Goal: Download file/media

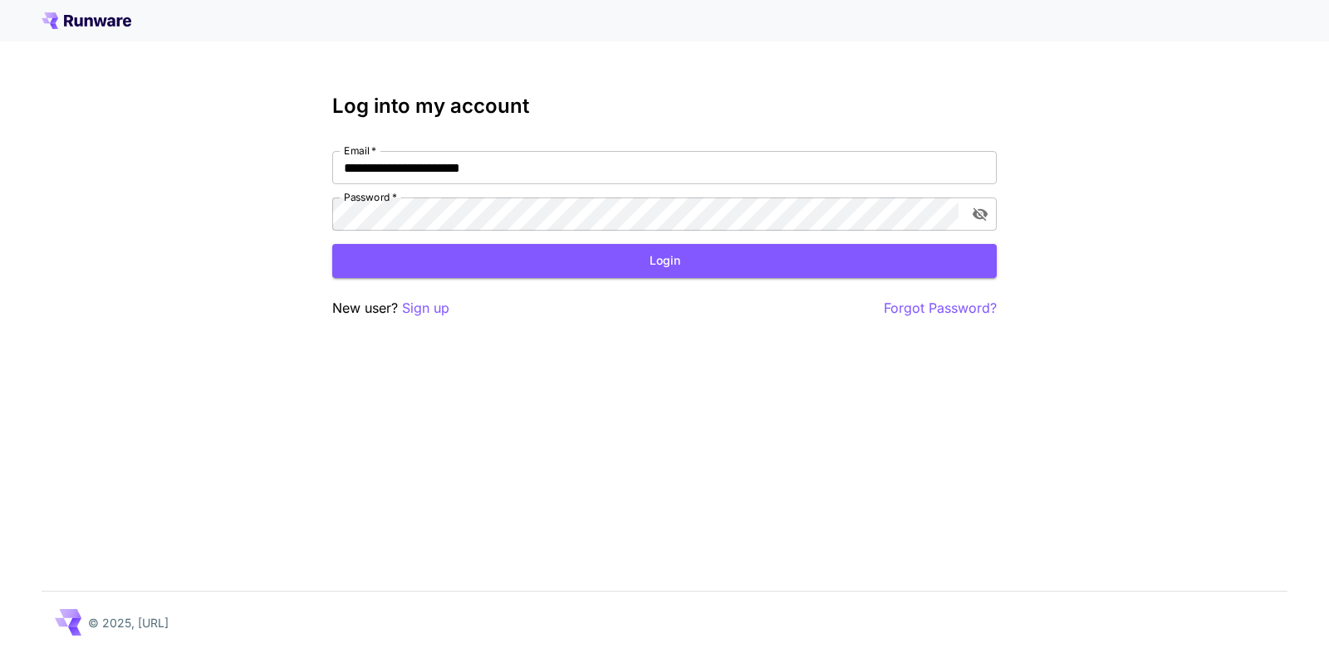
click at [672, 252] on button "Login" at bounding box center [664, 261] width 664 height 34
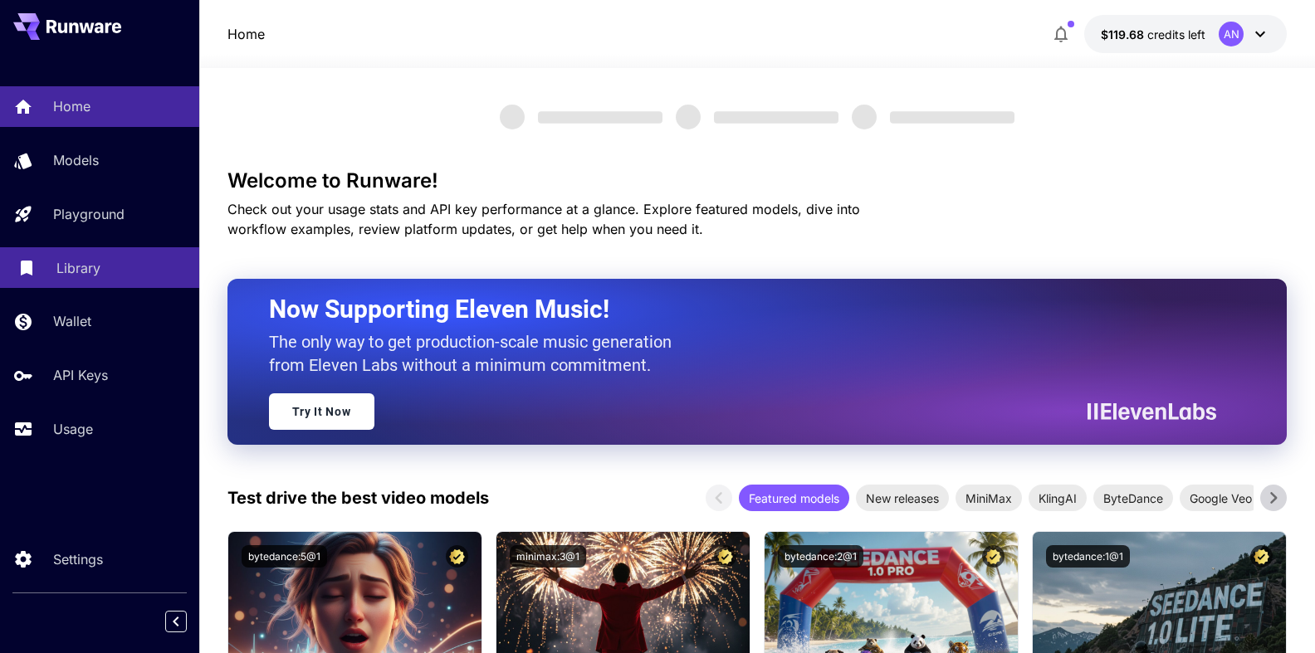
click at [78, 271] on p "Library" at bounding box center [78, 268] width 44 height 20
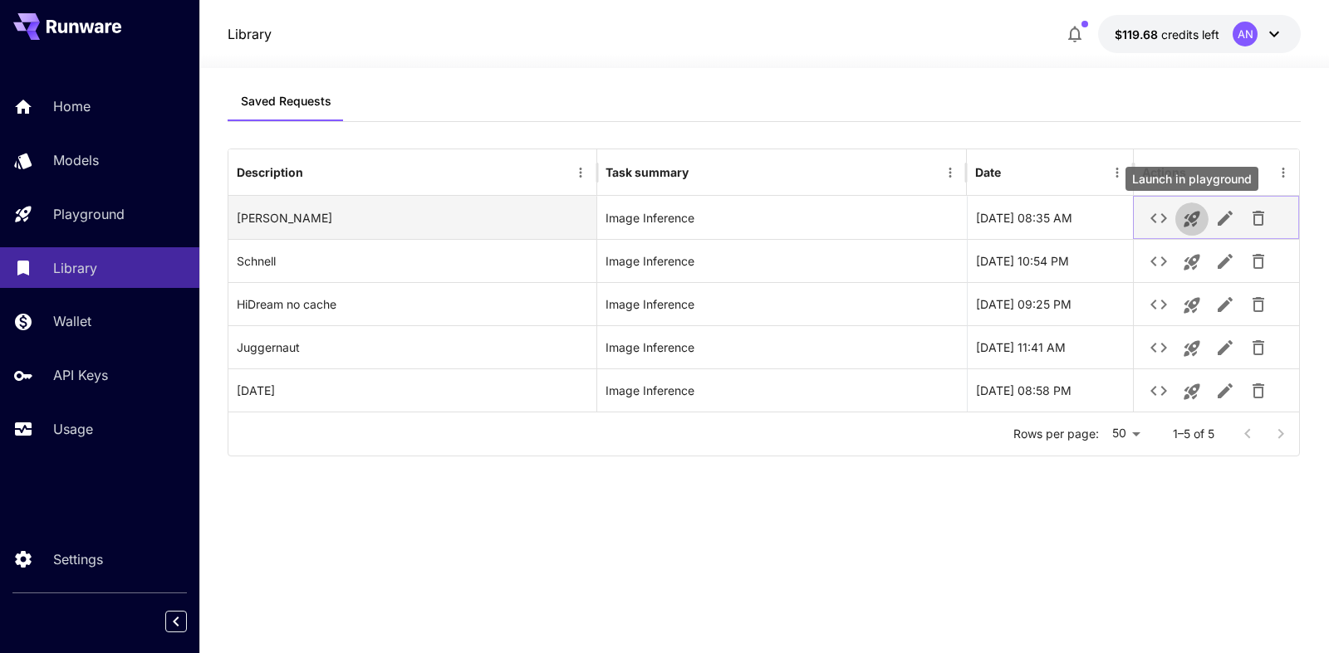
click at [1184, 222] on icon "Launch in playground" at bounding box center [1192, 219] width 20 height 20
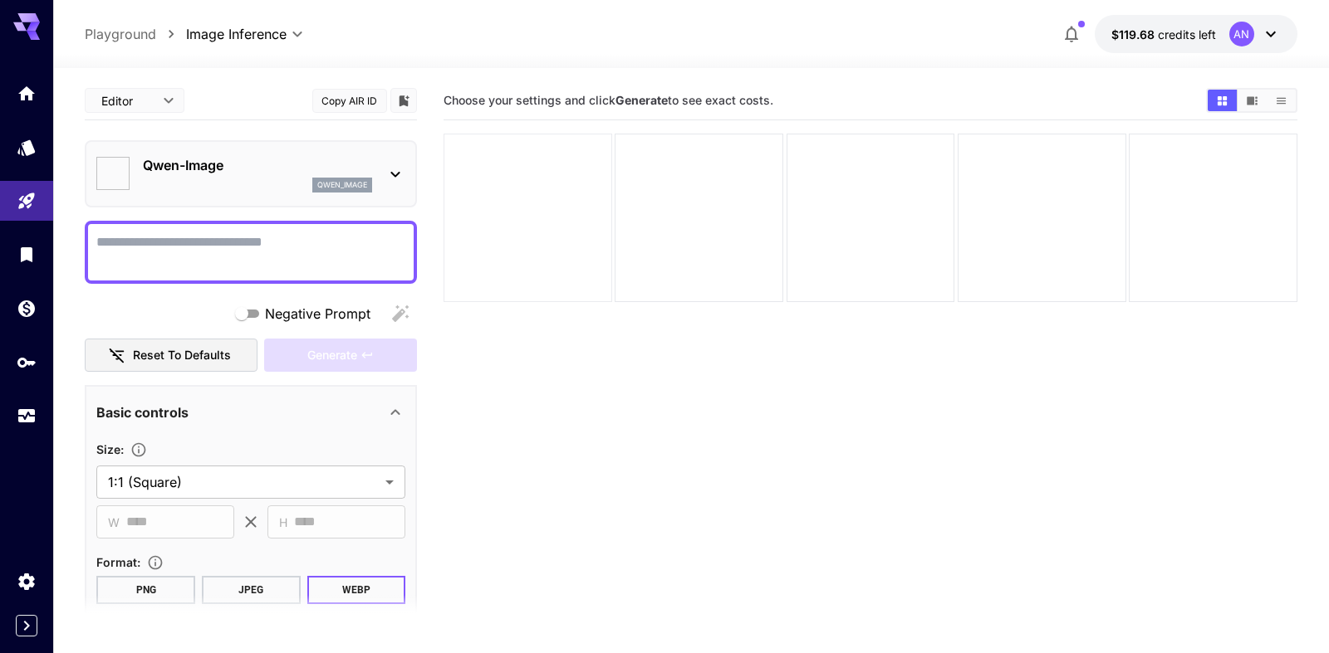
type input "**********"
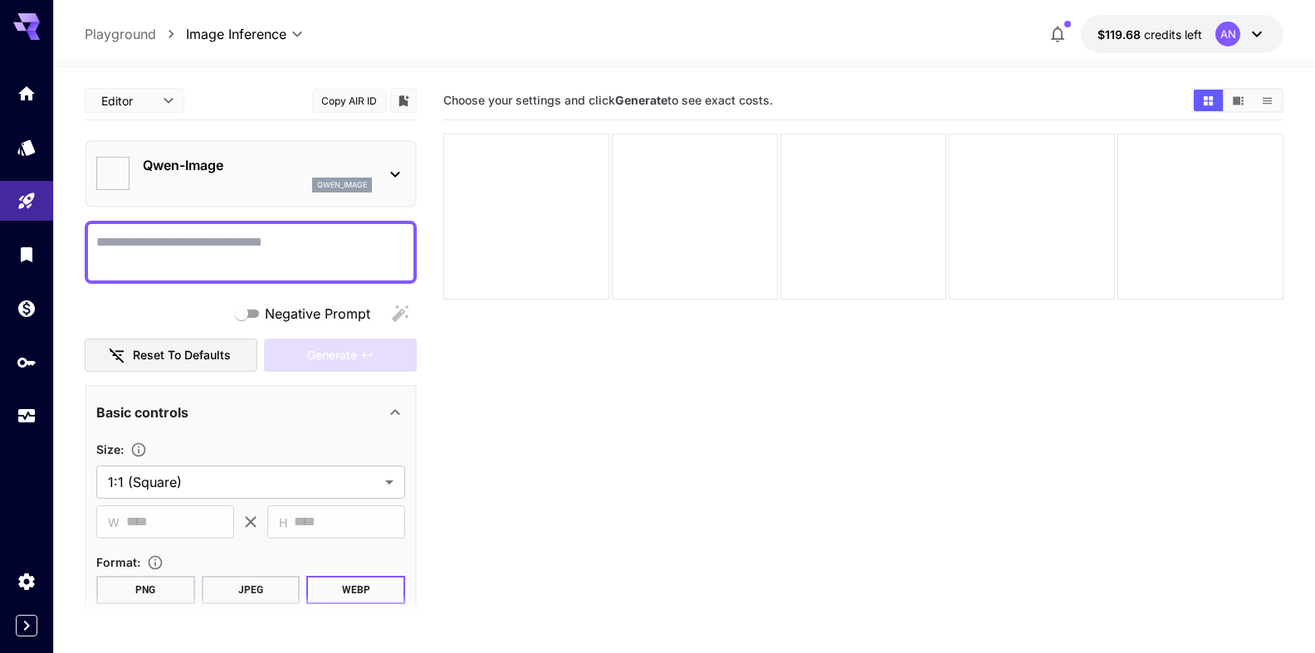
type input "**********"
click at [190, 243] on textarea "Negative Prompt" at bounding box center [250, 253] width 309 height 40
type textarea "*"
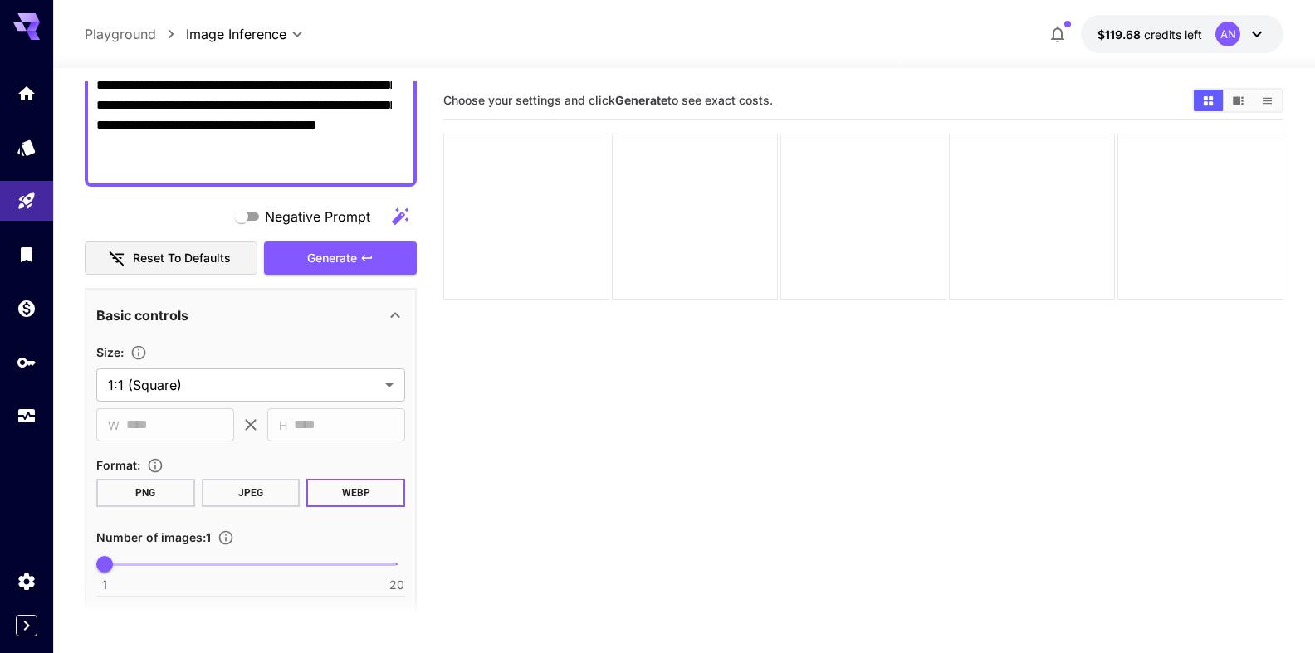
scroll to position [284, 0]
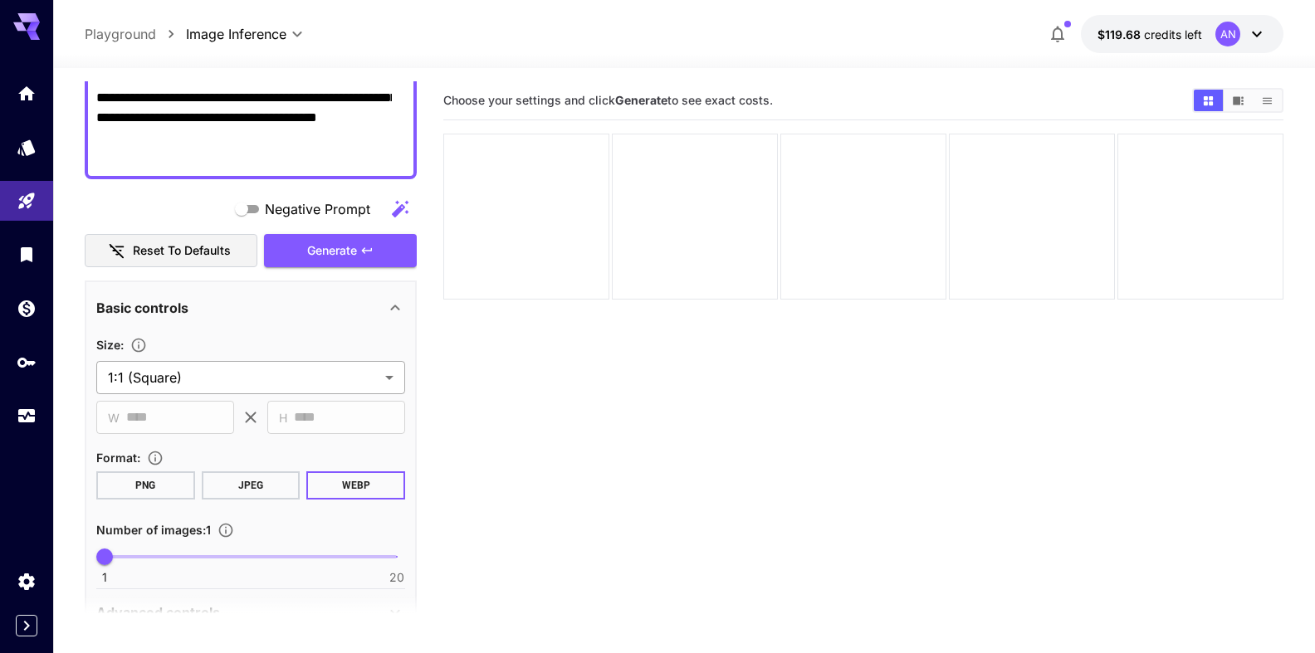
type textarea "**********"
click at [226, 382] on body "**********" at bounding box center [657, 392] width 1315 height 785
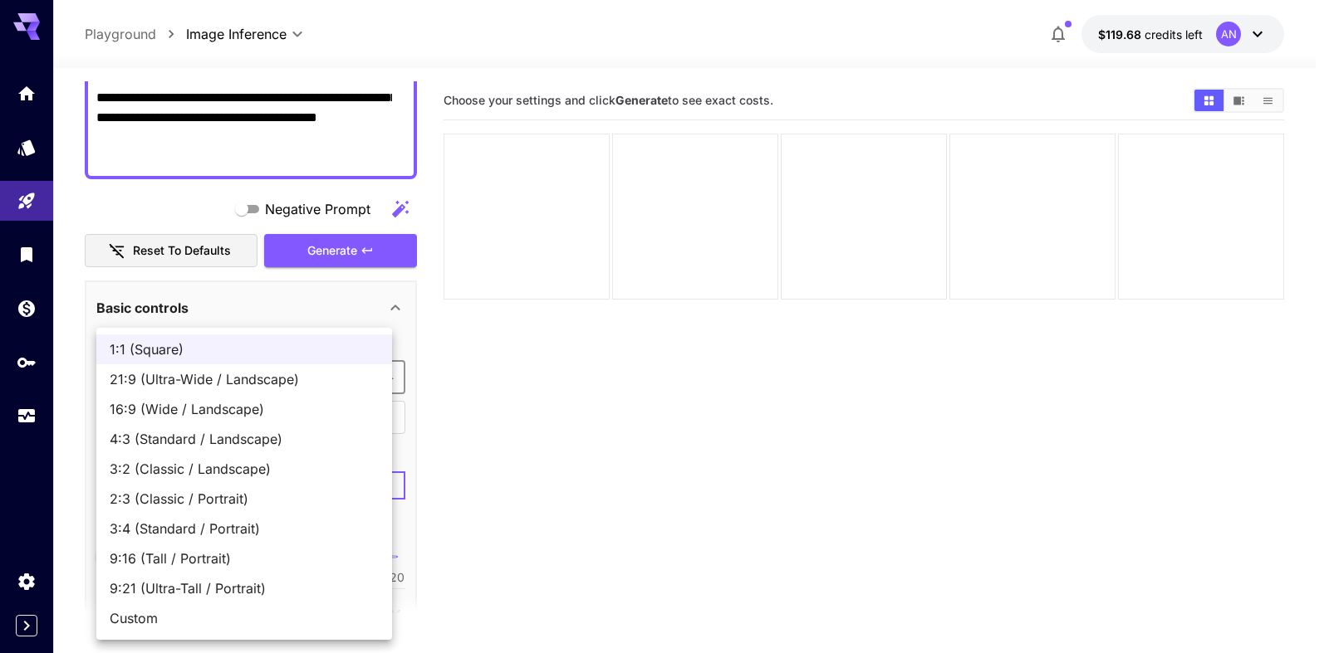
click at [202, 560] on span "9:16 (Tall / Portrait)" at bounding box center [244, 559] width 269 height 20
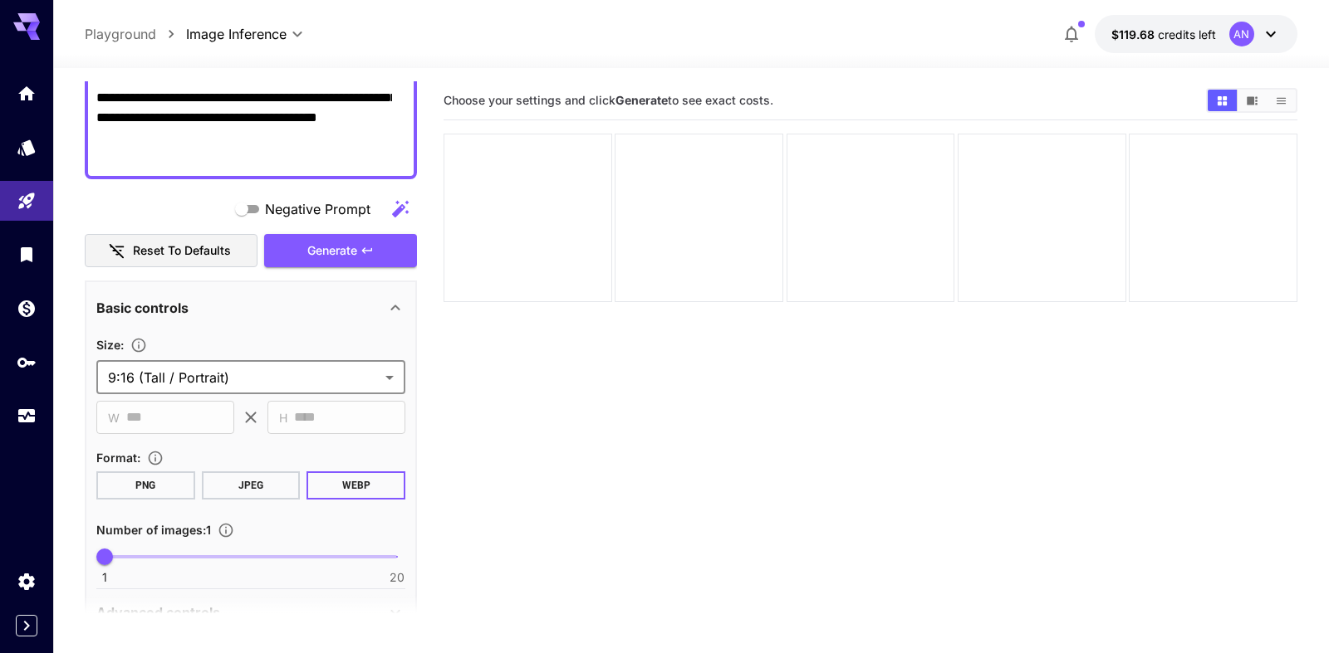
type input "**********"
type input "***"
type input "****"
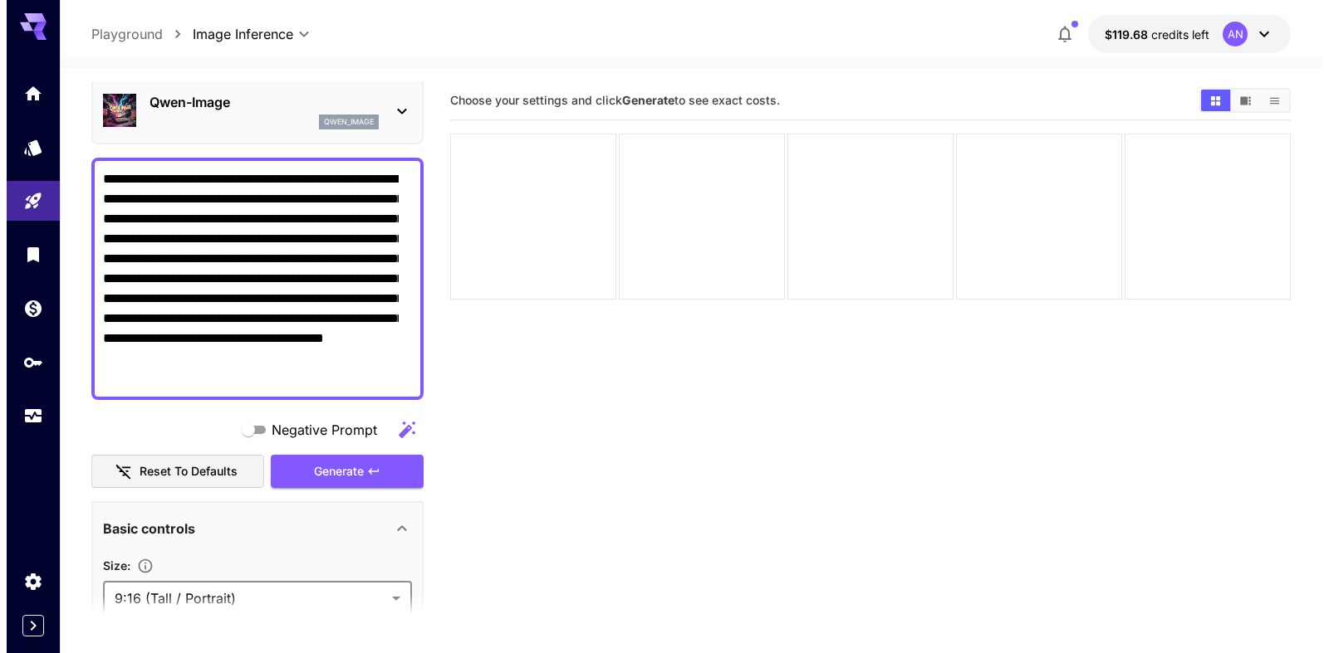
scroll to position [0, 0]
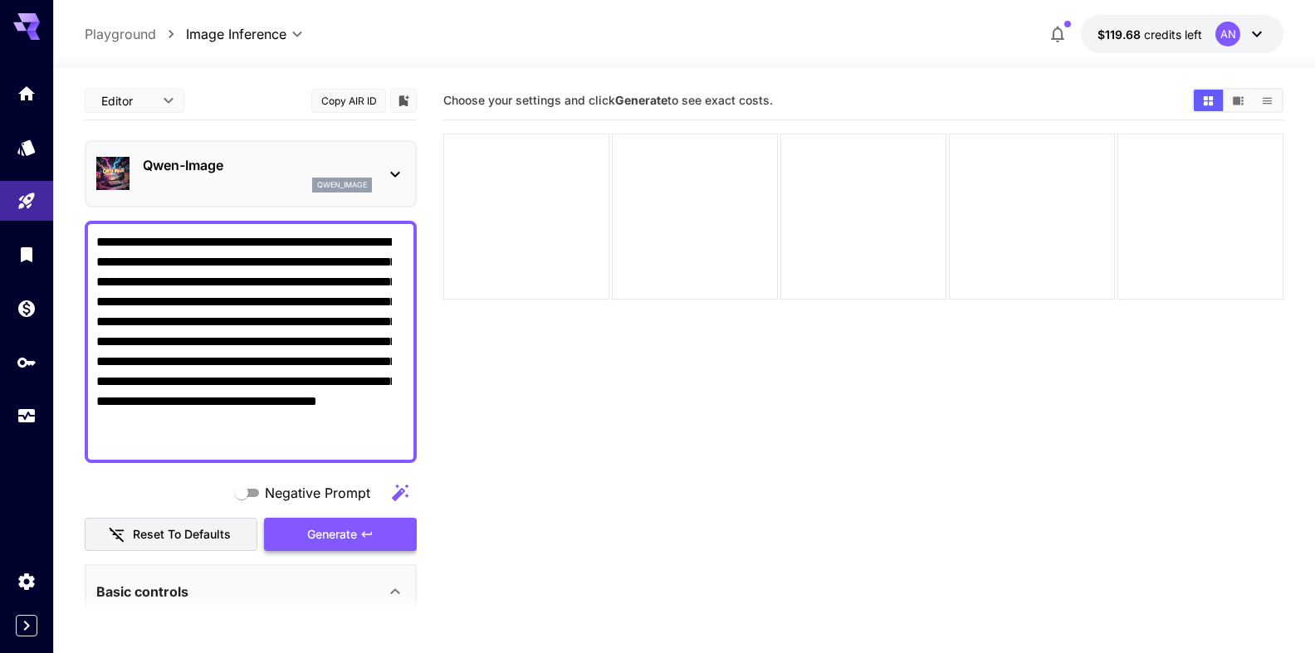
click at [353, 542] on button "Generate" at bounding box center [340, 535] width 153 height 34
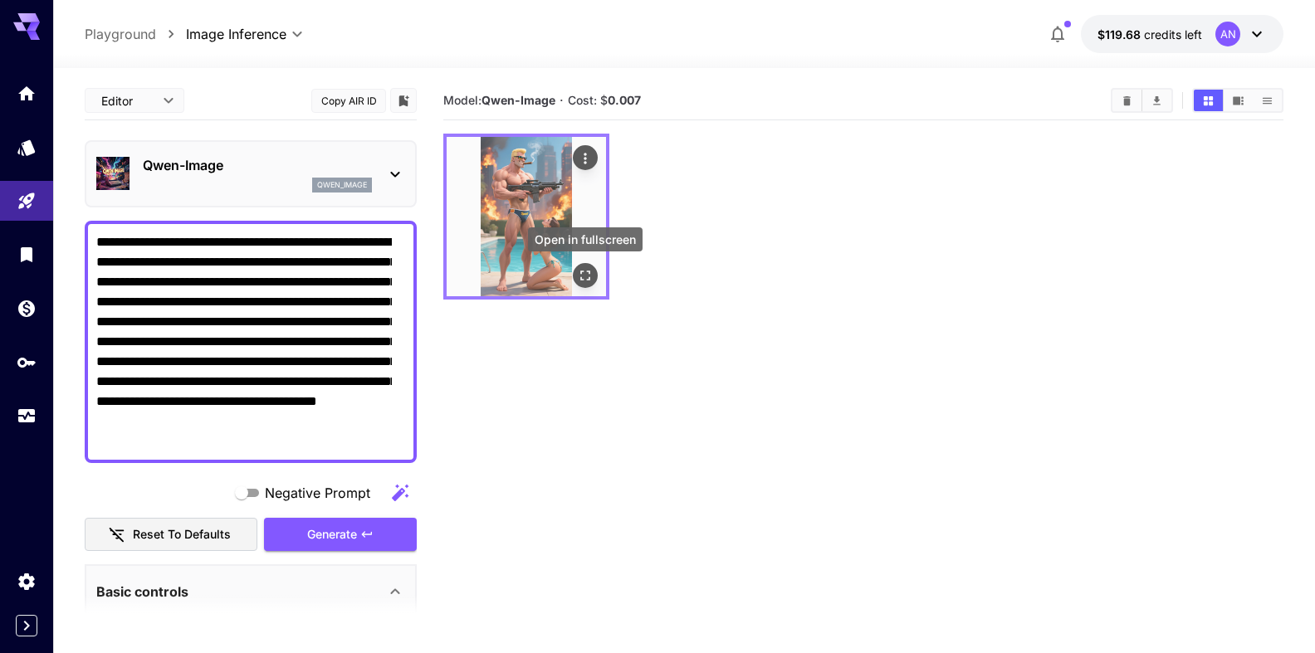
click at [576, 286] on button "Open in fullscreen" at bounding box center [585, 275] width 25 height 25
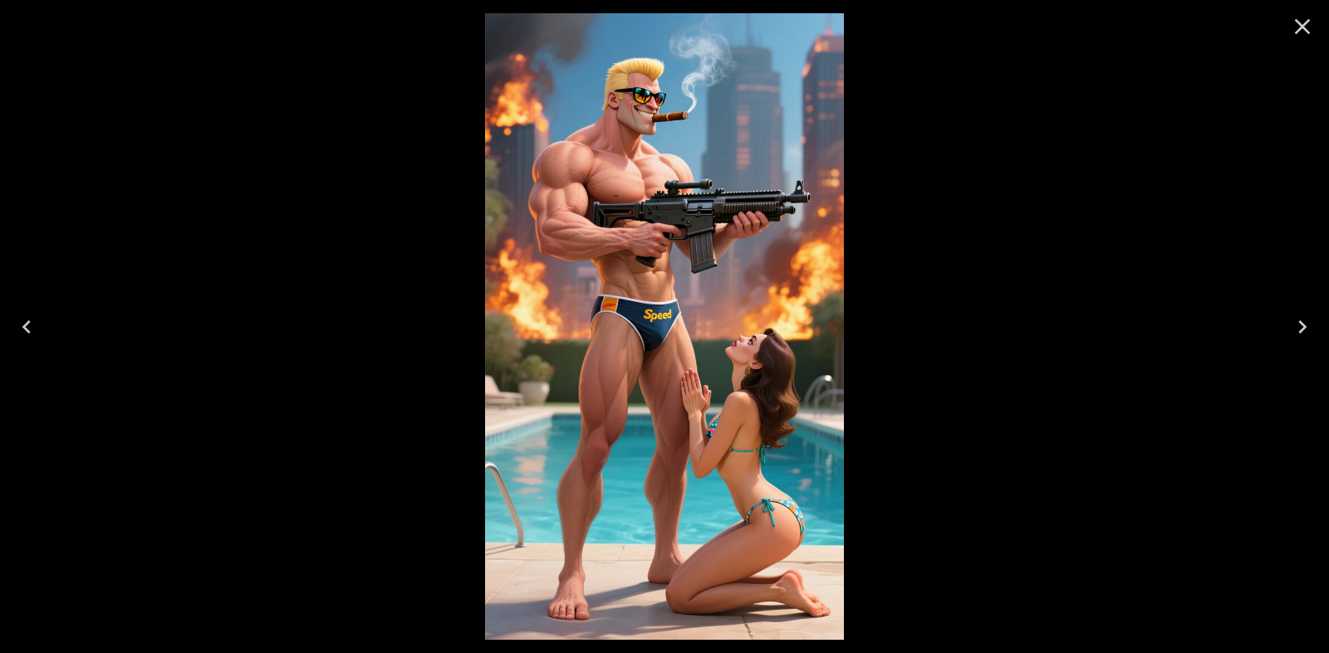
click at [1298, 33] on icon "Close" at bounding box center [1302, 26] width 27 height 27
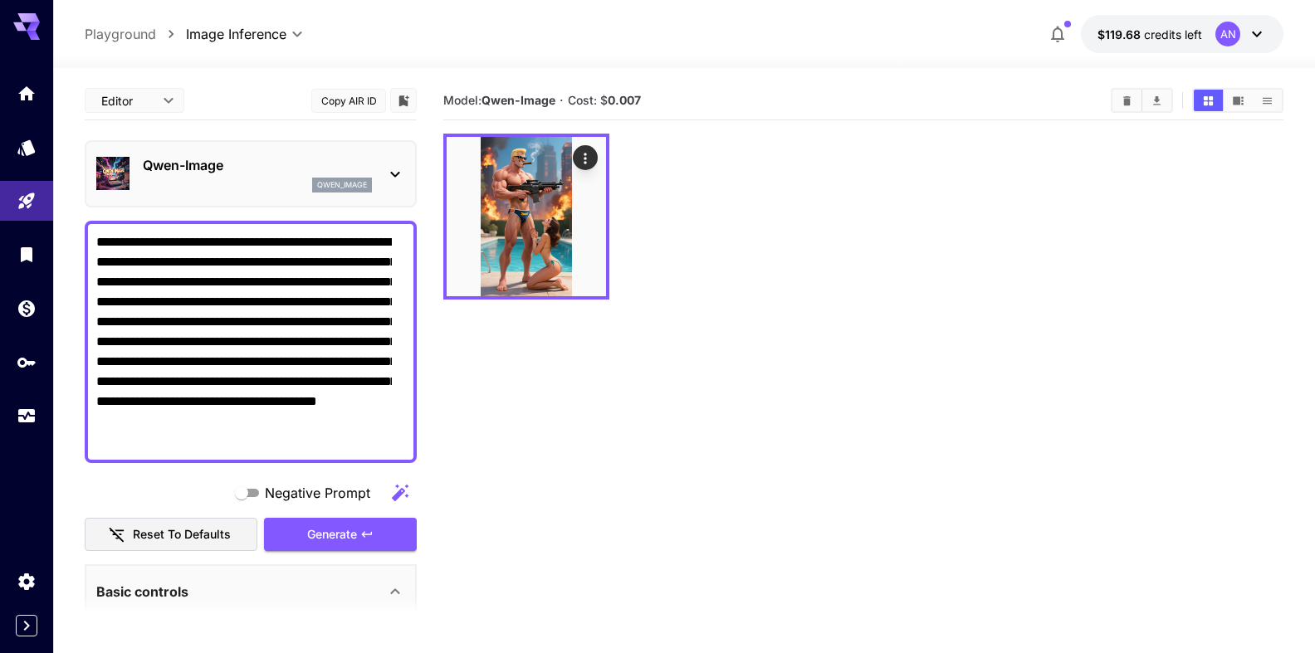
click at [125, 362] on textarea "**********" at bounding box center [244, 342] width 296 height 219
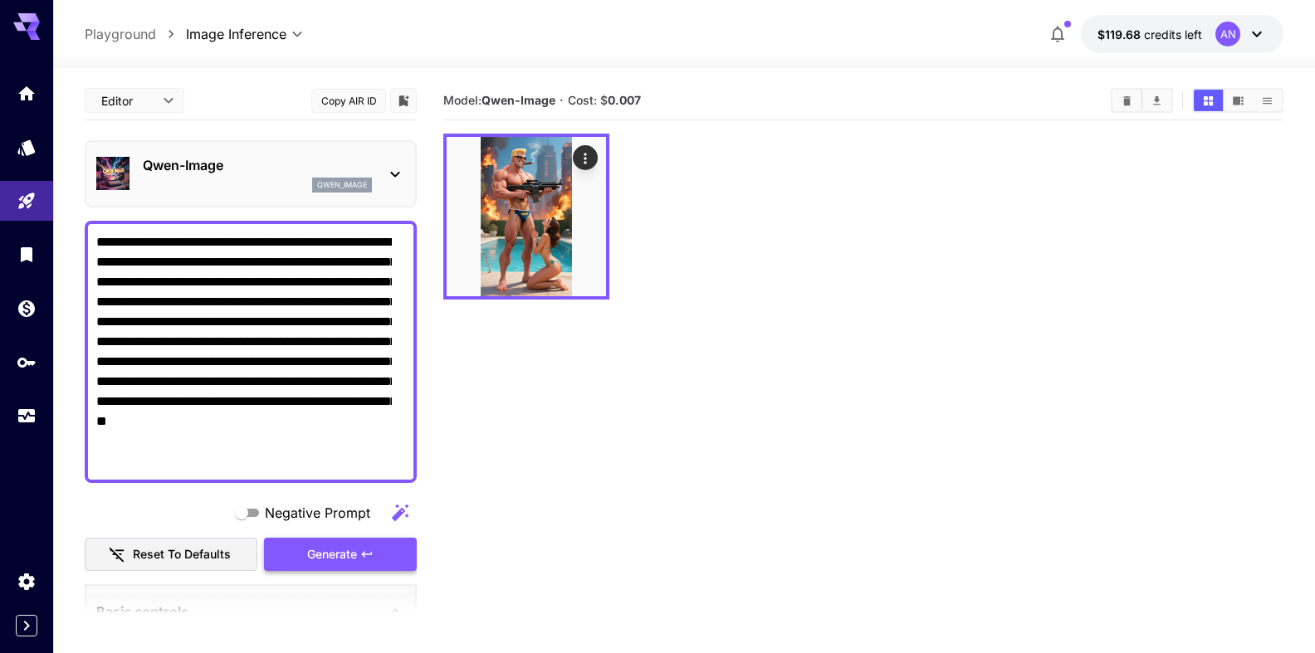
click at [307, 565] on span "Generate" at bounding box center [332, 555] width 50 height 21
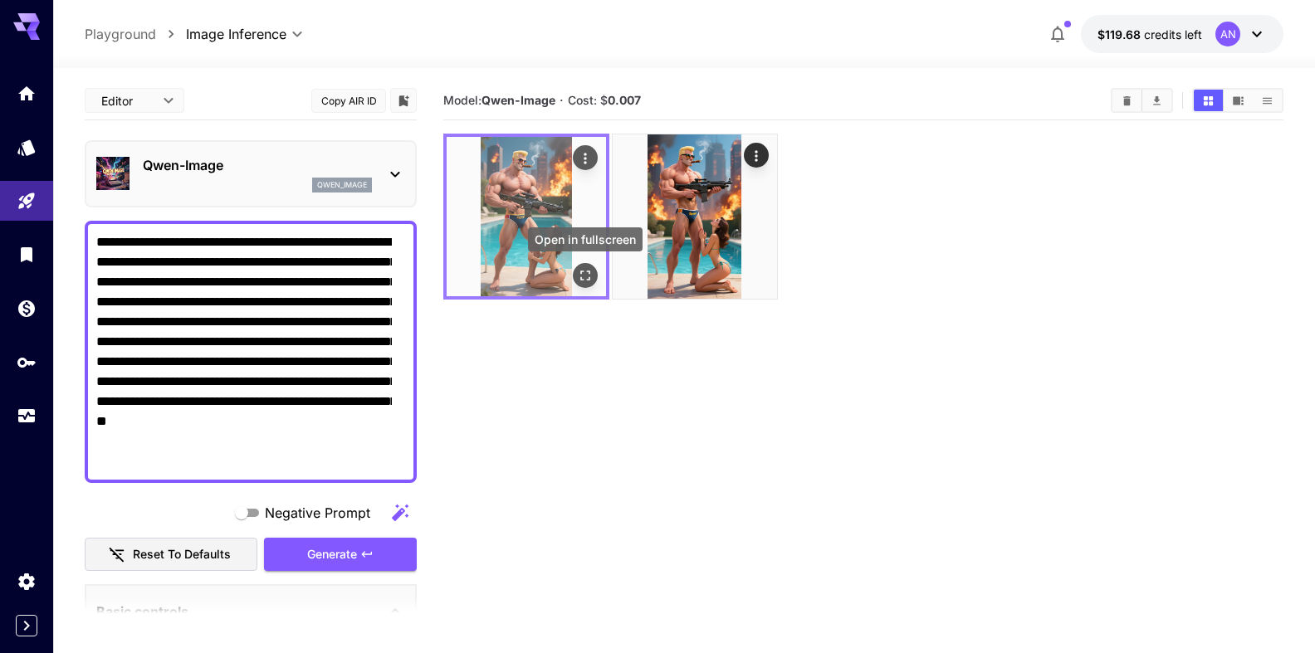
click at [588, 277] on icon "Open in fullscreen" at bounding box center [585, 275] width 17 height 17
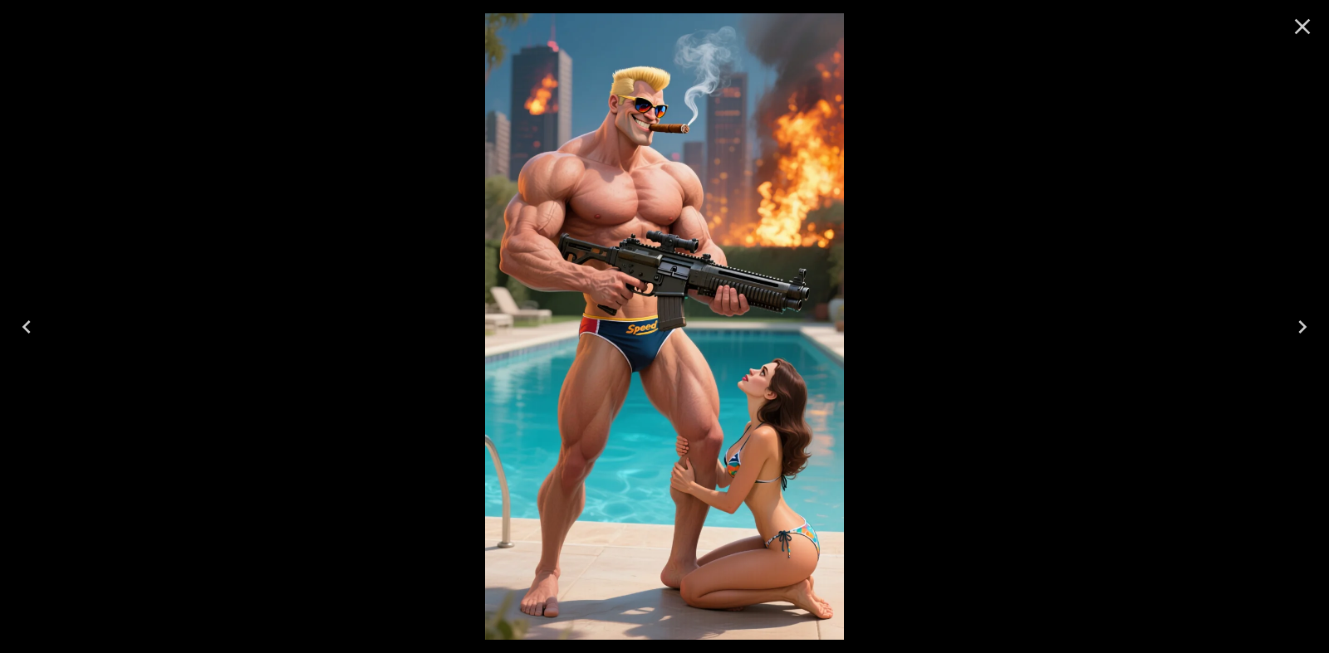
click at [1286, 31] on button "Close" at bounding box center [1302, 27] width 40 height 40
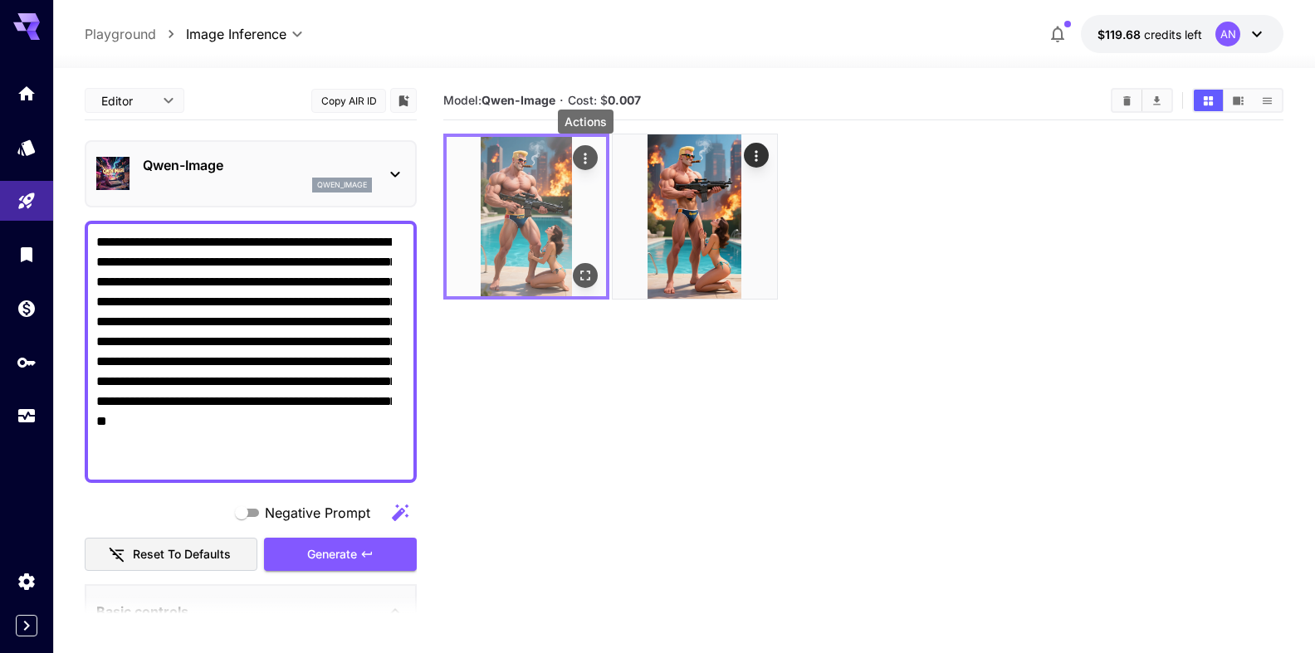
click at [585, 163] on icon "Actions" at bounding box center [585, 158] width 2 height 11
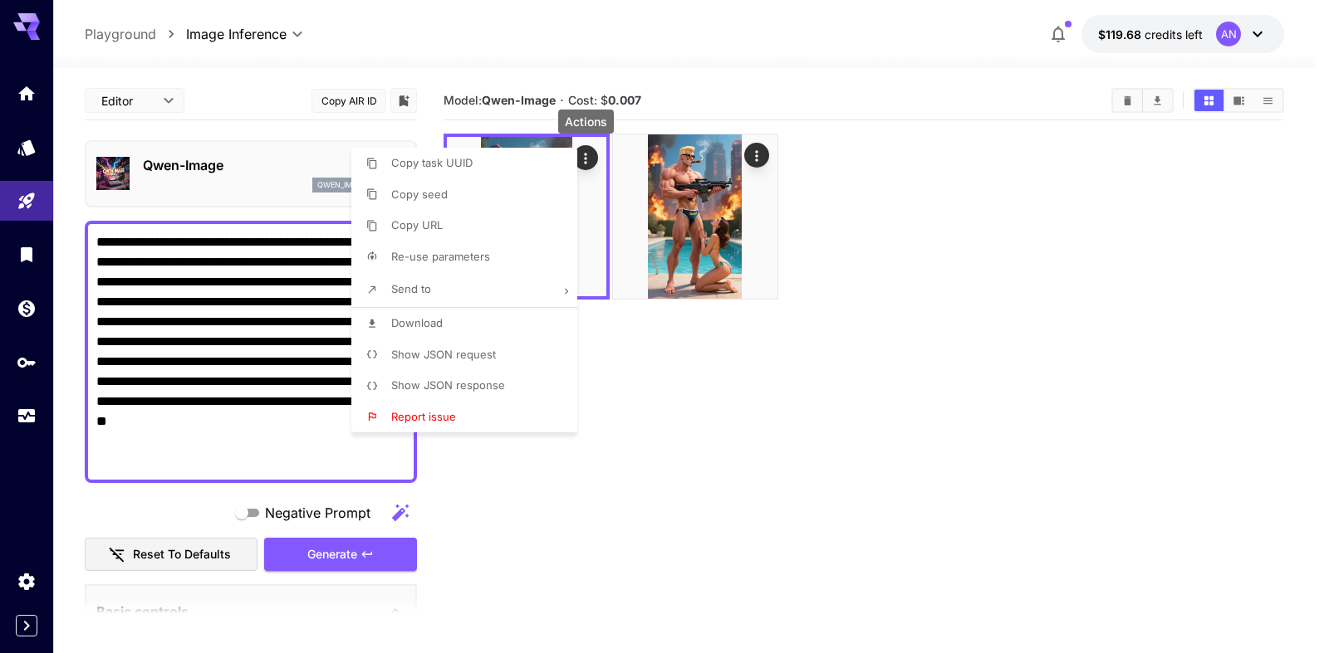
click at [415, 330] on p "Download" at bounding box center [416, 324] width 51 height 17
click at [543, 507] on div at bounding box center [664, 326] width 1329 height 653
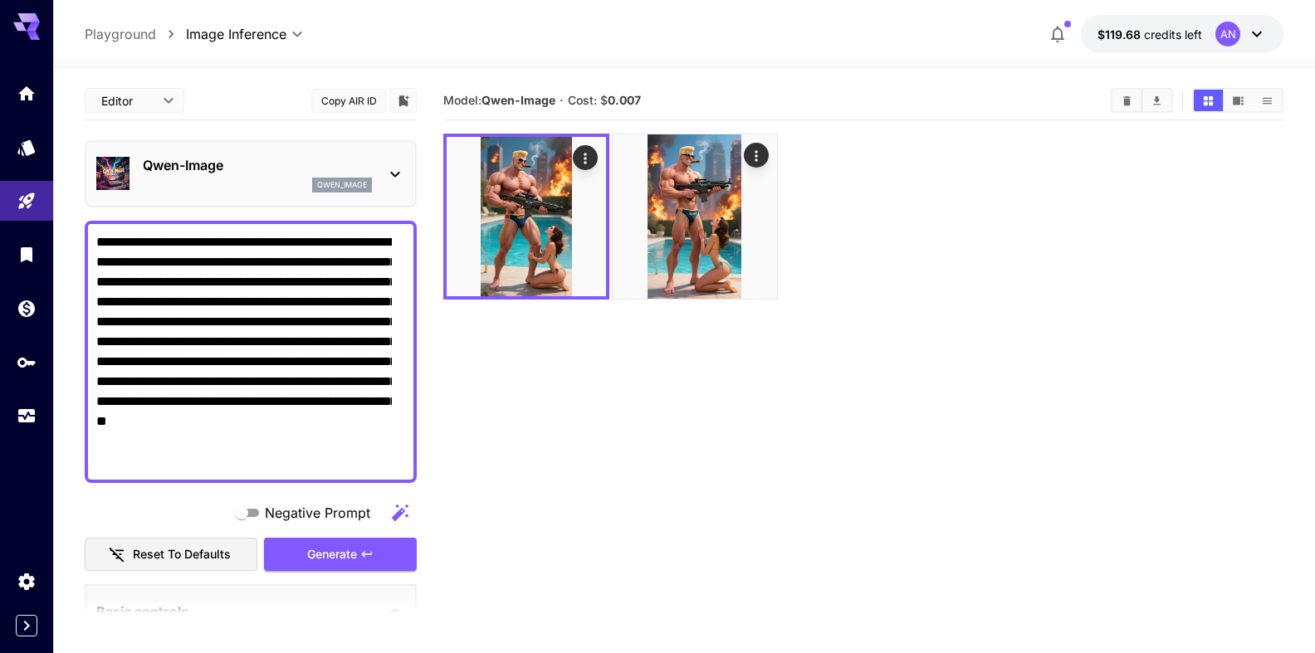
click at [129, 363] on textarea "**********" at bounding box center [244, 352] width 296 height 239
click at [333, 552] on span "Generate" at bounding box center [332, 555] width 50 height 21
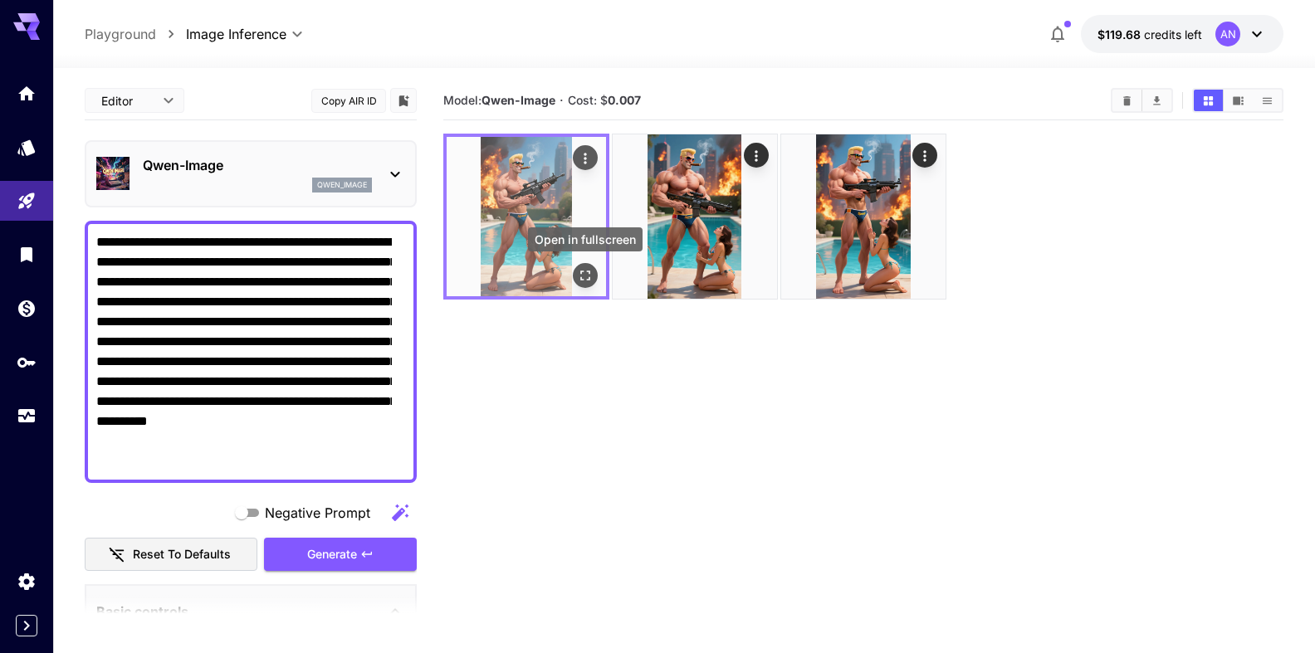
click at [590, 277] on icon "Open in fullscreen" at bounding box center [585, 275] width 17 height 17
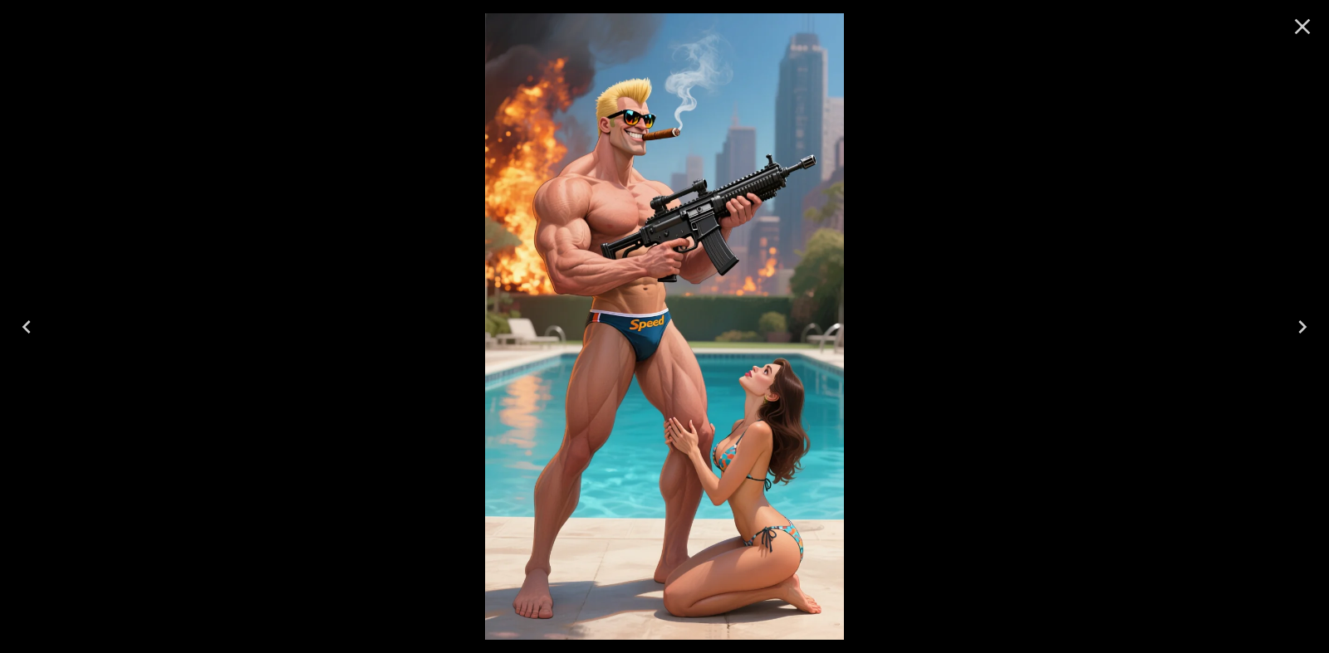
click at [1306, 29] on icon "Close" at bounding box center [1302, 26] width 27 height 27
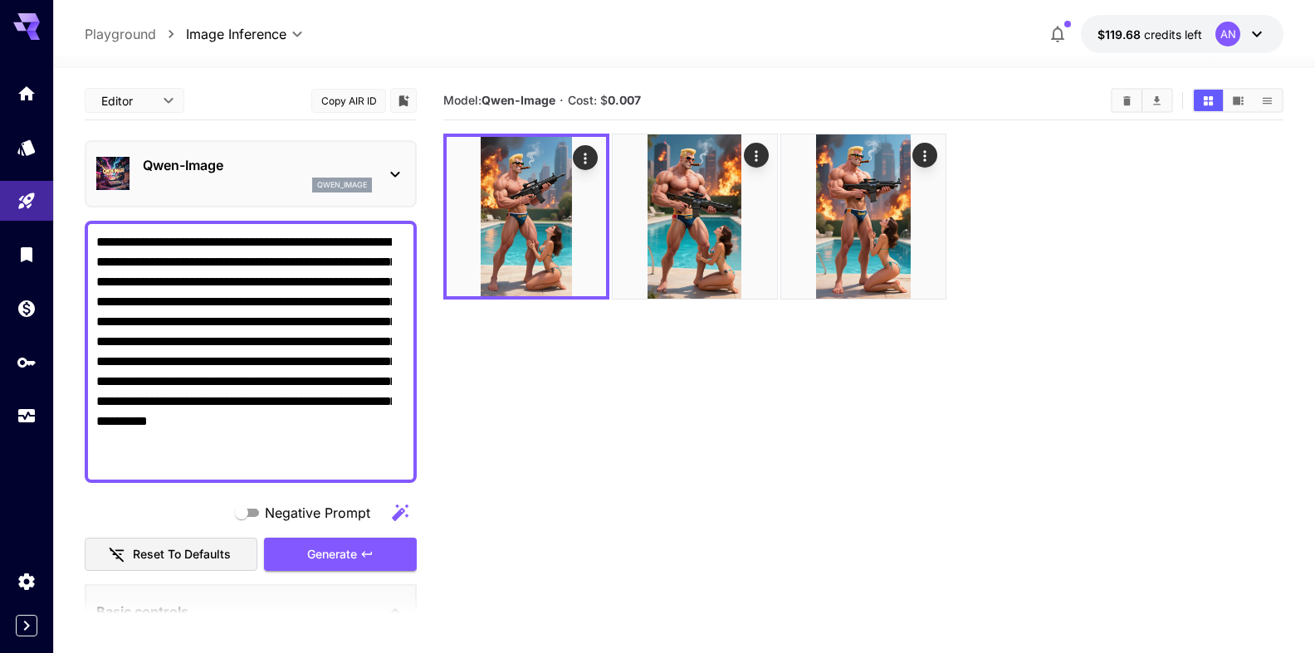
click at [256, 361] on textarea "**********" at bounding box center [244, 352] width 296 height 239
click at [333, 552] on span "Generate" at bounding box center [332, 555] width 50 height 21
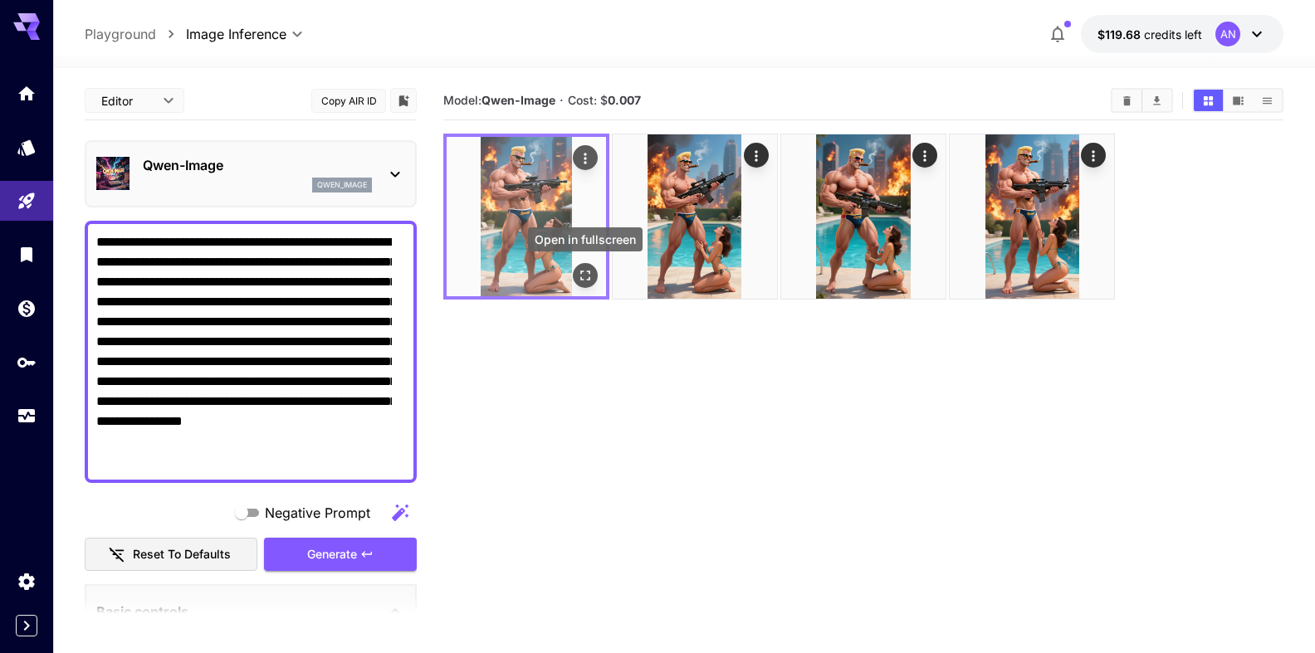
click at [587, 273] on icon "Open in fullscreen" at bounding box center [585, 275] width 17 height 17
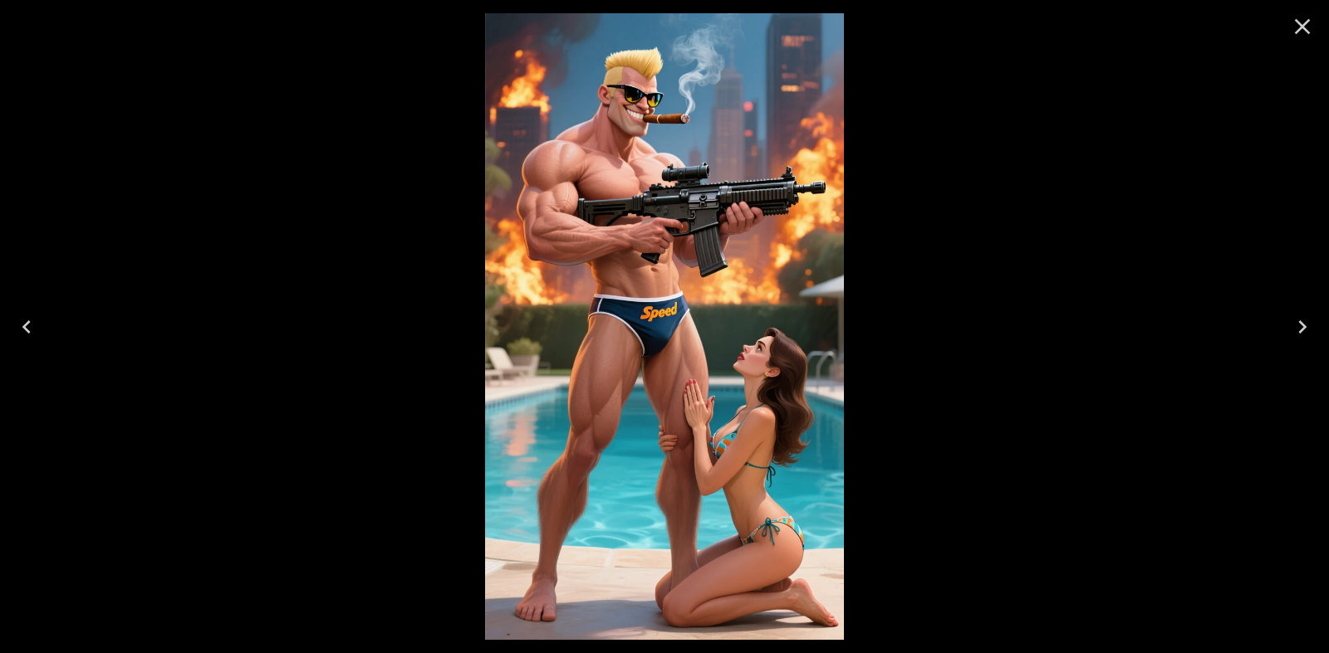
click at [1309, 19] on icon "Close" at bounding box center [1302, 26] width 27 height 27
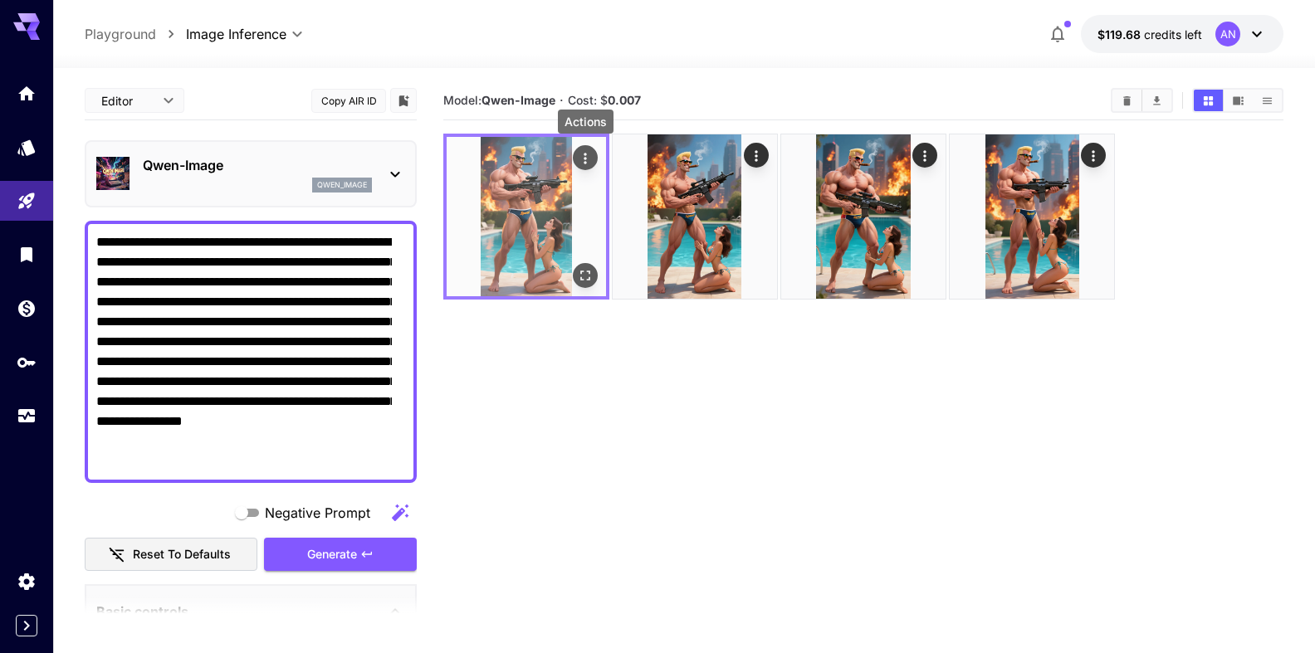
click at [589, 156] on icon "Actions" at bounding box center [585, 158] width 17 height 17
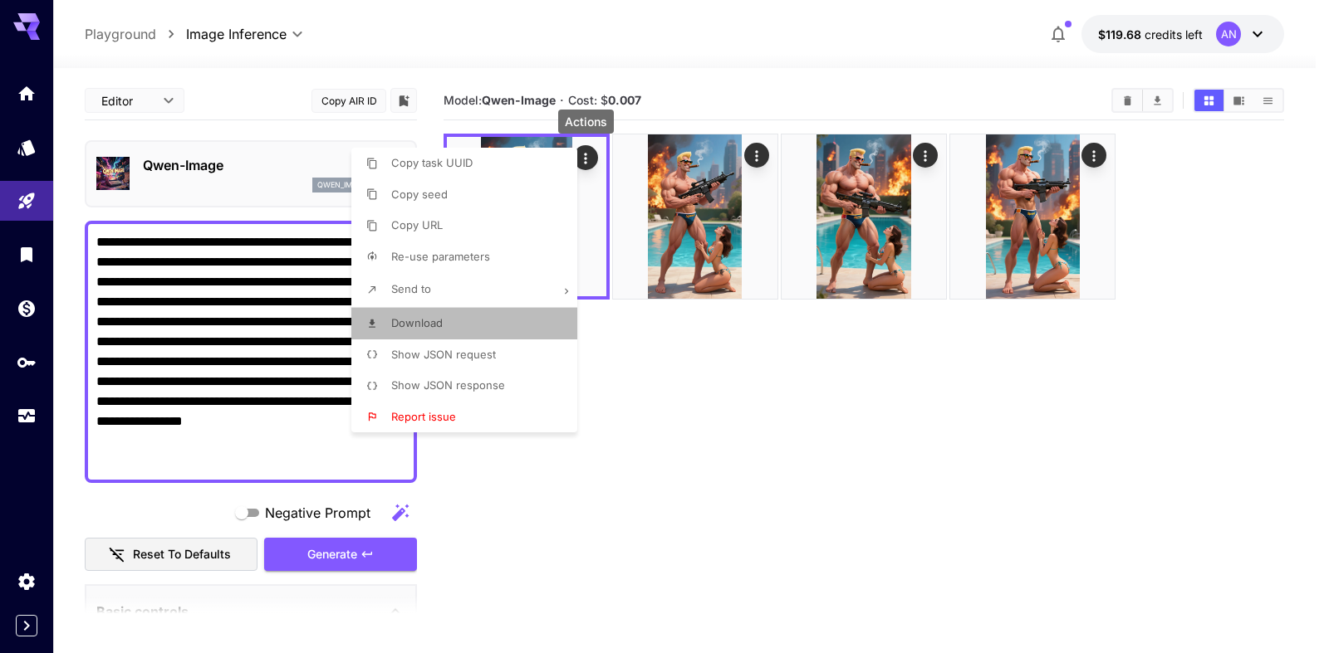
click at [416, 322] on span "Download" at bounding box center [416, 322] width 51 height 13
click at [688, 365] on div at bounding box center [664, 326] width 1329 height 653
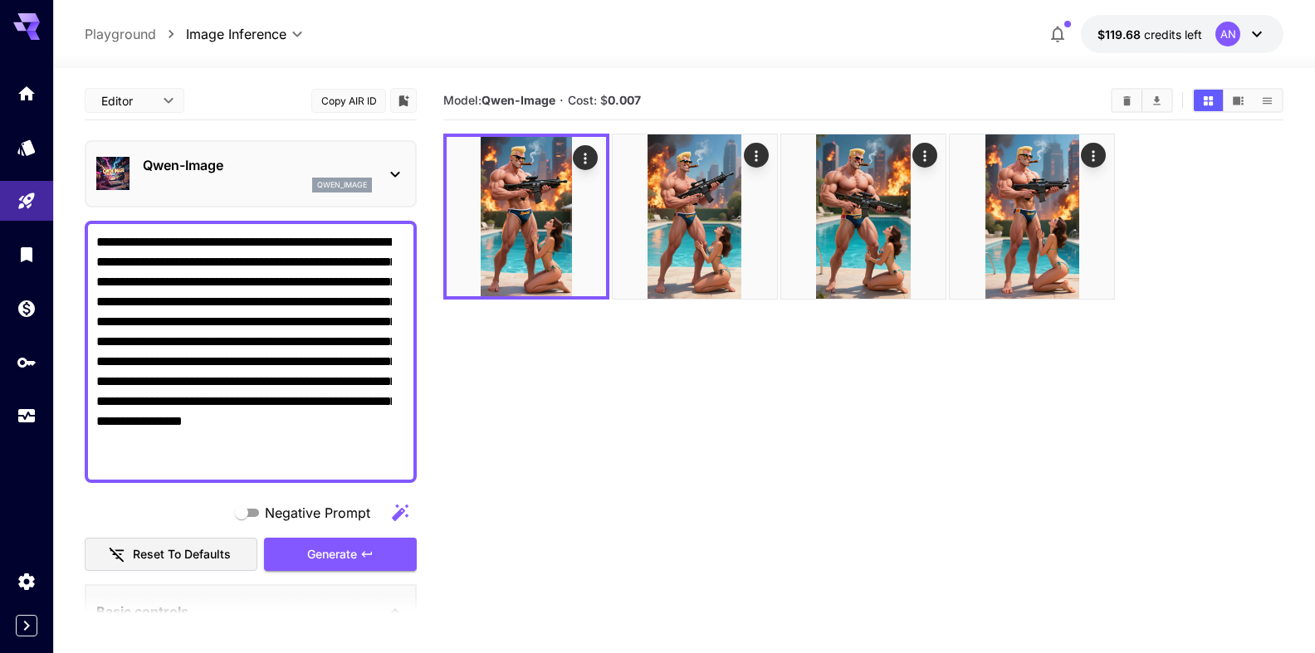
drag, startPoint x: 209, startPoint y: 464, endPoint x: 278, endPoint y: 453, distance: 69.8
click at [278, 453] on textarea "**********" at bounding box center [244, 352] width 296 height 239
click at [310, 554] on span "Generate" at bounding box center [332, 555] width 50 height 21
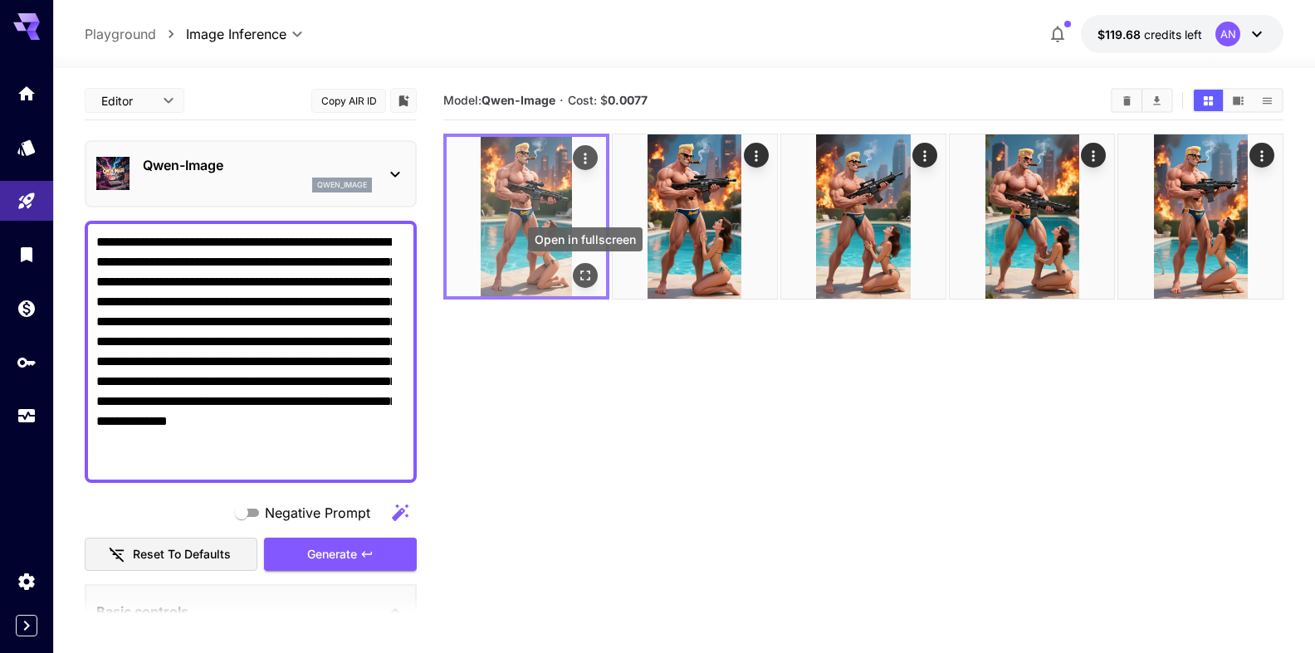
click at [587, 274] on icon "Open in fullscreen" at bounding box center [585, 275] width 17 height 17
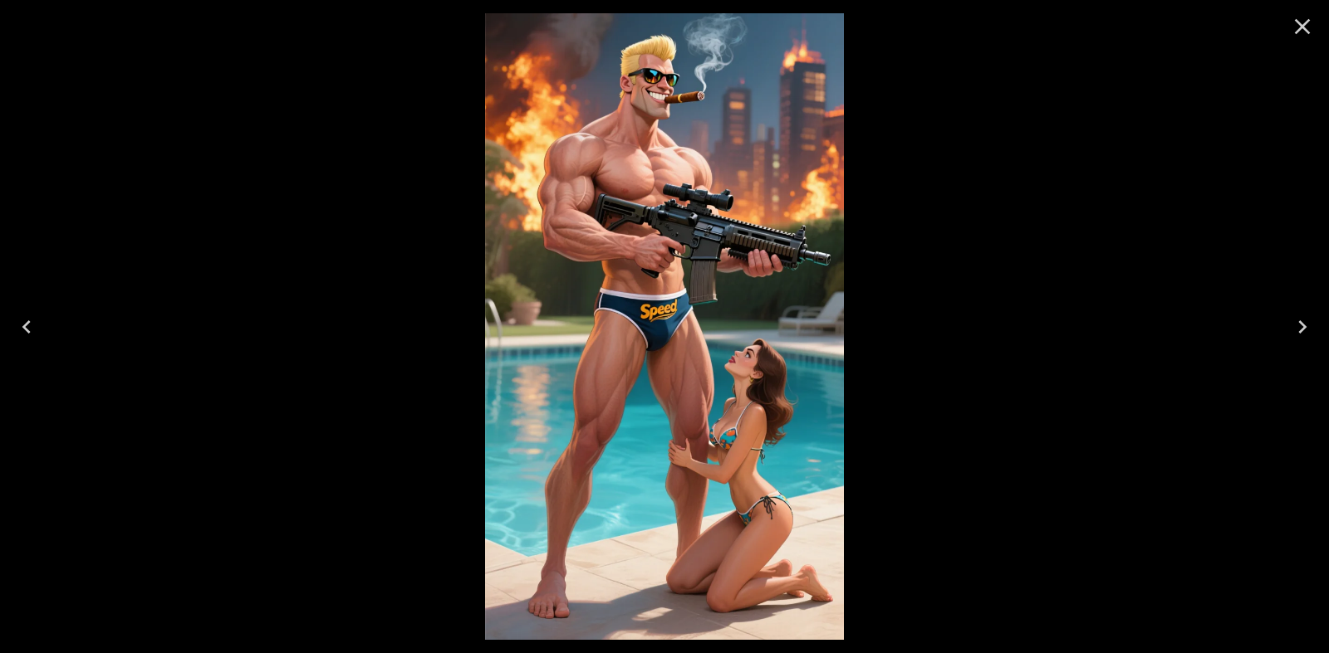
click at [677, 256] on img at bounding box center [664, 326] width 358 height 627
click at [1307, 16] on icon "Close" at bounding box center [1302, 26] width 27 height 27
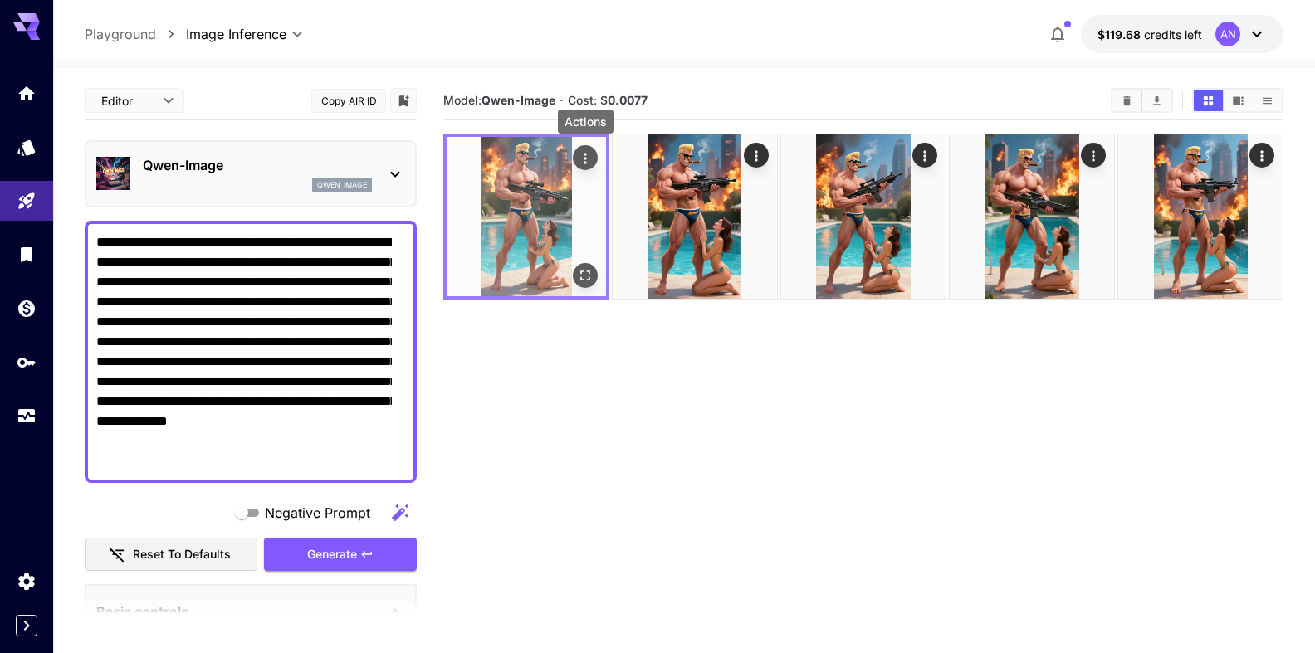
click at [585, 159] on icon "Actions" at bounding box center [585, 158] width 2 height 11
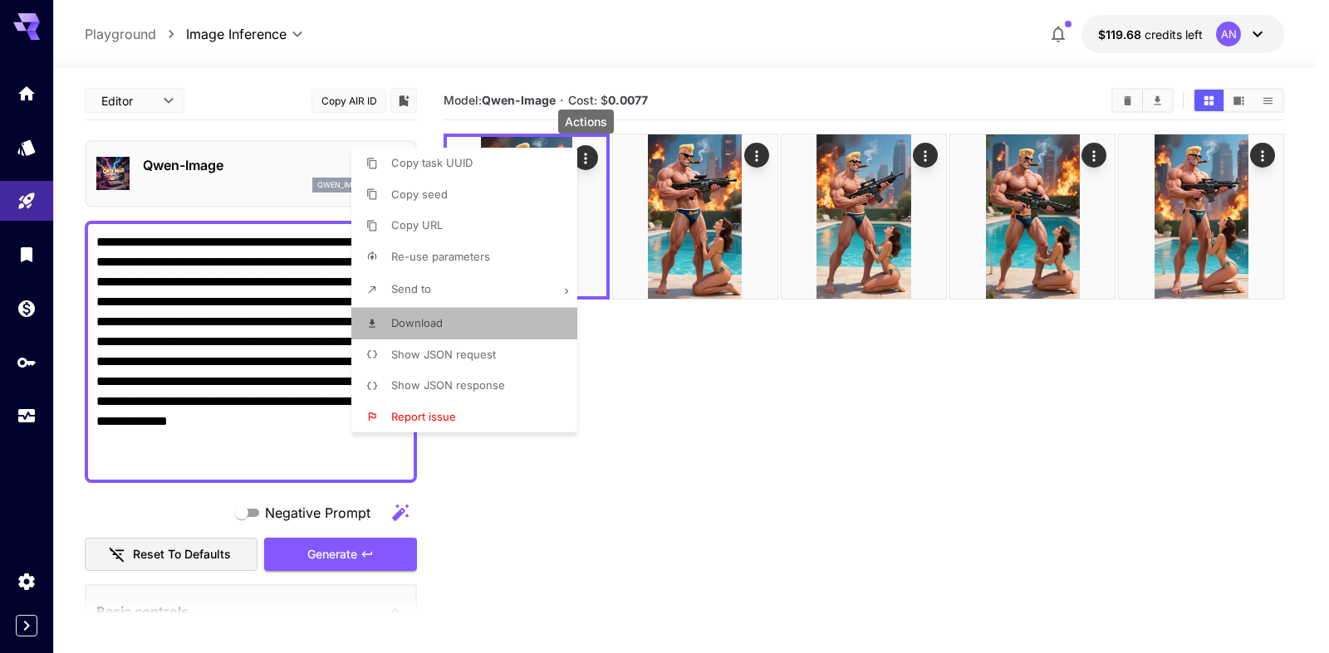
click at [433, 329] on span "Download" at bounding box center [416, 322] width 51 height 13
click at [184, 336] on div at bounding box center [664, 326] width 1329 height 653
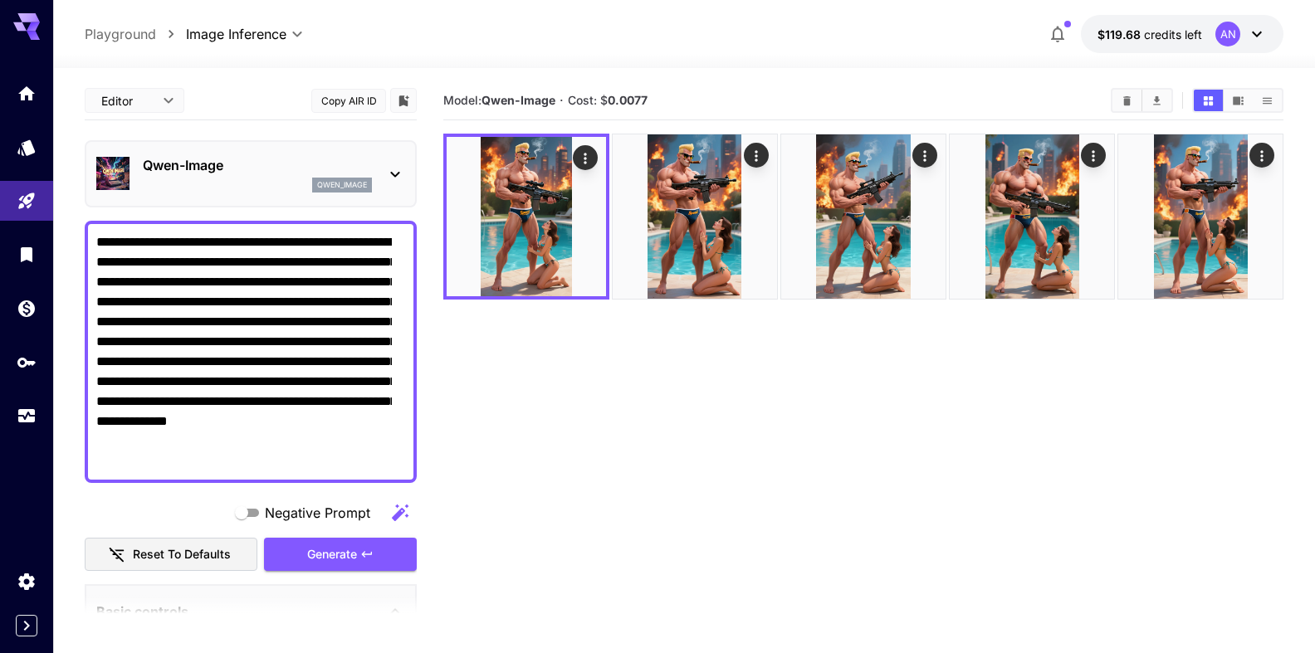
drag, startPoint x: 159, startPoint y: 337, endPoint x: 202, endPoint y: 341, distance: 42.6
click at [202, 341] on textarea "**********" at bounding box center [244, 352] width 296 height 239
type textarea "**********"
click at [320, 555] on span "Generate" at bounding box center [332, 555] width 50 height 21
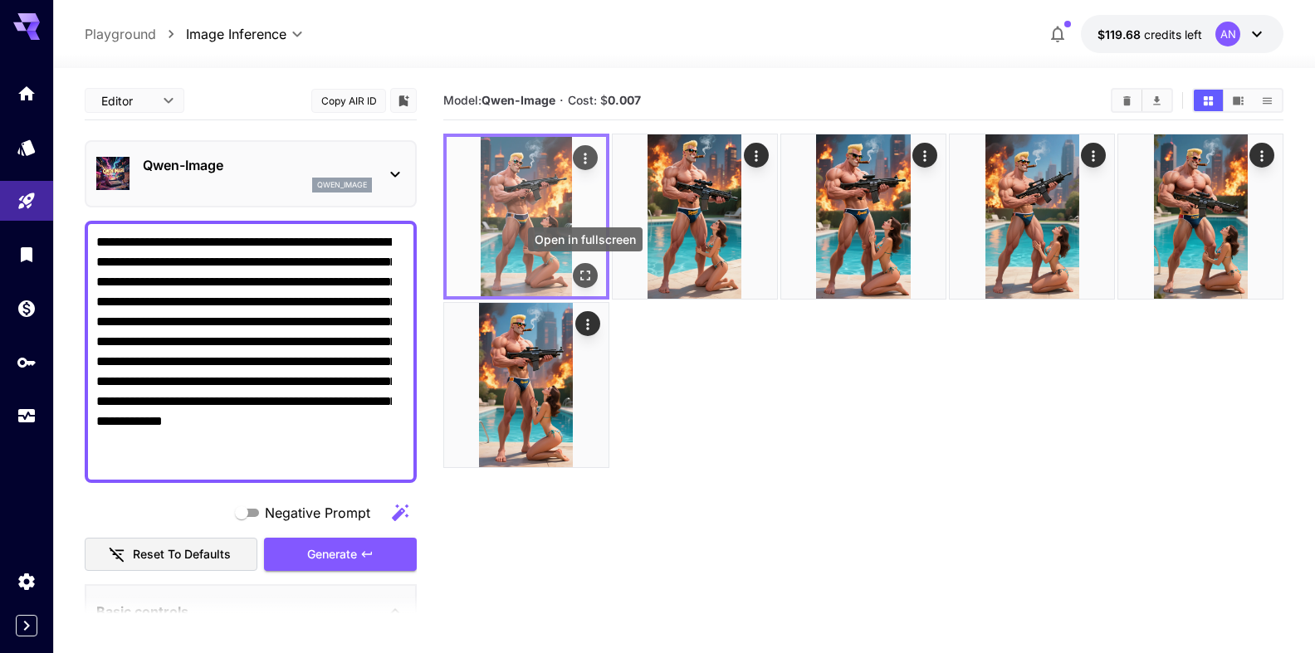
click at [587, 278] on icon "Open in fullscreen" at bounding box center [585, 275] width 17 height 17
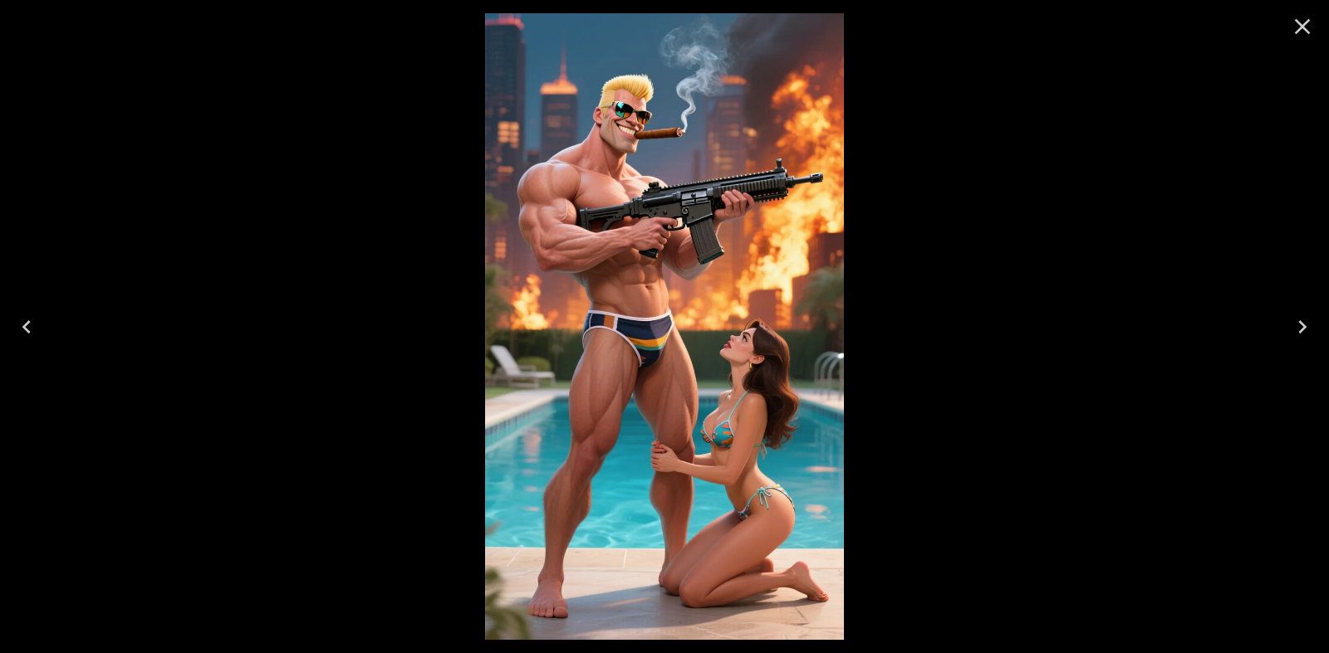
click at [1299, 21] on icon "Close" at bounding box center [1302, 26] width 27 height 27
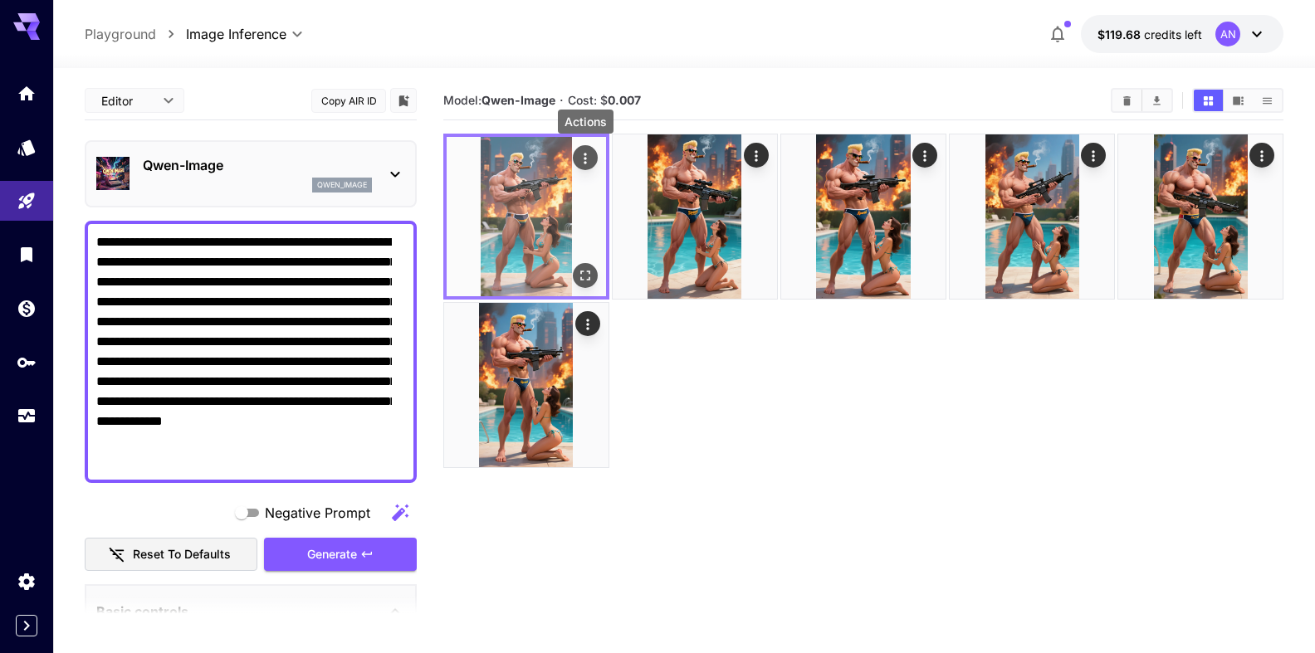
click at [589, 161] on icon "Actions" at bounding box center [585, 158] width 17 height 17
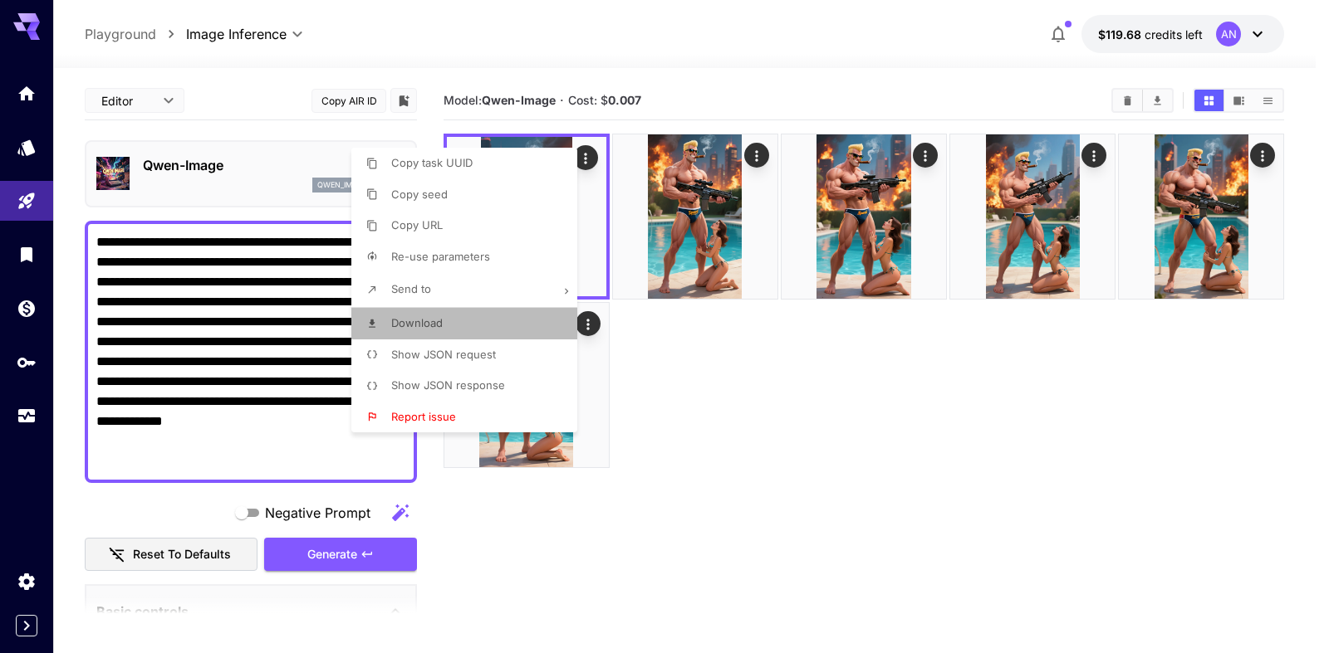
click at [412, 321] on span "Download" at bounding box center [416, 322] width 51 height 13
click at [732, 418] on div at bounding box center [664, 326] width 1329 height 653
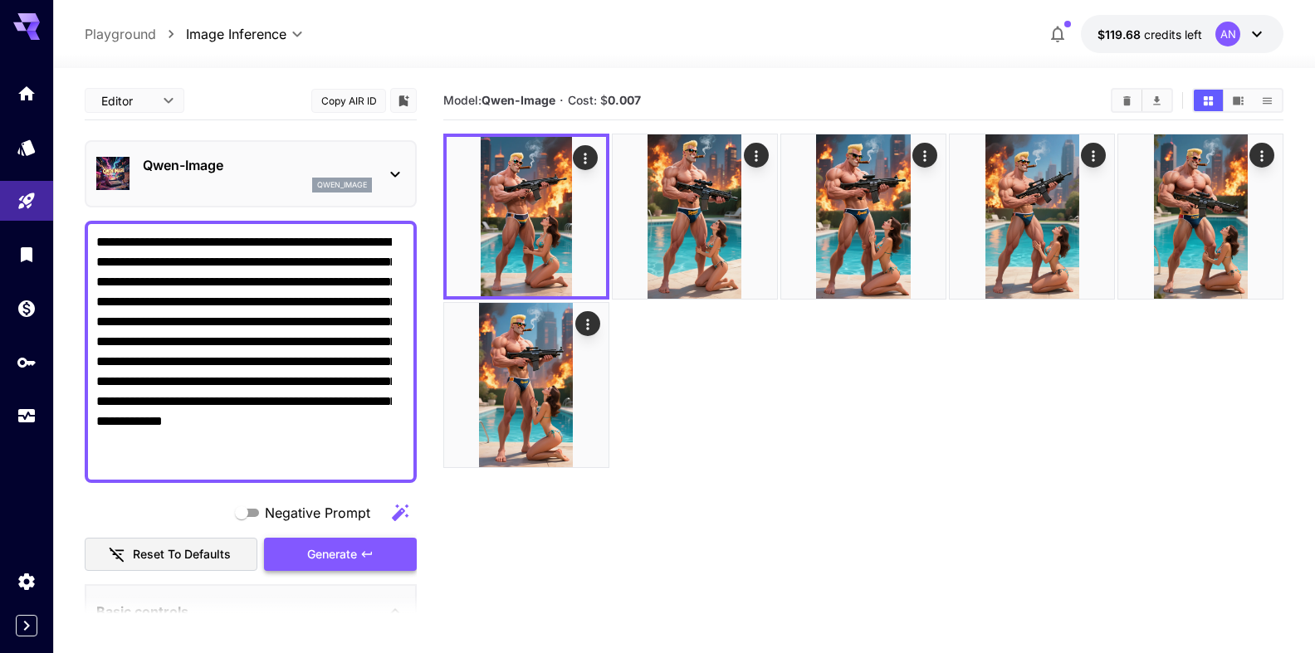
click at [314, 551] on span "Generate" at bounding box center [332, 555] width 50 height 21
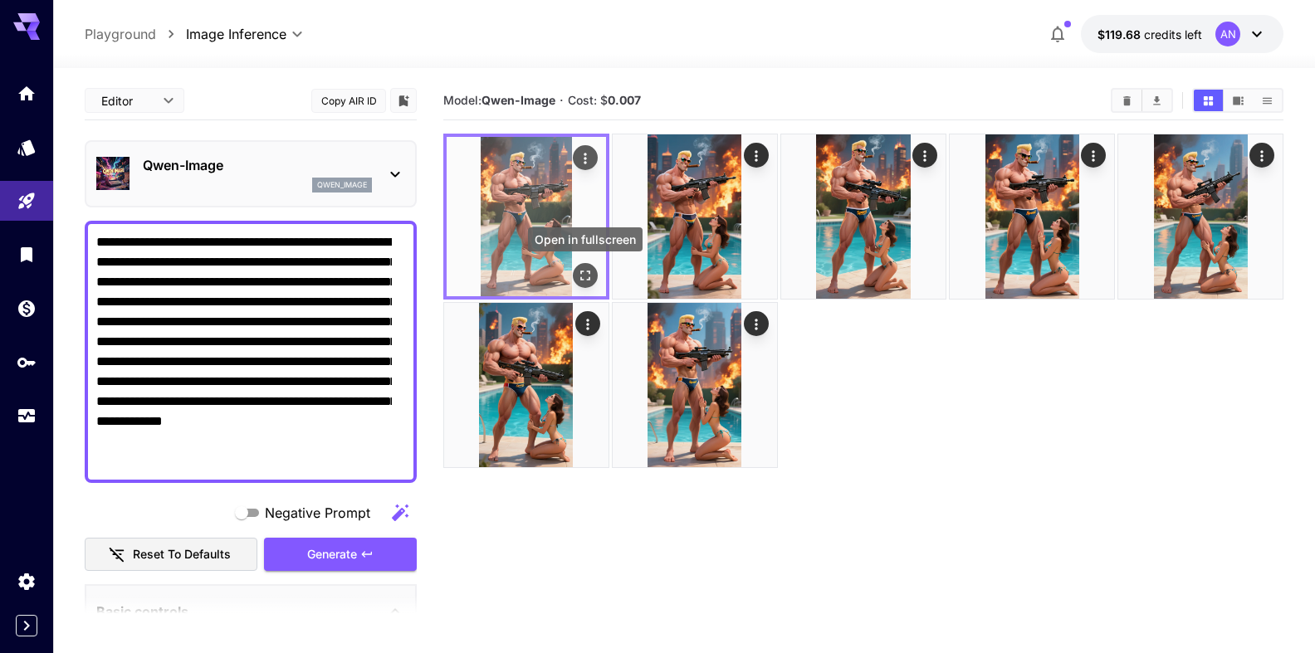
click at [583, 271] on icon "Open in fullscreen" at bounding box center [585, 275] width 17 height 17
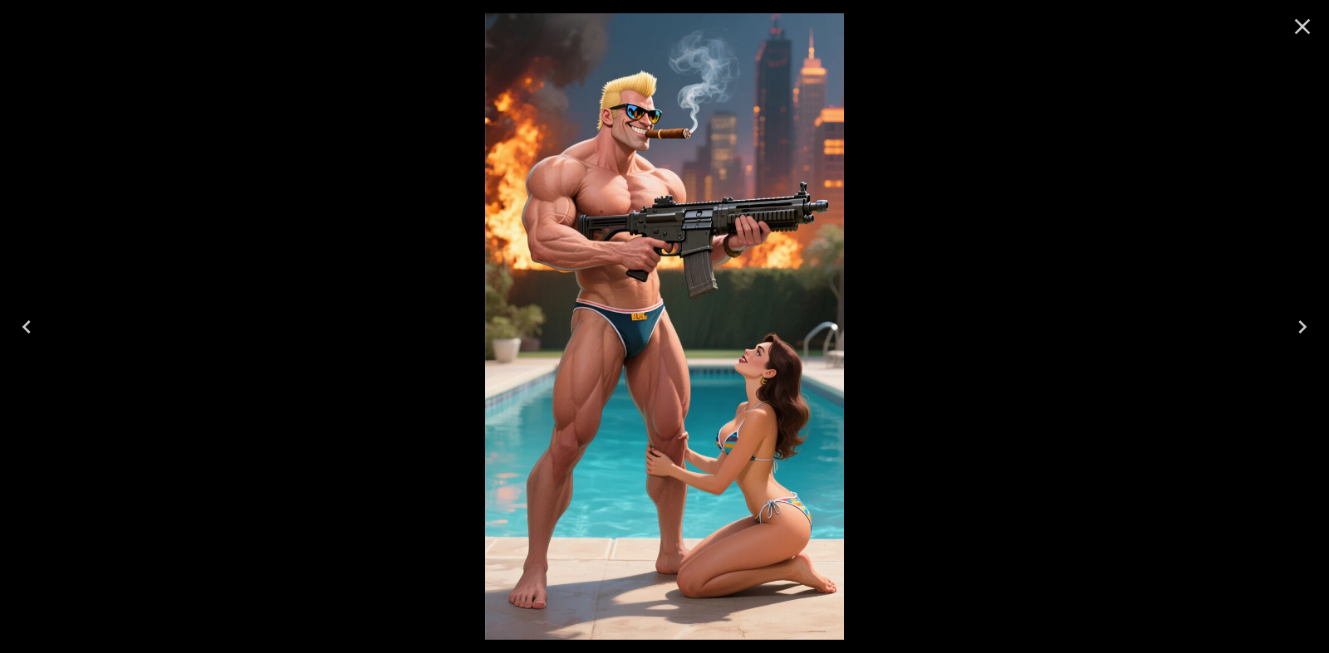
click at [1301, 17] on icon "Close" at bounding box center [1302, 26] width 27 height 27
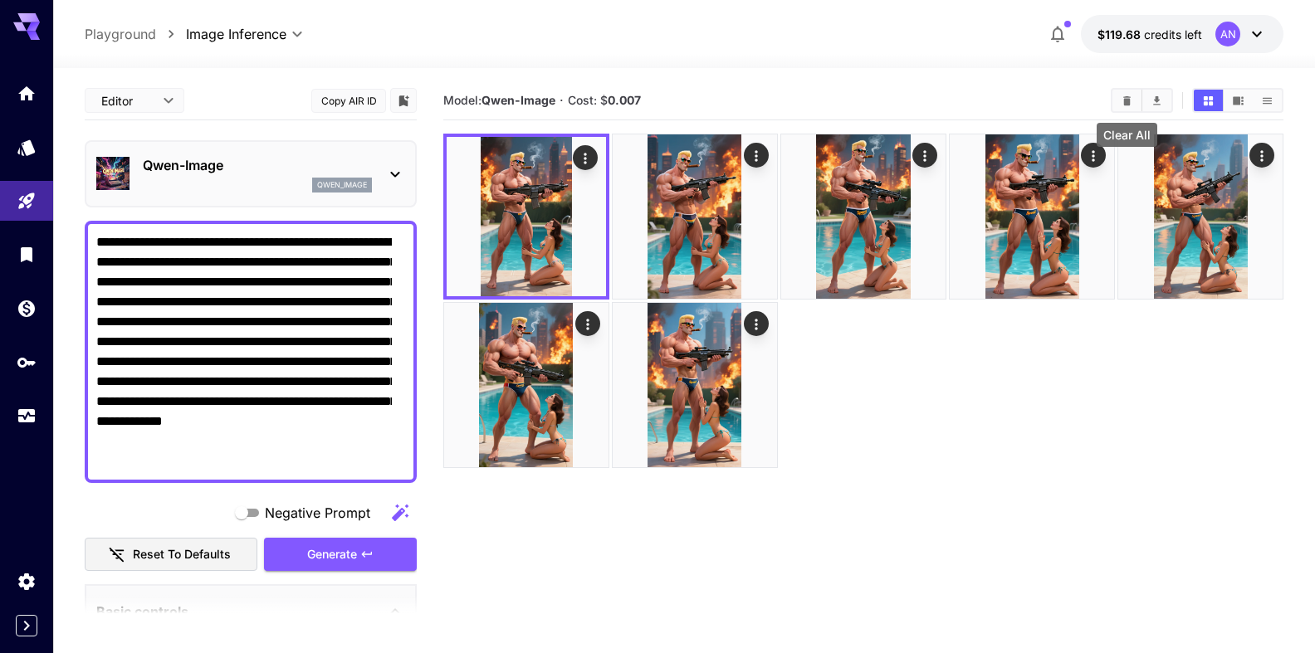
click at [1124, 96] on icon "Clear All" at bounding box center [1127, 101] width 12 height 12
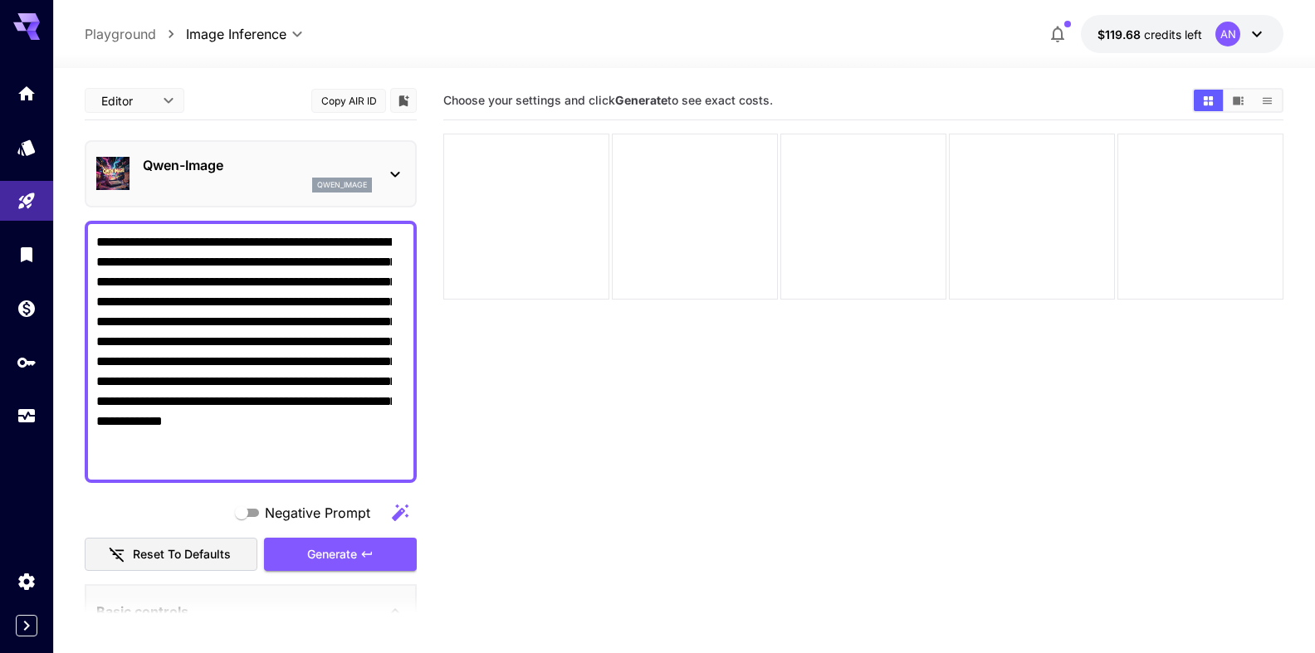
click at [201, 163] on p "Qwen-Image" at bounding box center [257, 165] width 229 height 20
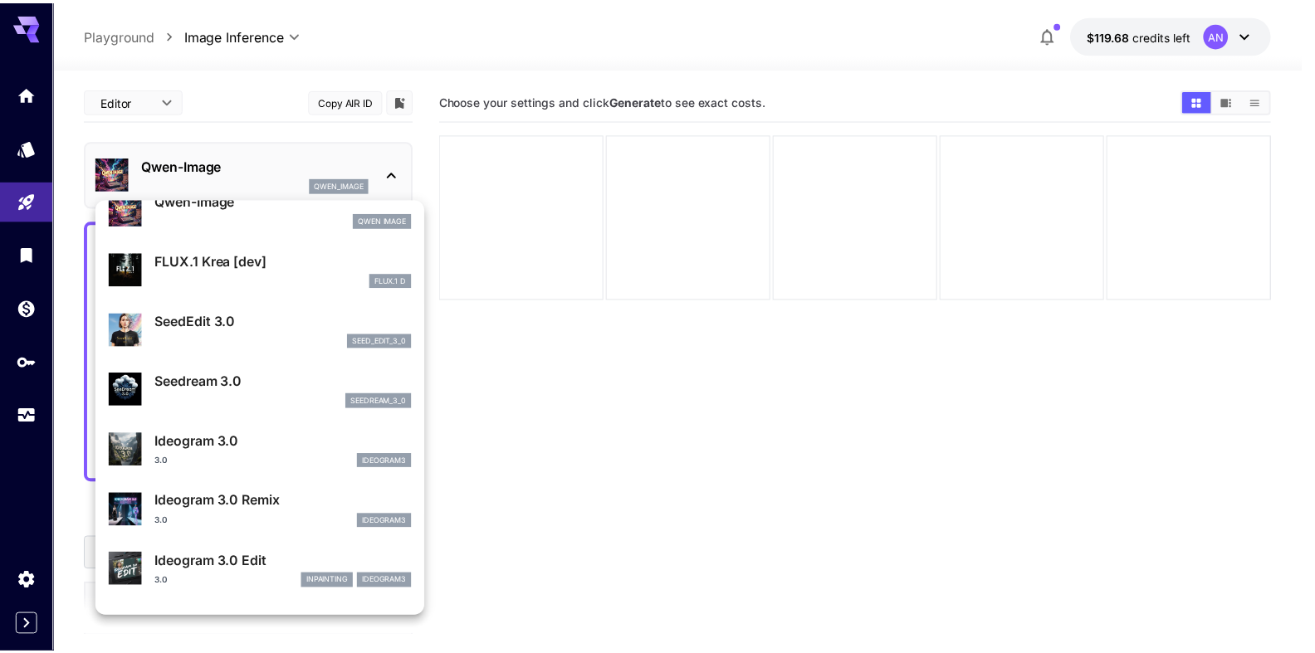
scroll to position [285, 0]
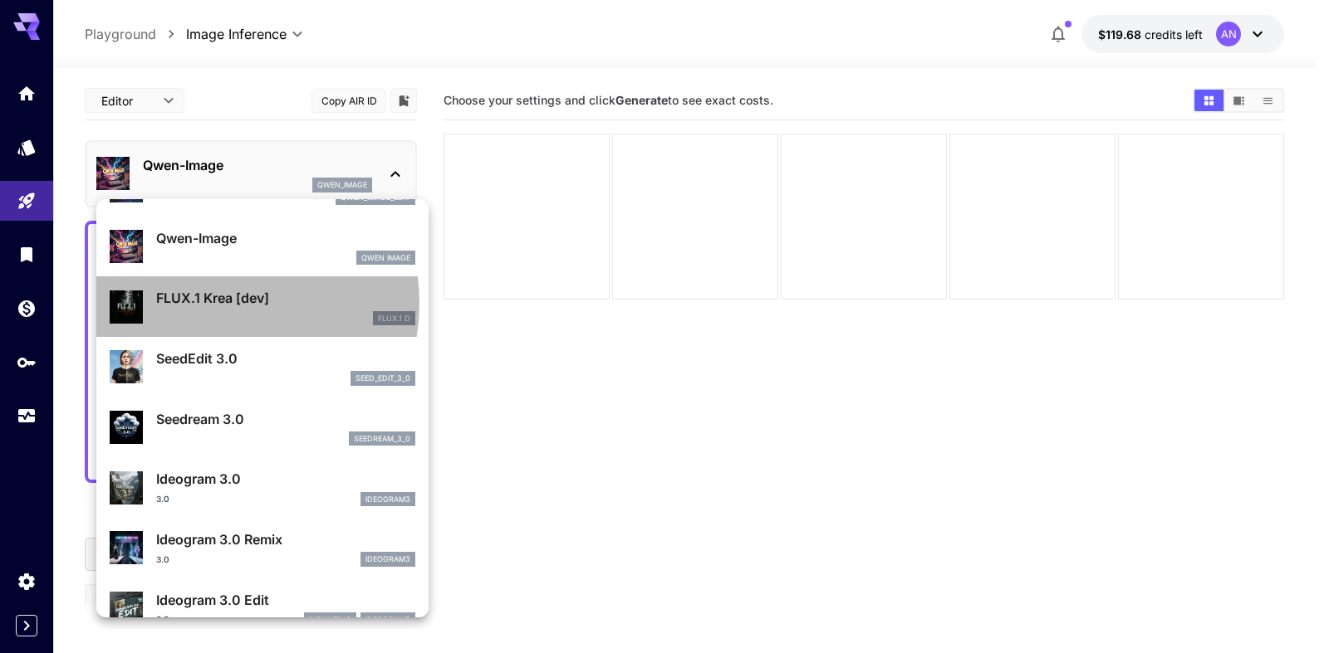
click at [215, 303] on p "FLUX.1 Krea [dev]" at bounding box center [285, 298] width 259 height 20
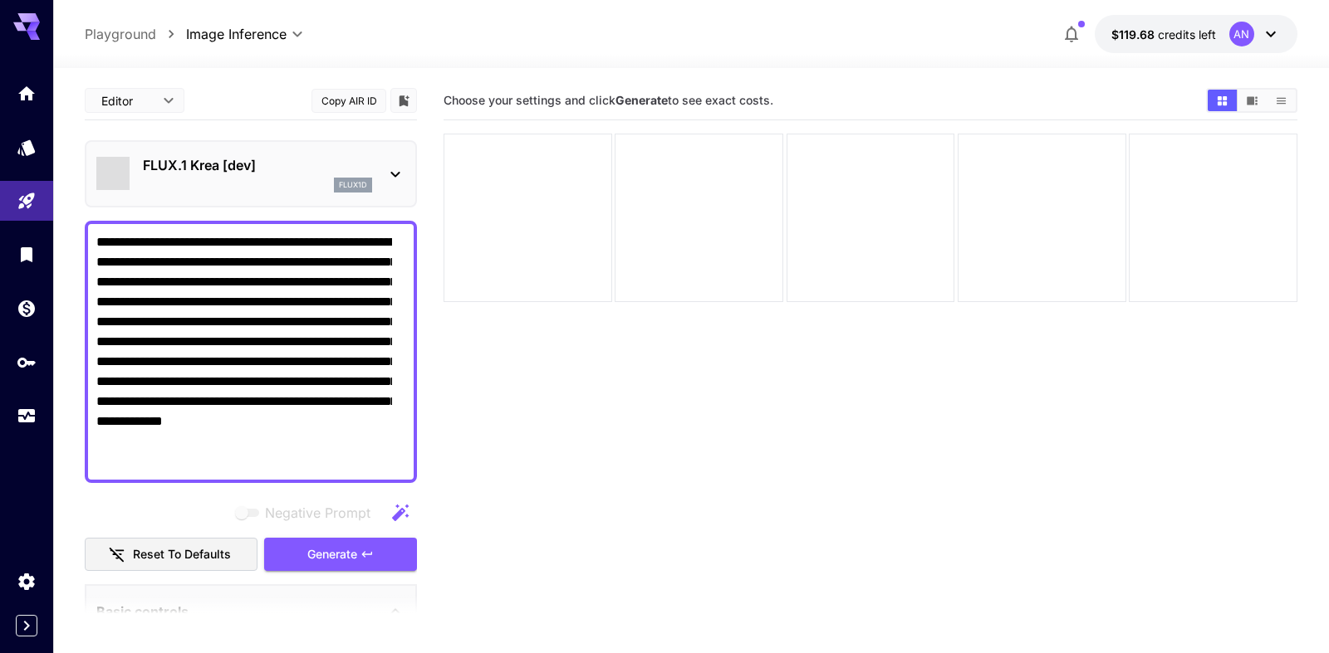
type input "**"
type input "***"
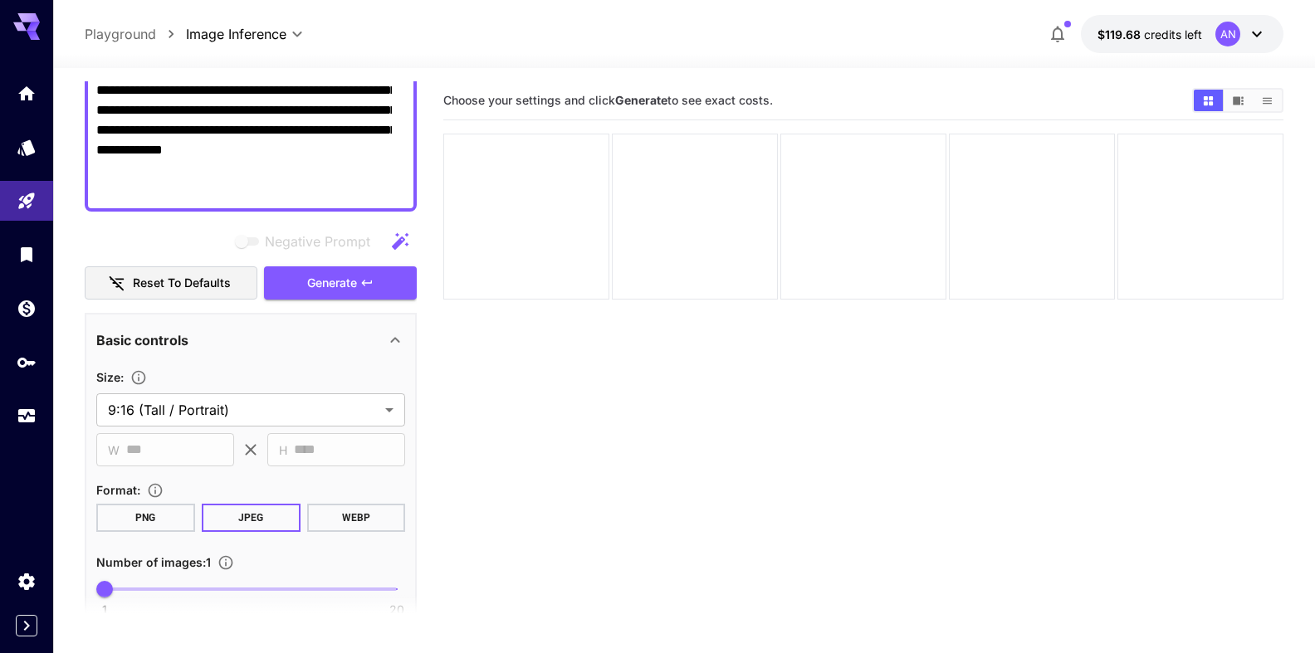
scroll to position [284, 0]
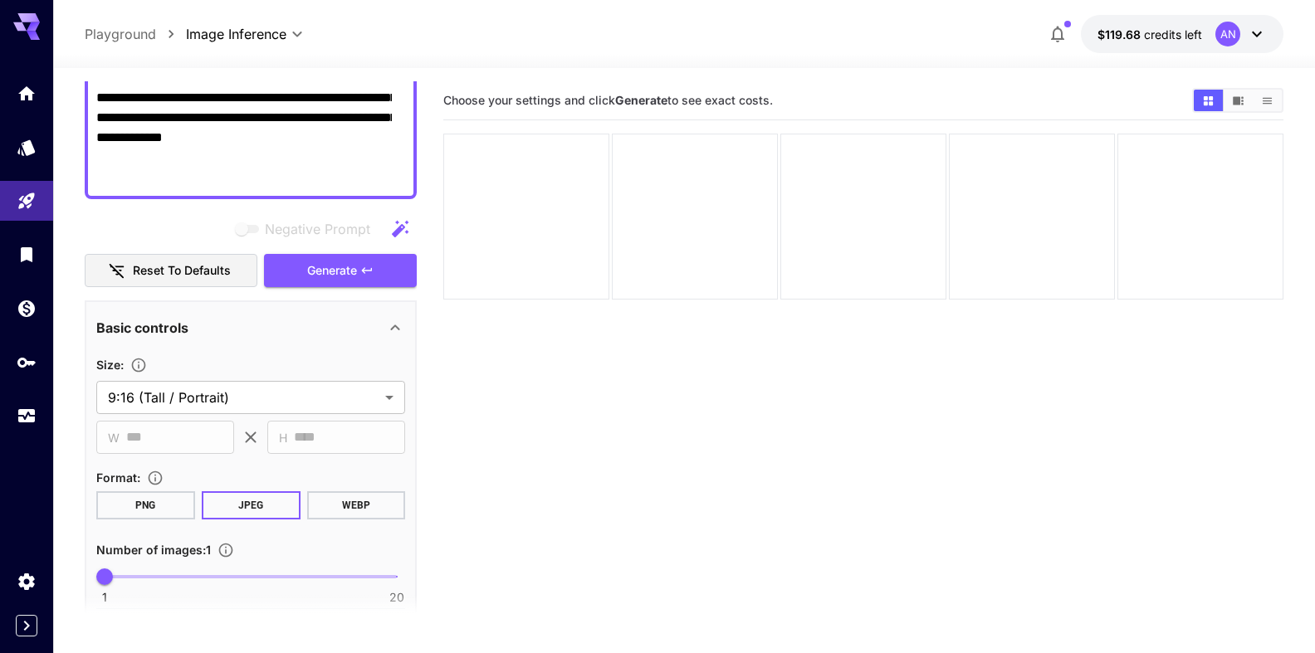
click at [349, 502] on button "WEBP" at bounding box center [355, 506] width 99 height 28
click at [326, 276] on span "Generate" at bounding box center [332, 271] width 50 height 21
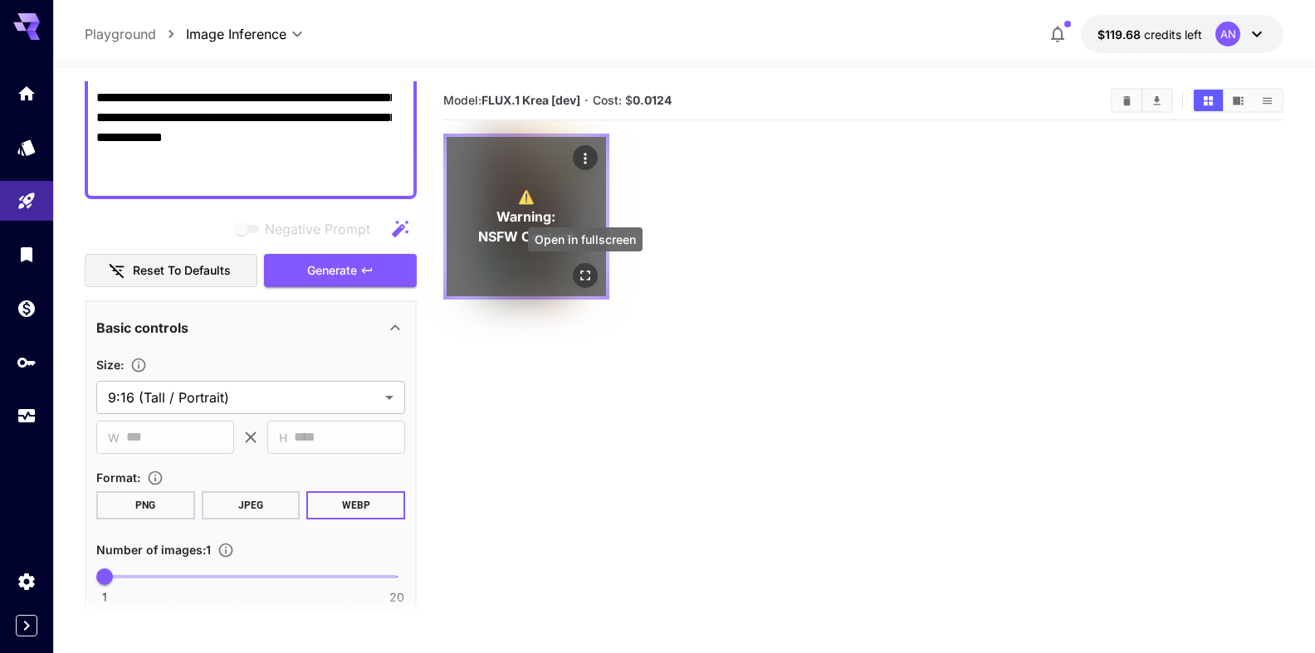
click at [586, 272] on icon "Open in fullscreen" at bounding box center [585, 275] width 17 height 17
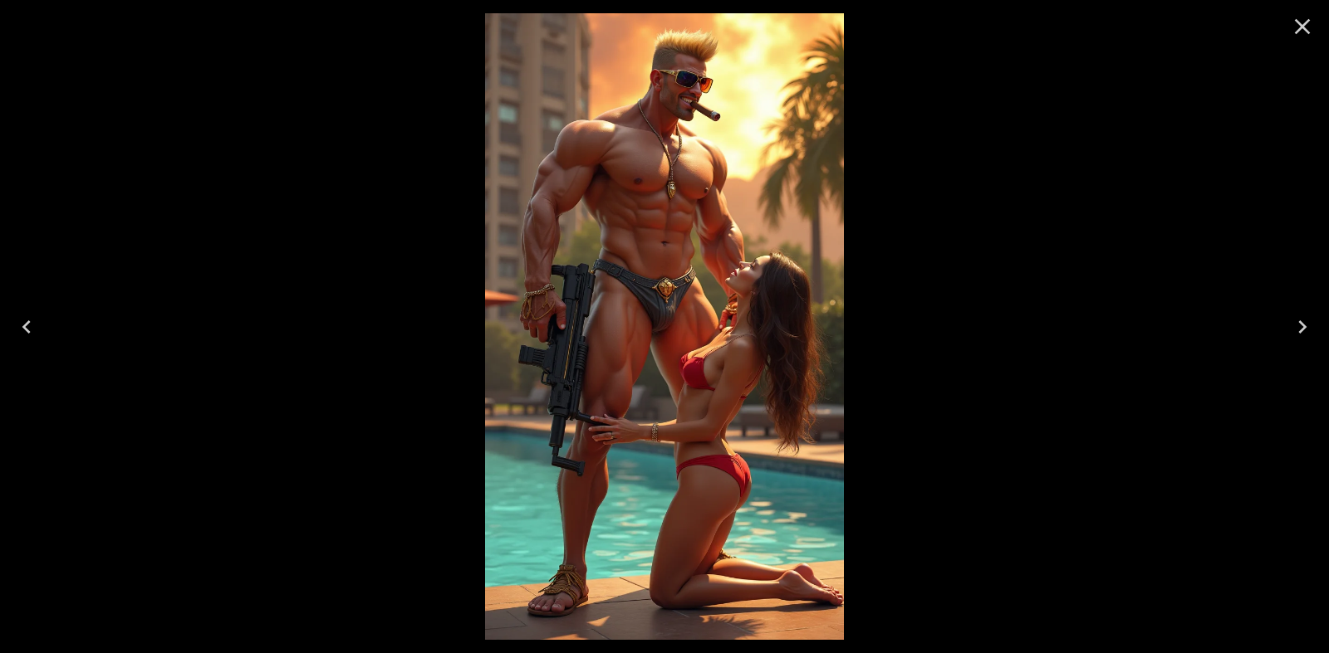
click at [1289, 33] on icon "Close" at bounding box center [1302, 26] width 27 height 27
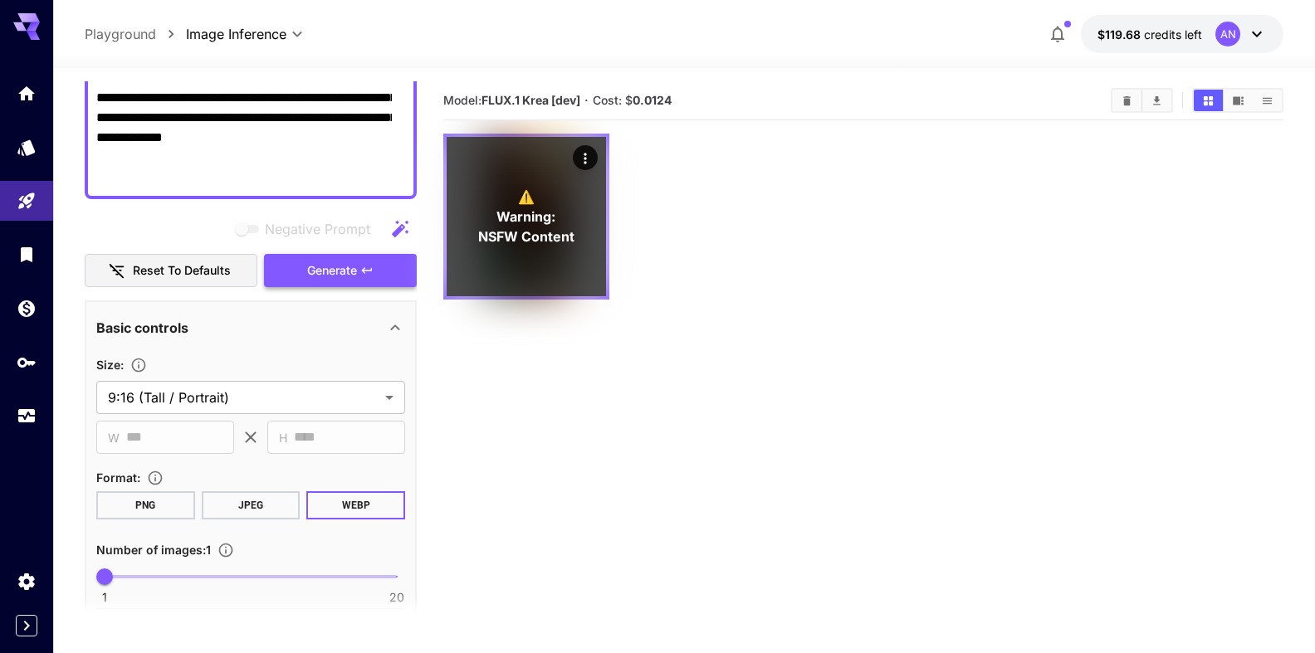
click at [316, 267] on span "Generate" at bounding box center [332, 271] width 50 height 21
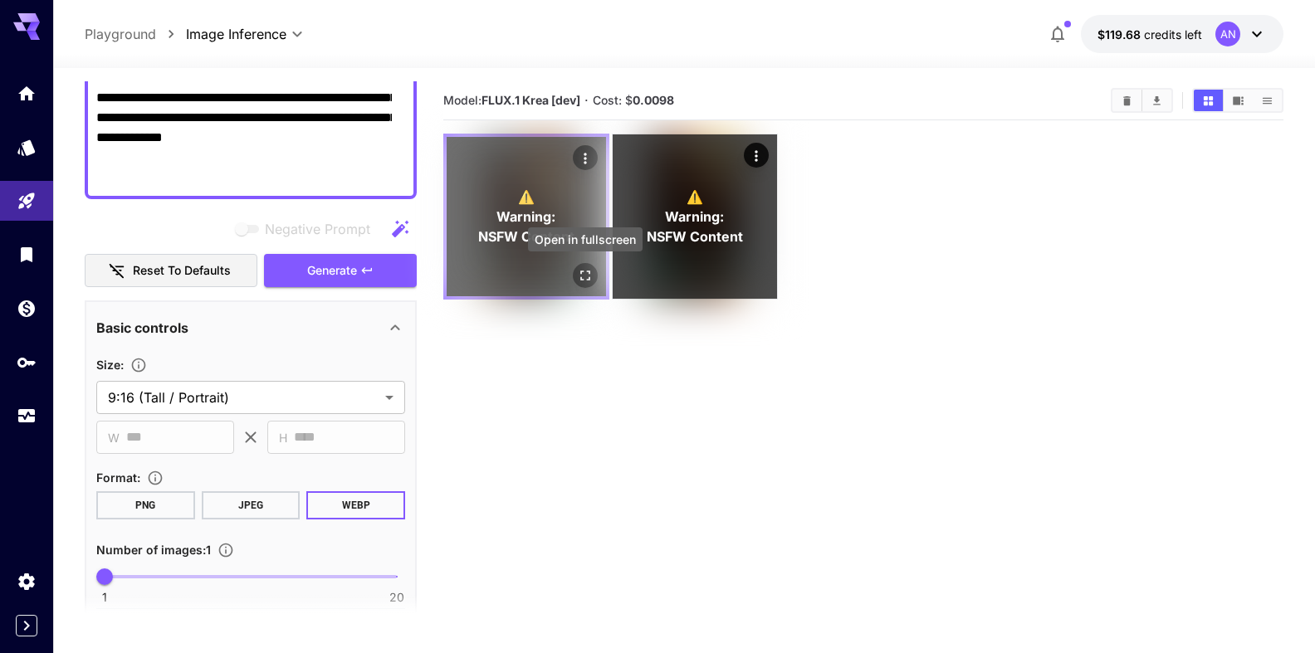
click at [584, 277] on icon "Open in fullscreen" at bounding box center [585, 275] width 17 height 17
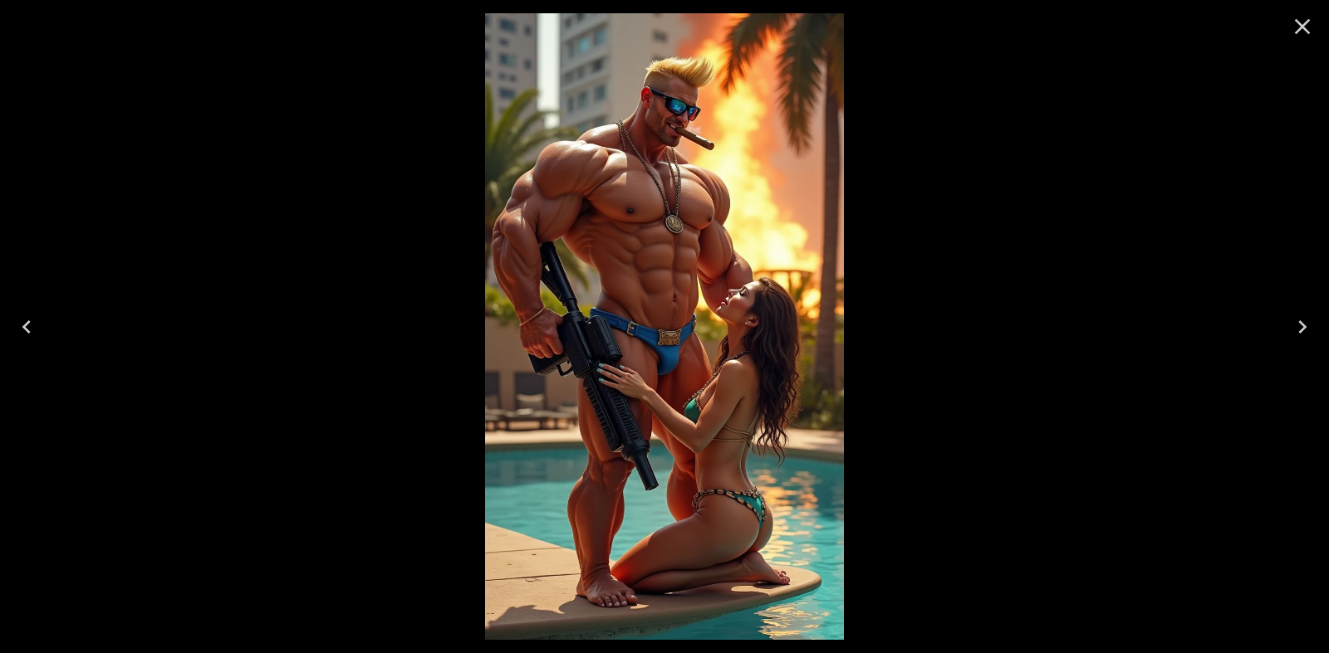
click at [1301, 28] on icon "Close" at bounding box center [1303, 27] width 16 height 16
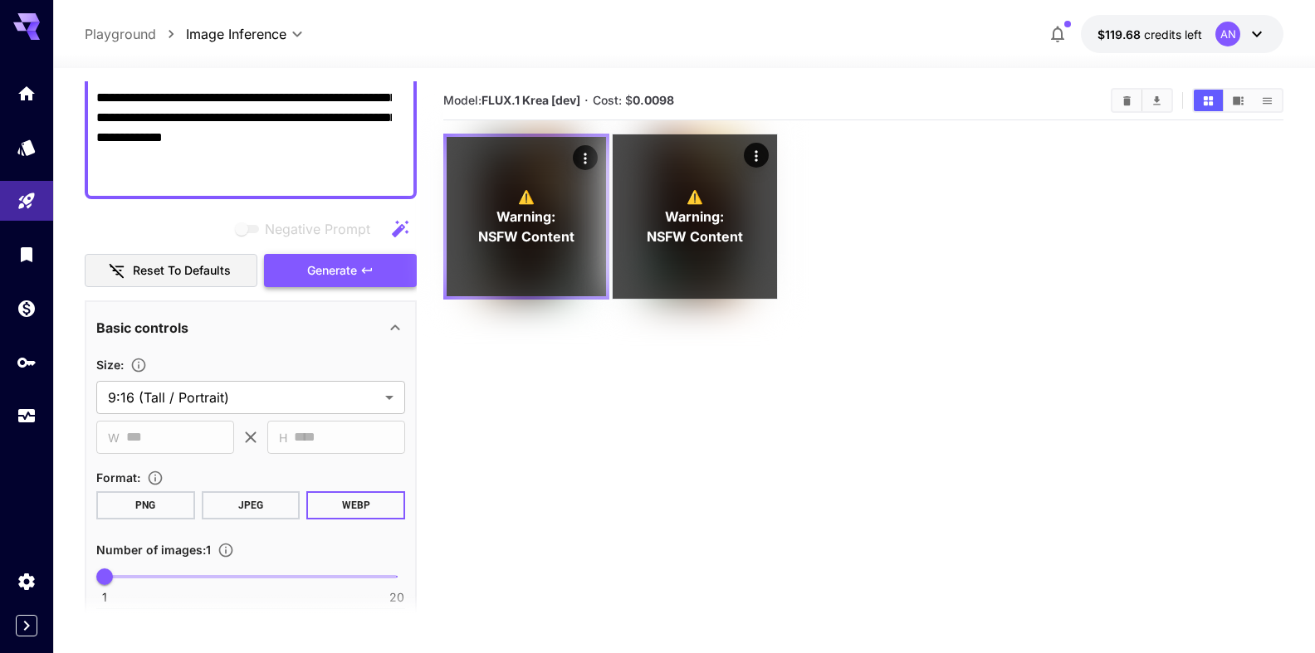
click at [330, 270] on span "Generate" at bounding box center [332, 271] width 50 height 21
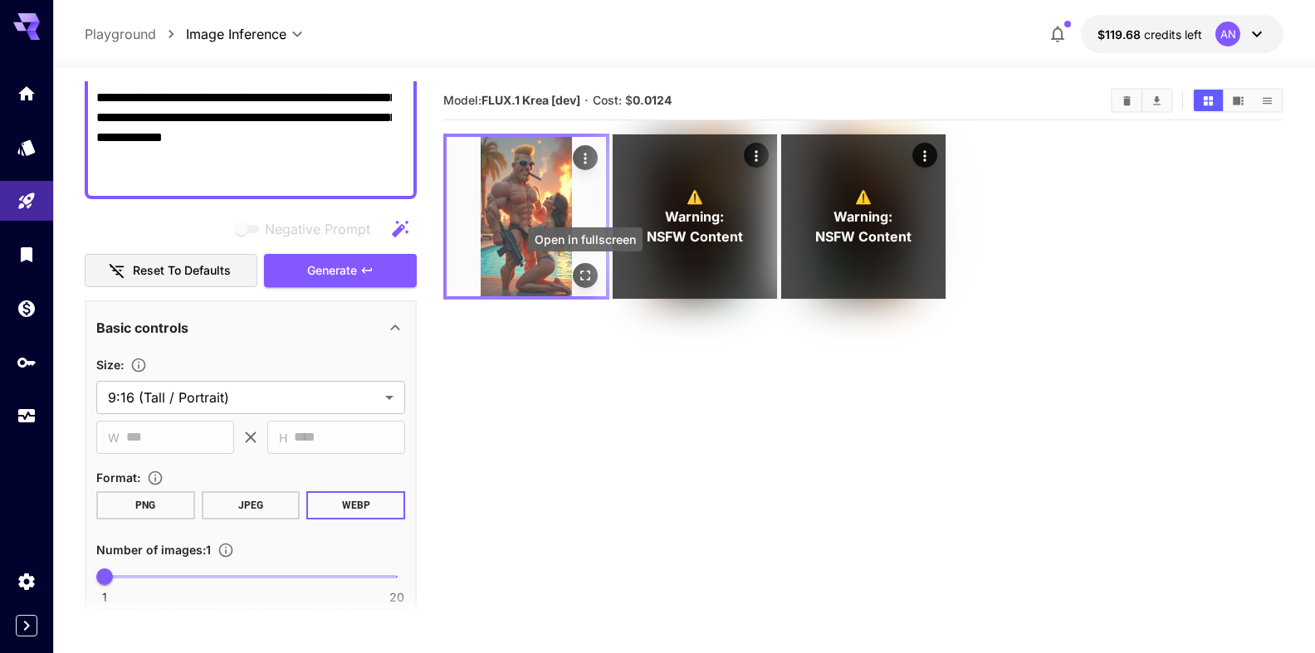
click at [586, 278] on icon "Open in fullscreen" at bounding box center [585, 275] width 17 height 17
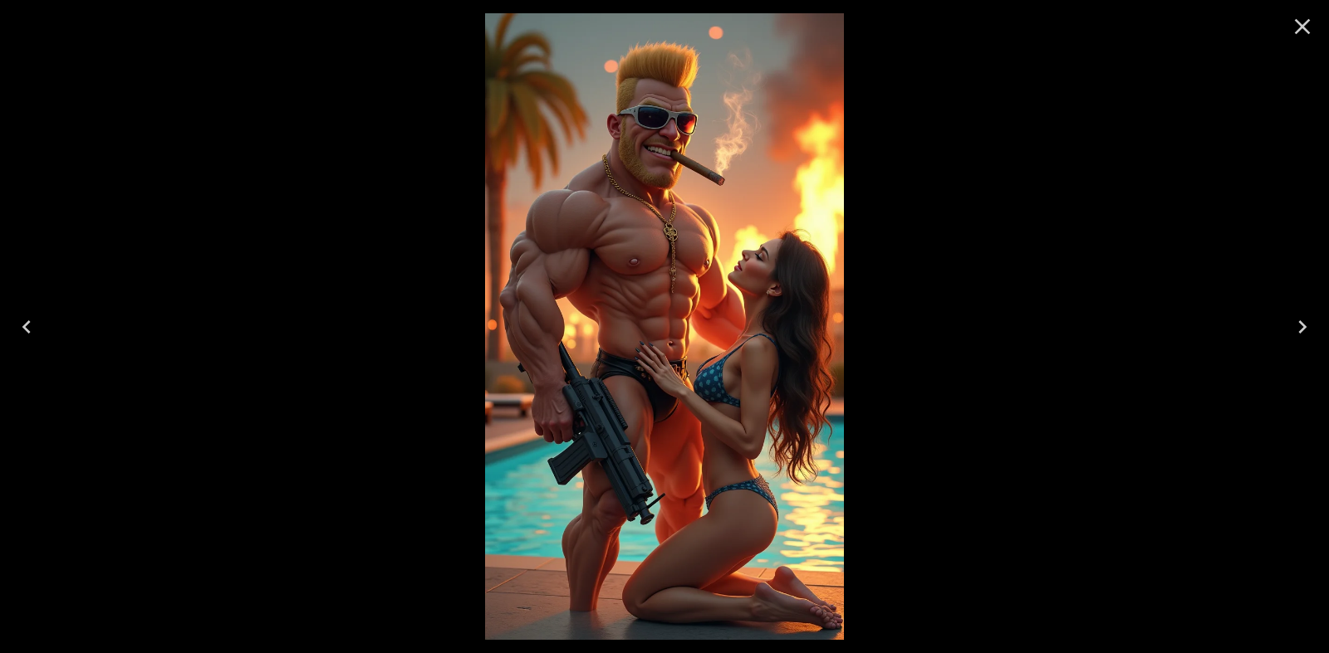
click at [1302, 37] on icon "Close" at bounding box center [1302, 26] width 27 height 27
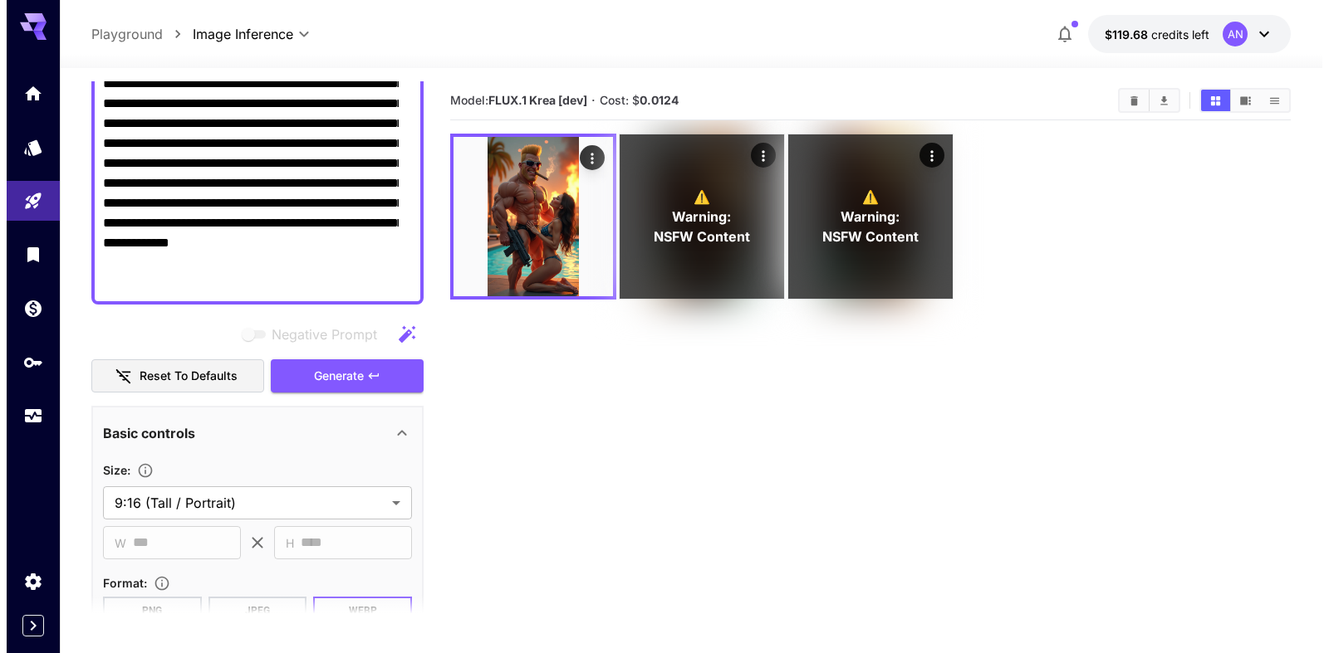
scroll to position [0, 0]
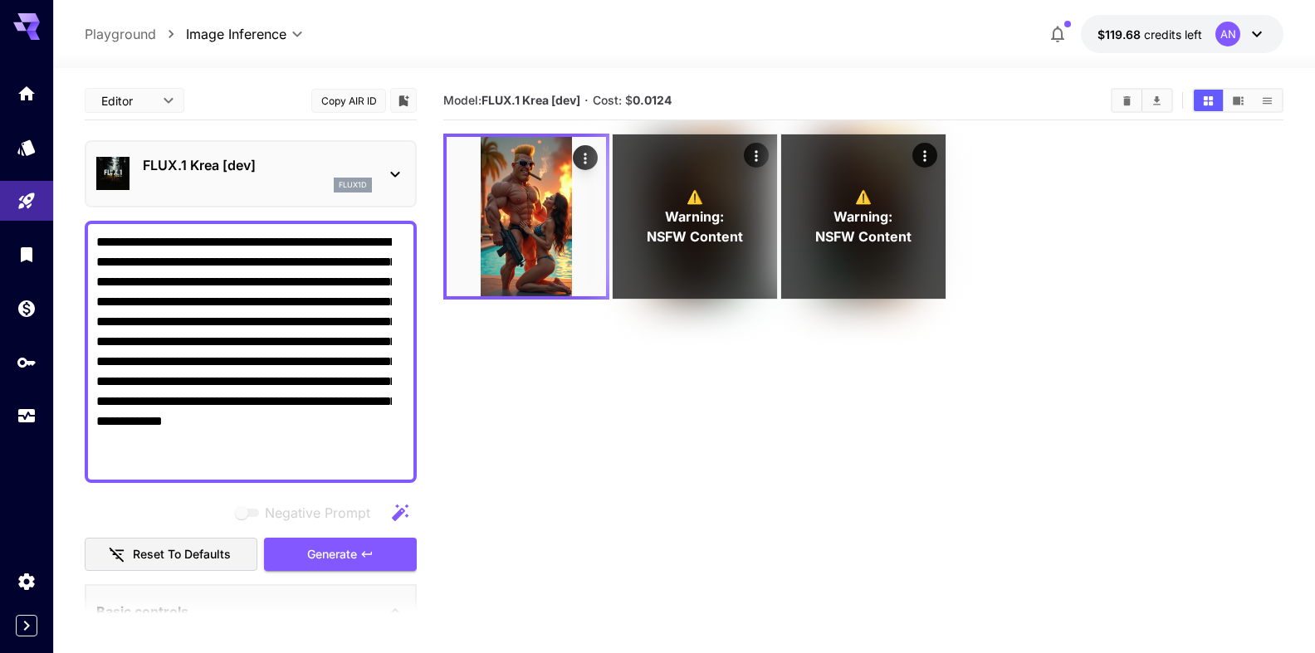
click at [193, 168] on p "FLUX.1 Krea [dev]" at bounding box center [257, 165] width 229 height 20
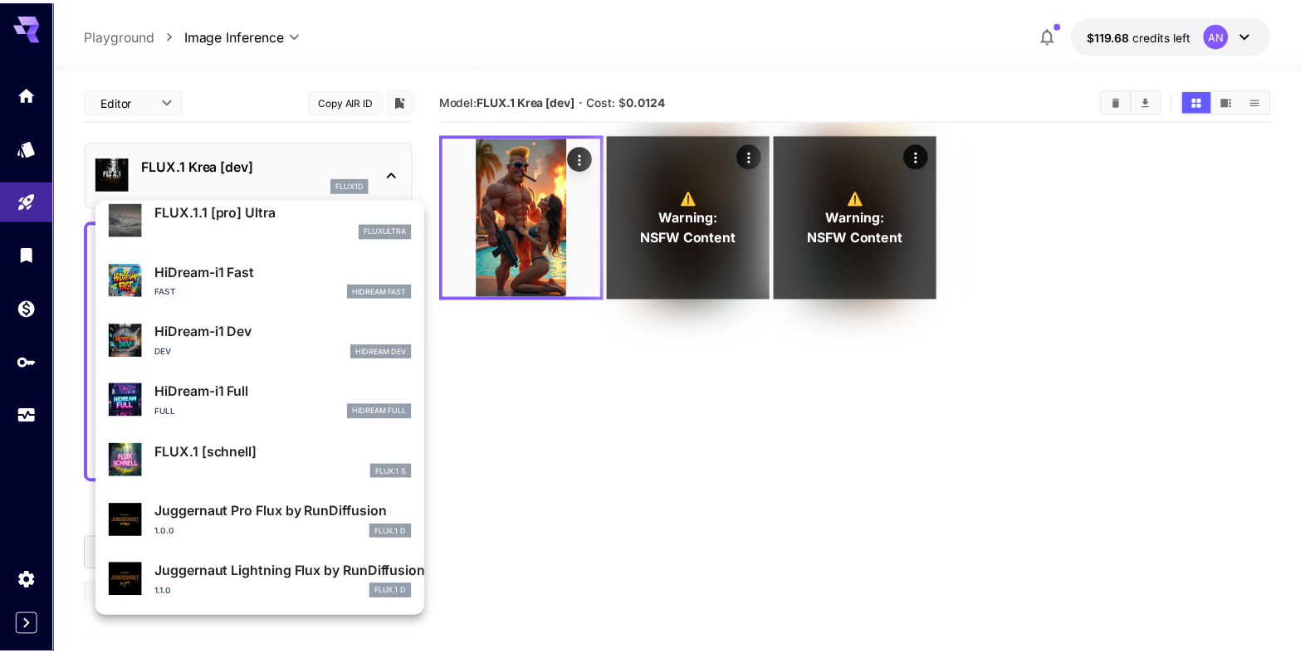
scroll to position [1344, 0]
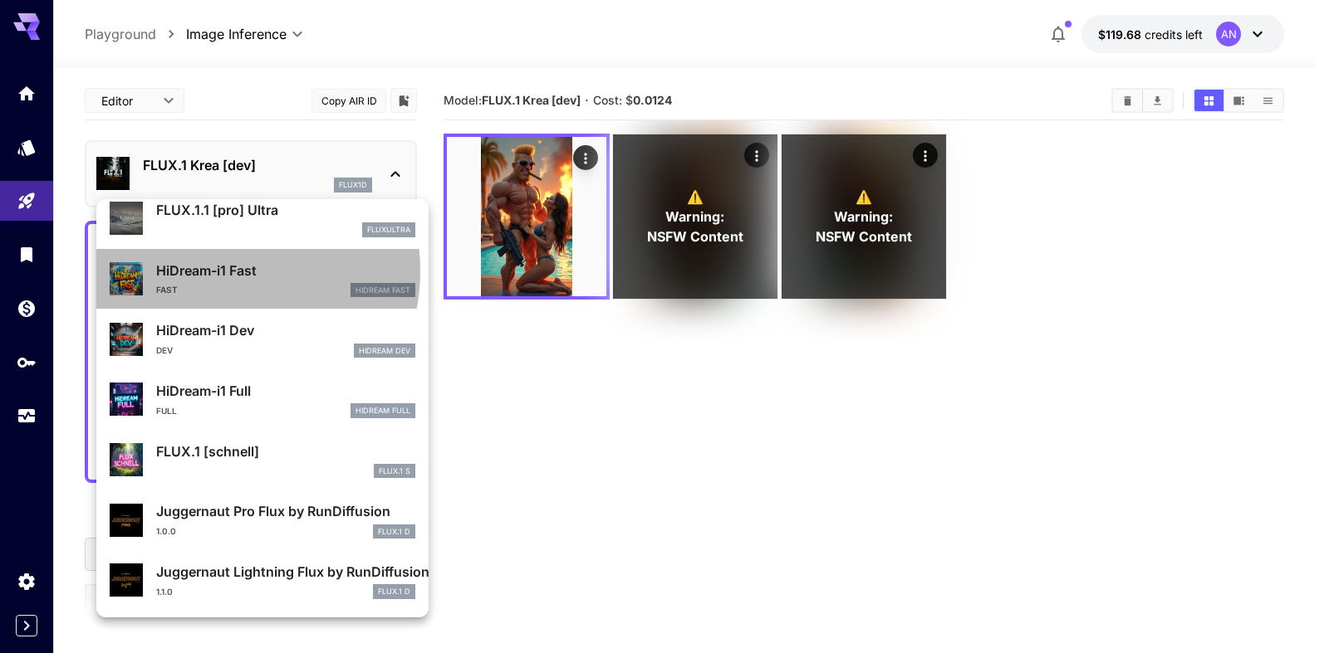
click at [219, 272] on p "HiDream-i1 Fast" at bounding box center [285, 271] width 259 height 20
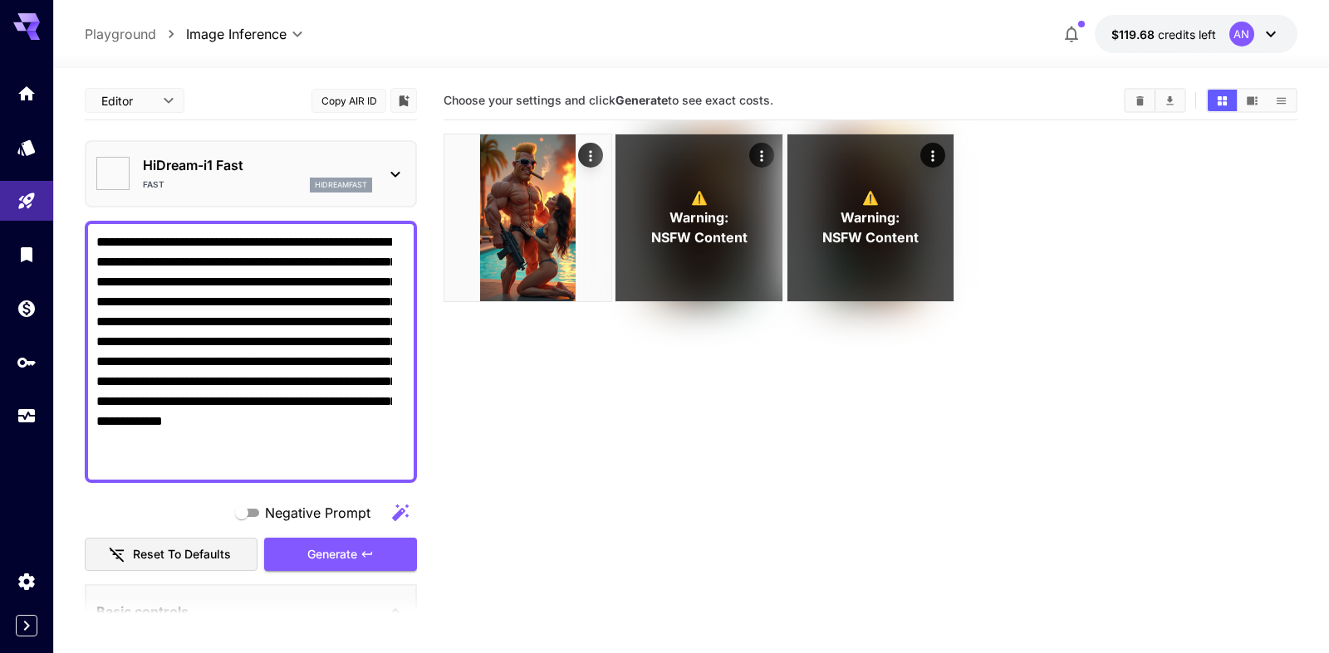
type input "**"
type input "*"
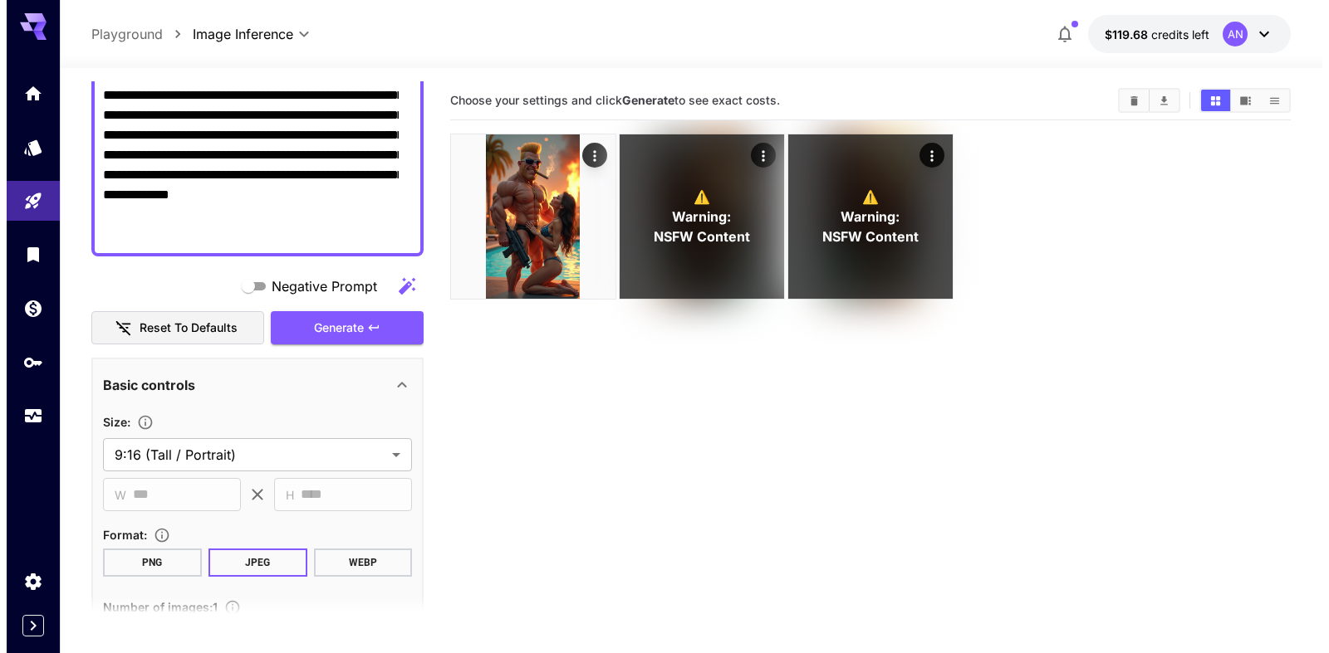
scroll to position [284, 0]
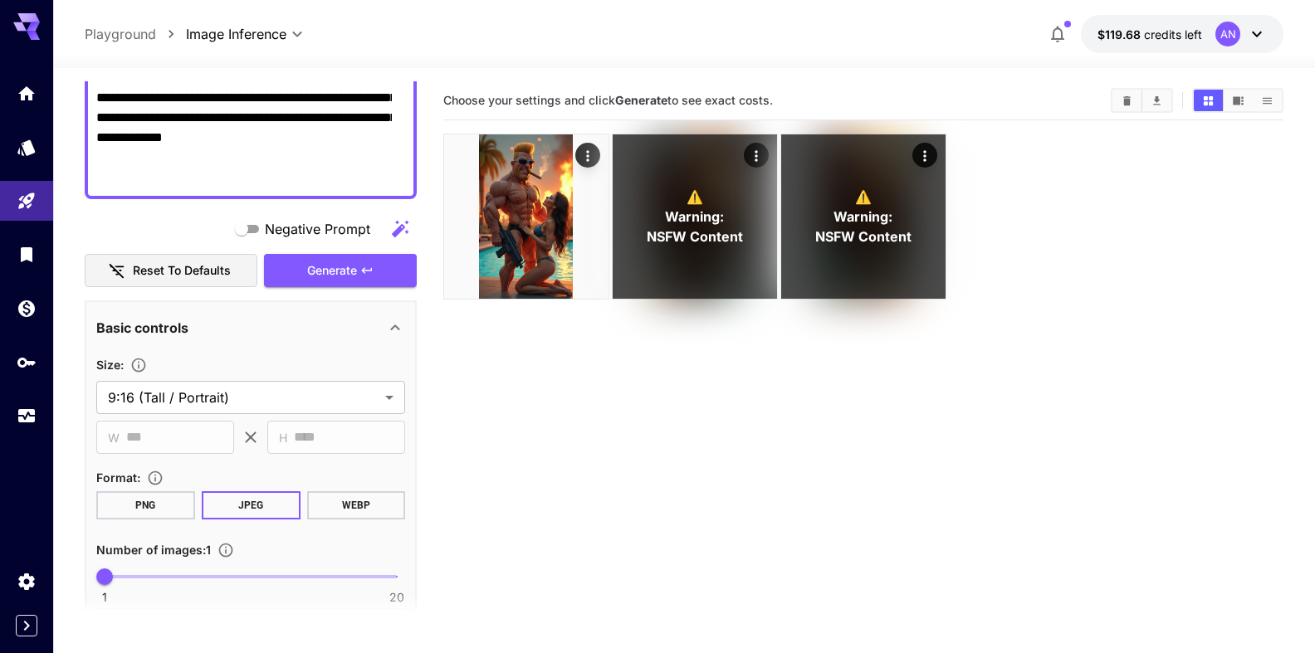
click at [329, 502] on button "WEBP" at bounding box center [355, 506] width 99 height 28
click at [340, 278] on span "Generate" at bounding box center [332, 271] width 50 height 21
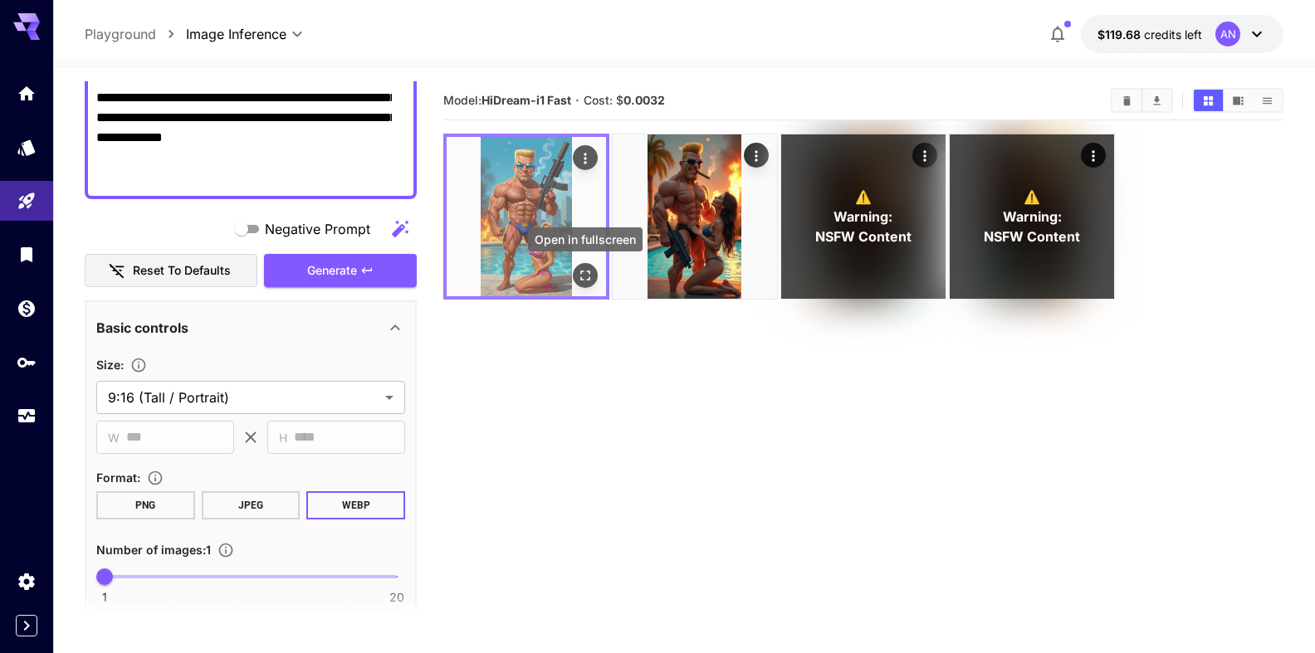
click at [591, 270] on icon "Open in fullscreen" at bounding box center [585, 275] width 17 height 17
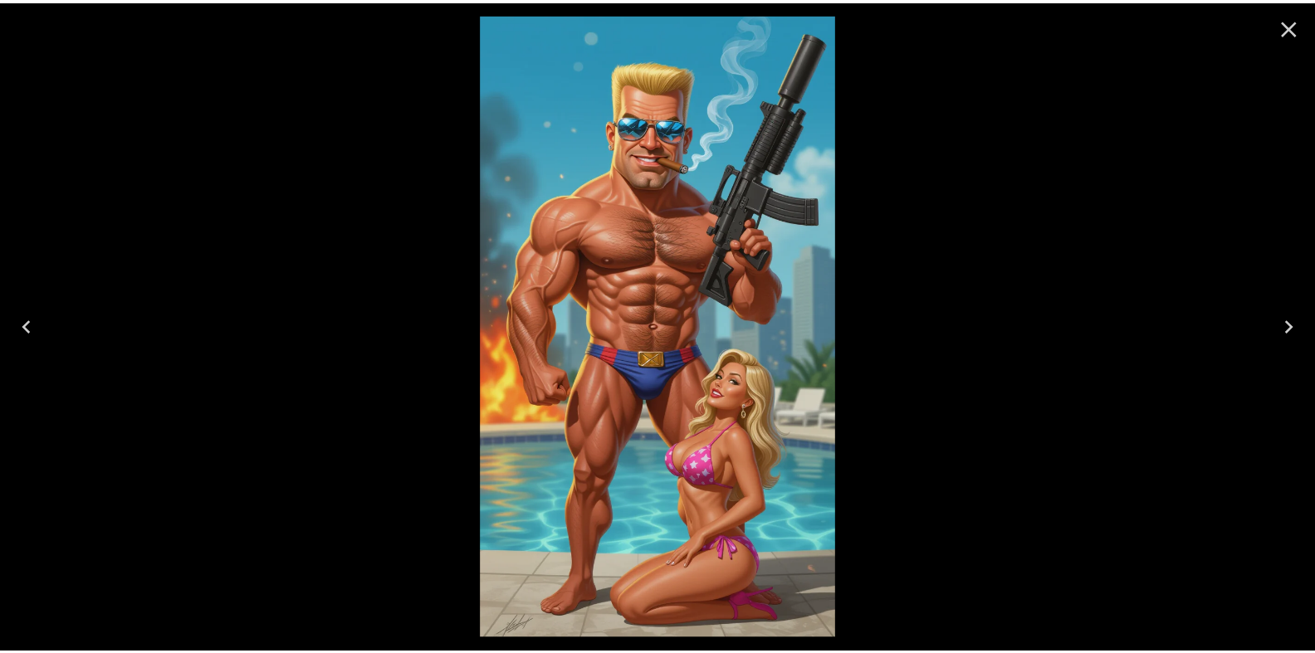
scroll to position [284, 0]
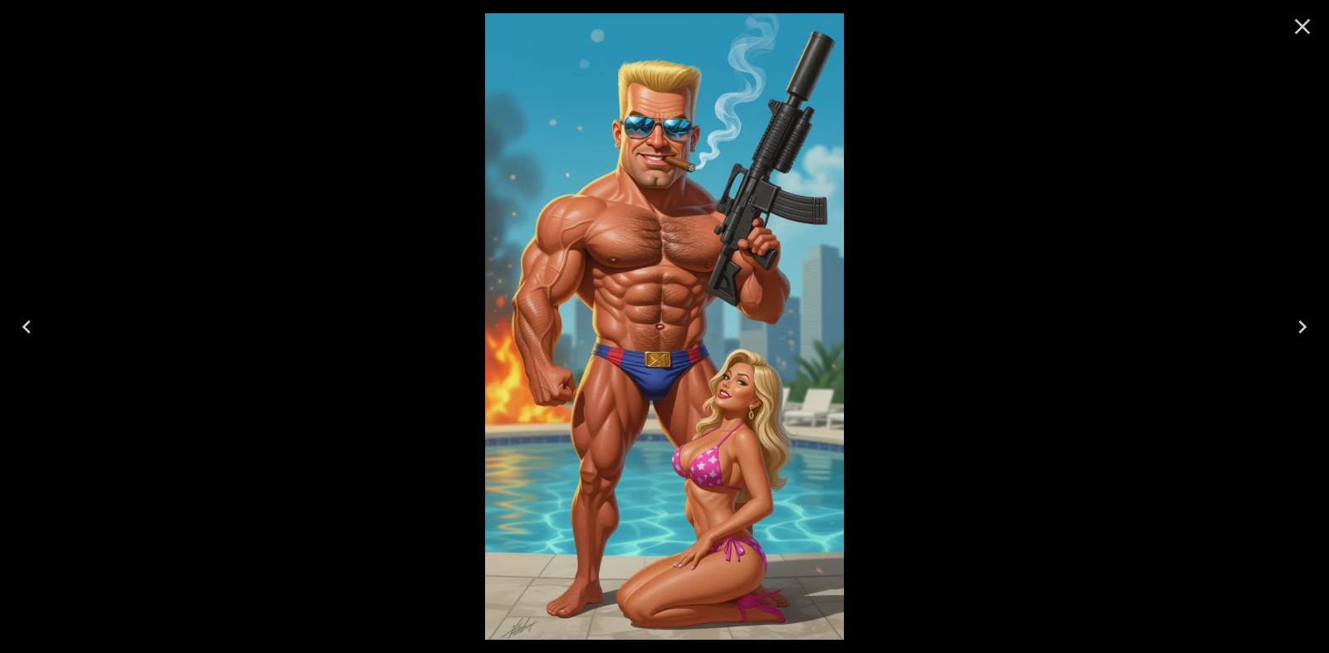
click at [1295, 22] on icon "Close" at bounding box center [1302, 26] width 27 height 27
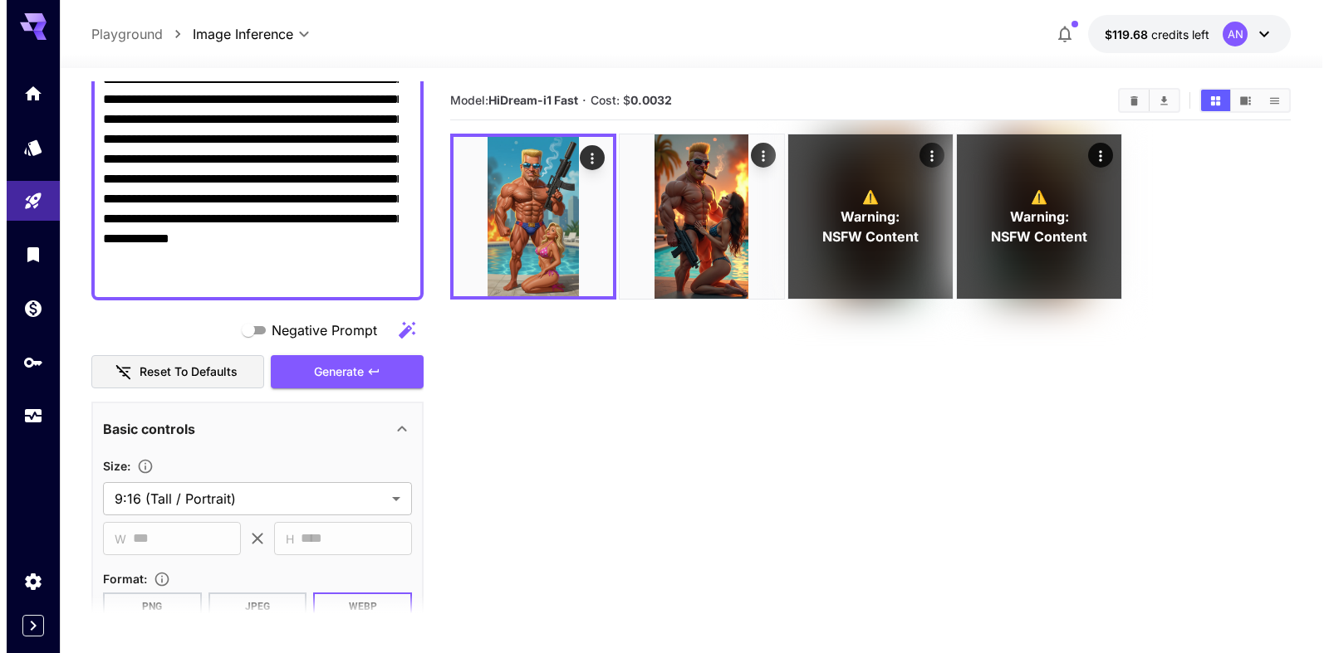
scroll to position [0, 0]
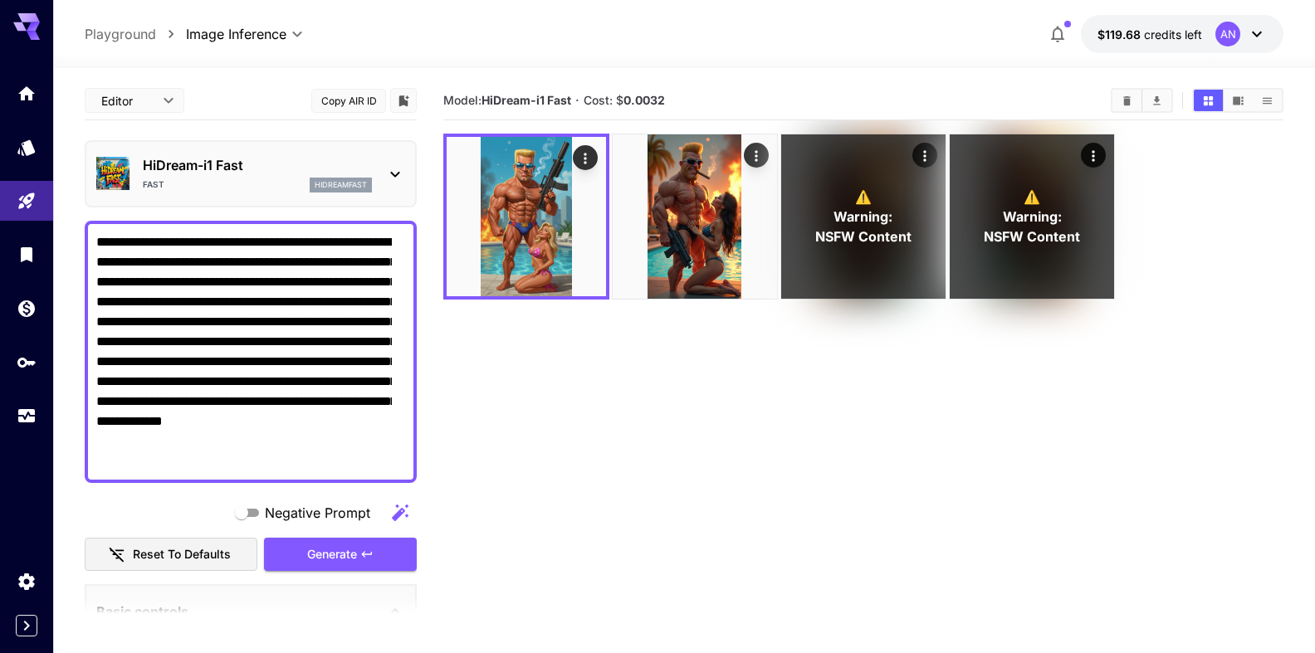
click at [249, 170] on p "HiDream-i1 Fast" at bounding box center [257, 165] width 229 height 20
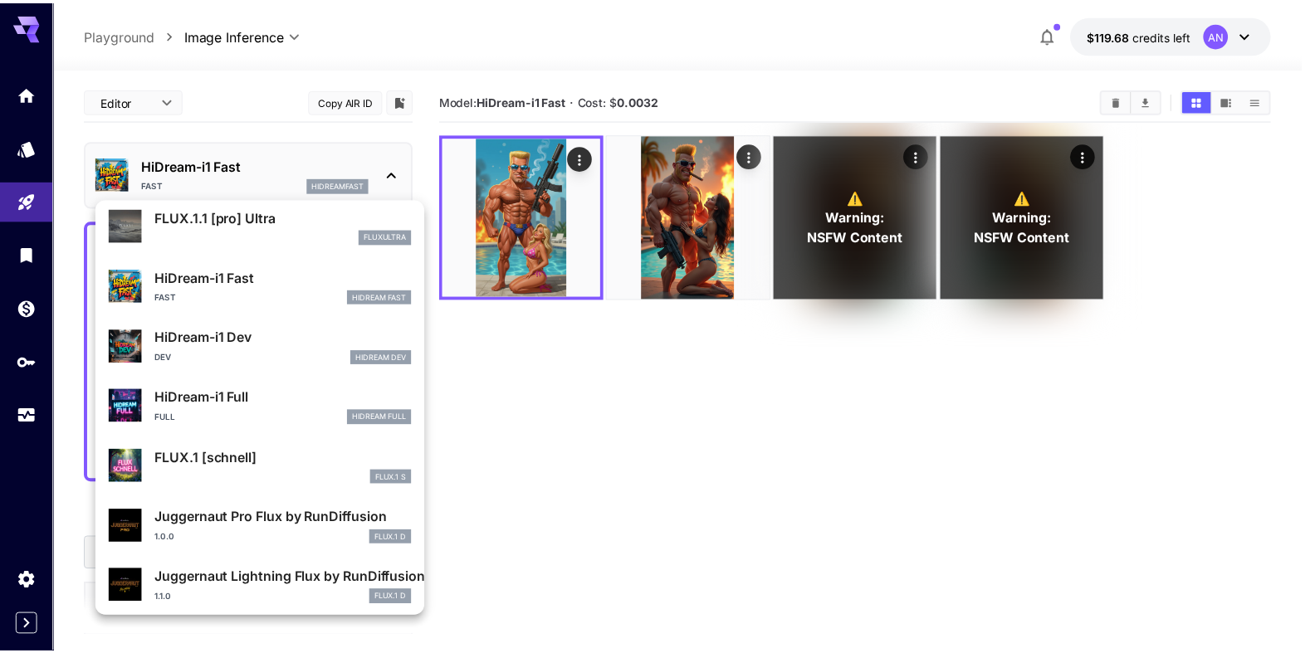
scroll to position [1344, 0]
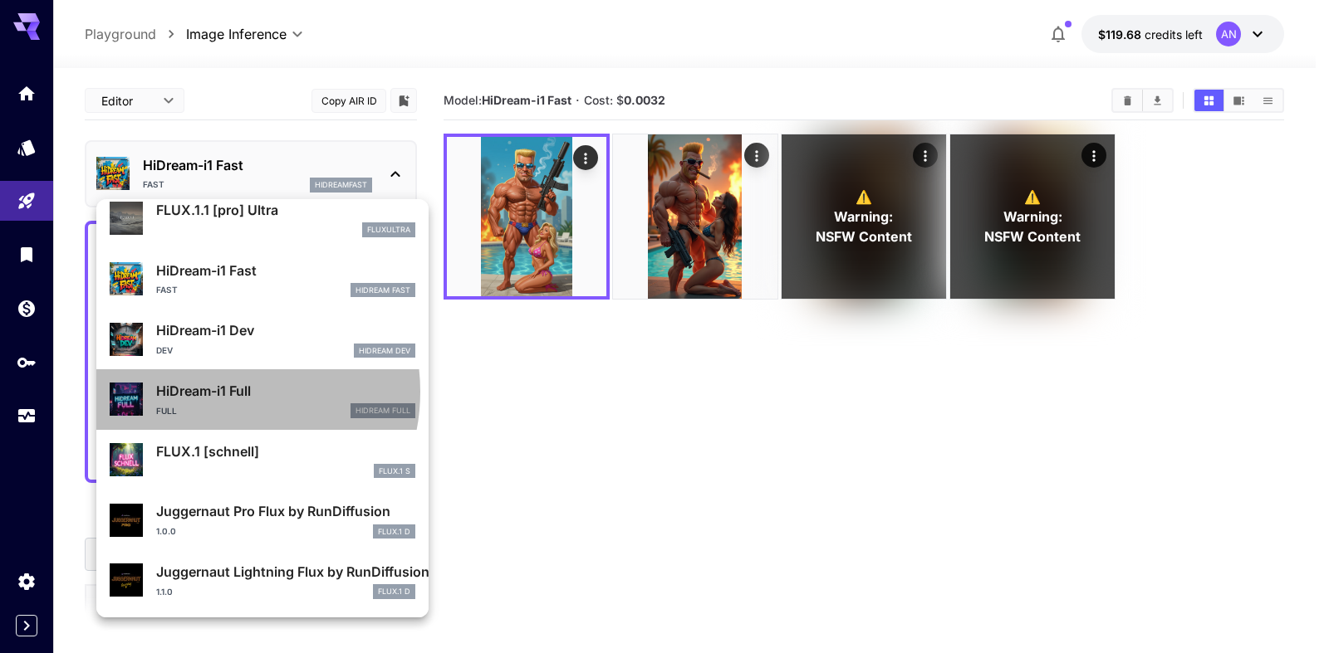
click at [219, 392] on p "HiDream-i1 Full" at bounding box center [285, 391] width 259 height 20
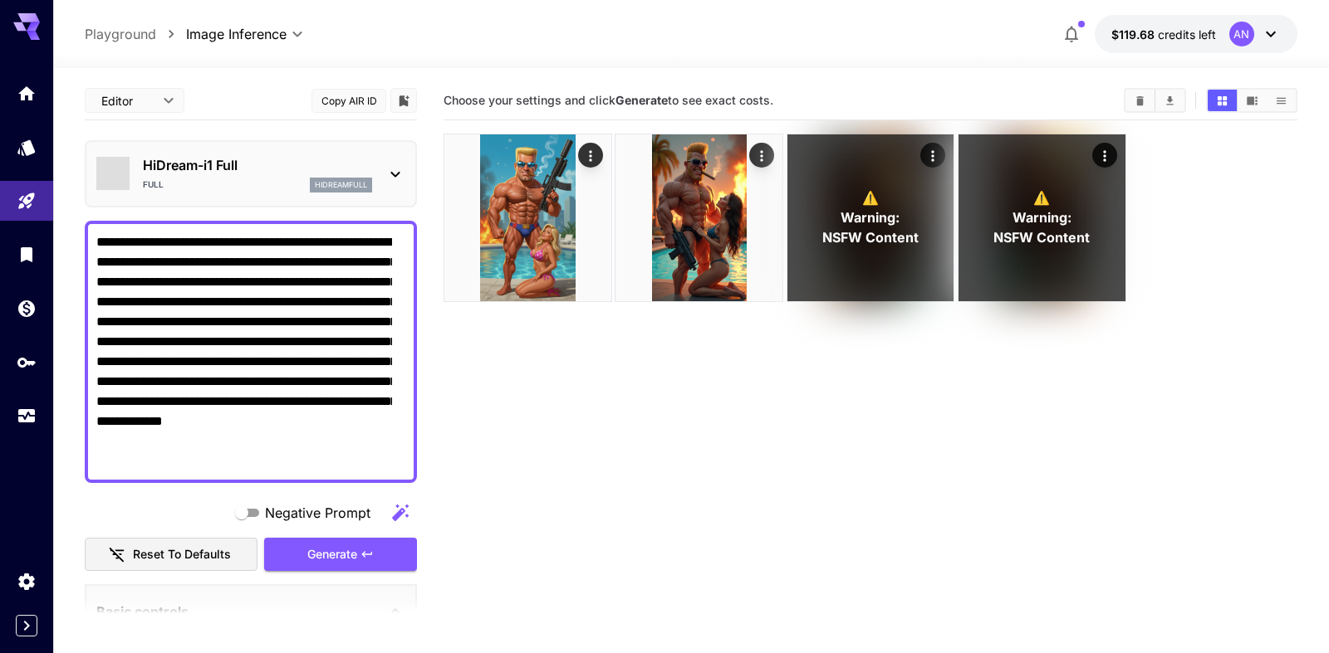
type input "**"
type input "***"
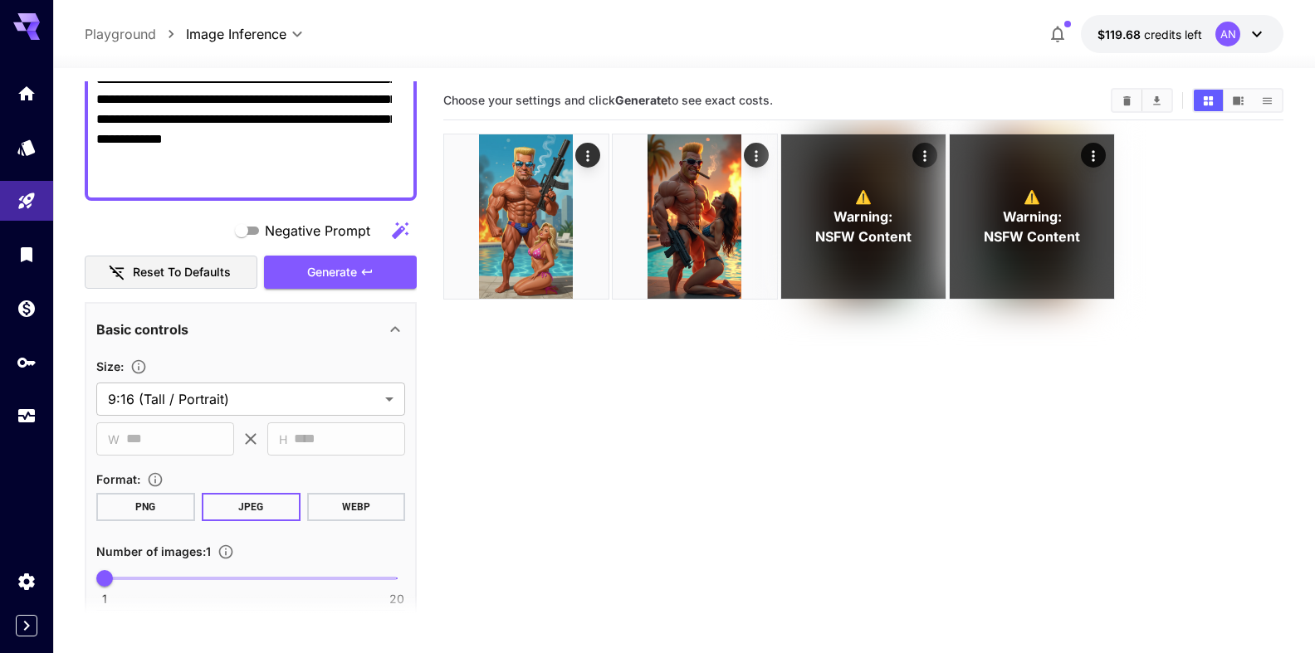
scroll to position [284, 0]
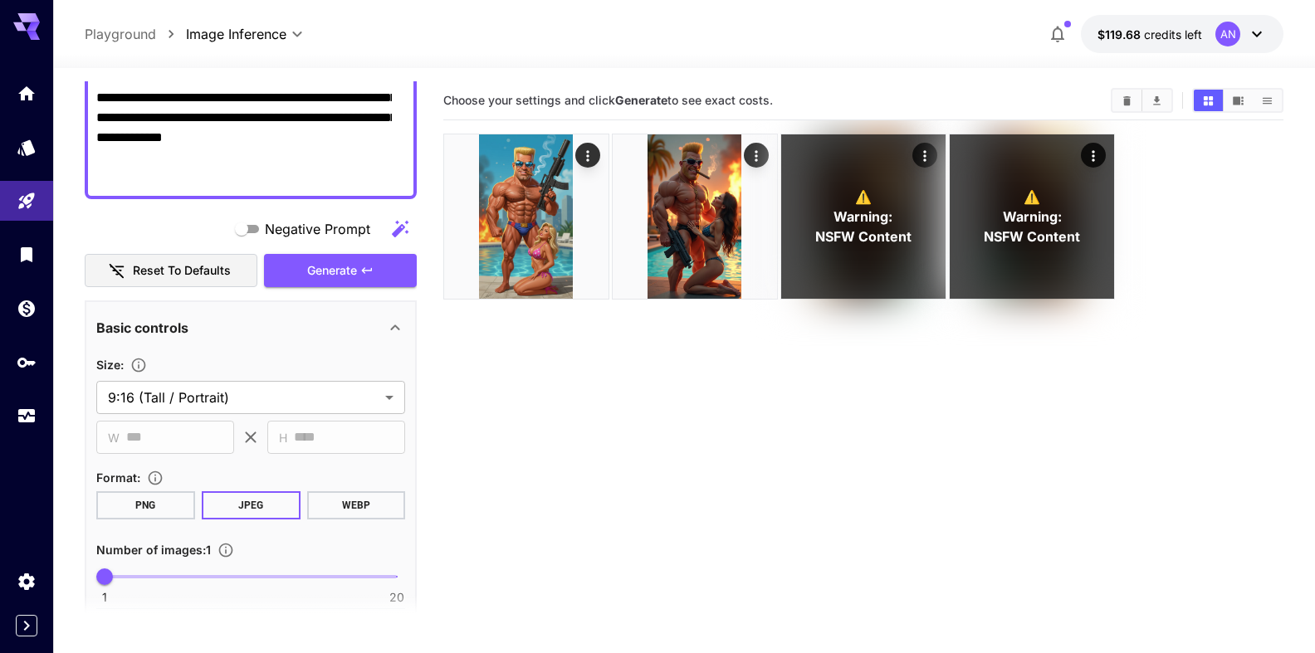
click at [354, 502] on button "WEBP" at bounding box center [355, 506] width 99 height 28
click at [329, 277] on span "Generate" at bounding box center [332, 271] width 50 height 21
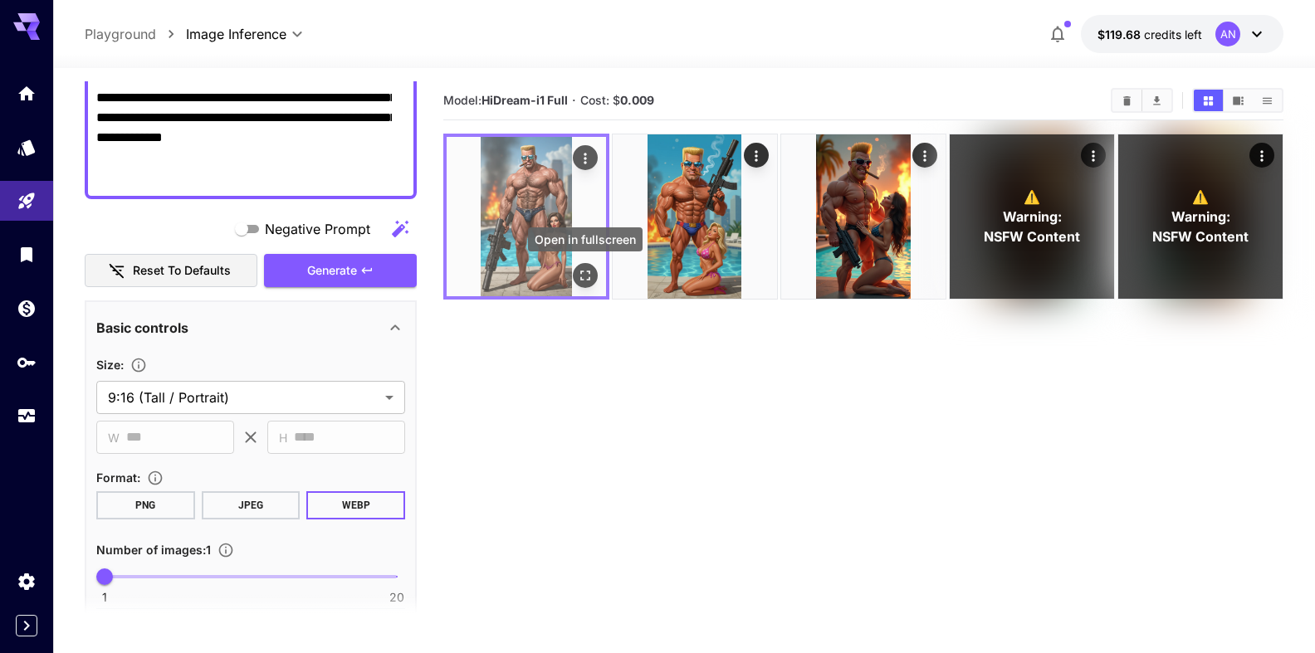
click at [585, 281] on icon "Open in fullscreen" at bounding box center [585, 275] width 17 height 17
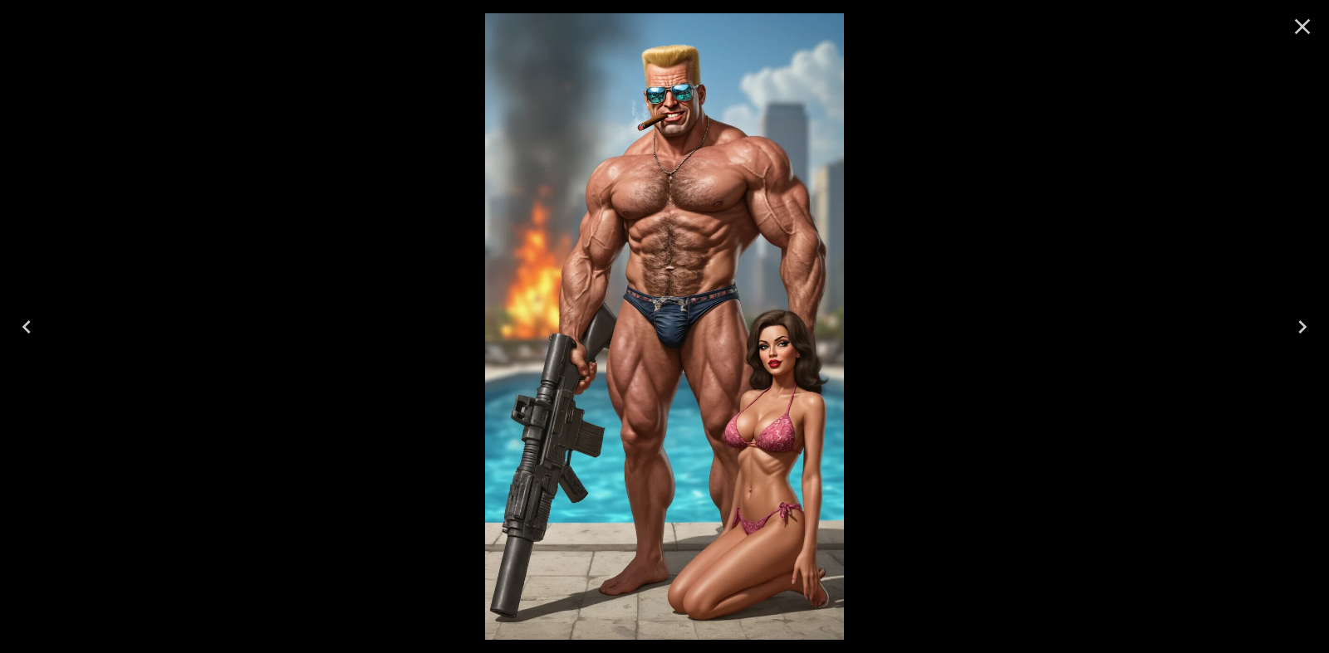
click at [1305, 26] on icon "Close" at bounding box center [1302, 26] width 27 height 27
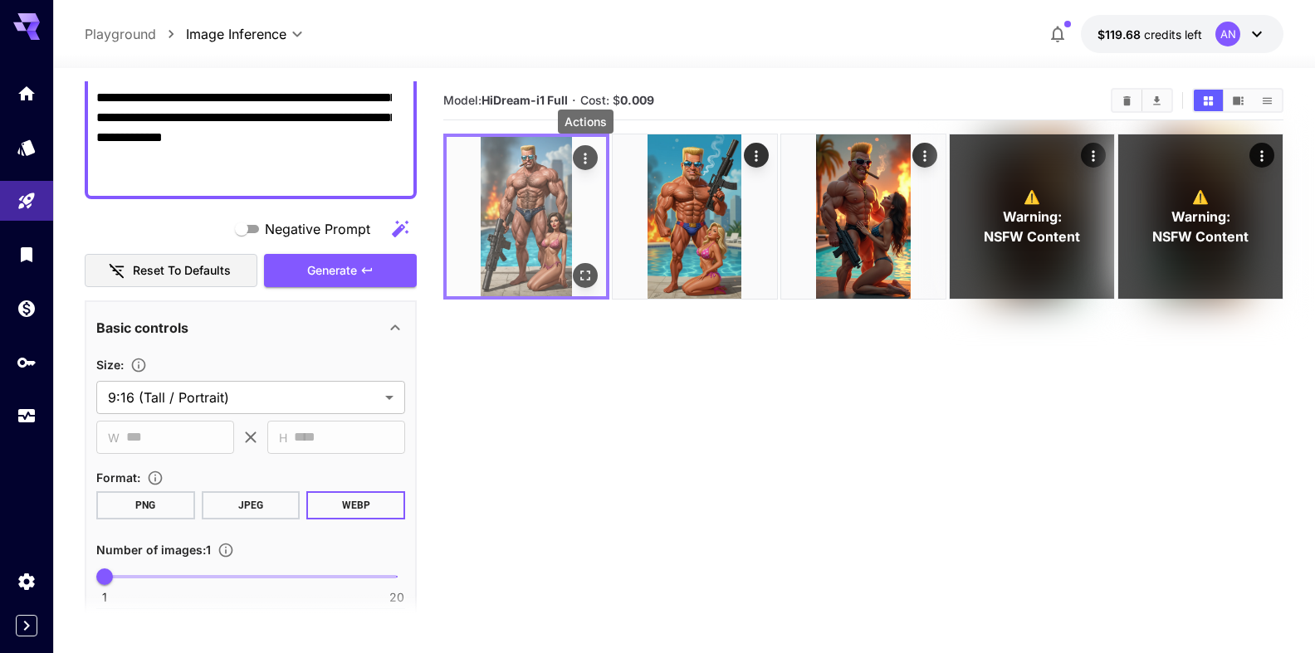
click at [577, 151] on icon "Actions" at bounding box center [585, 158] width 17 height 17
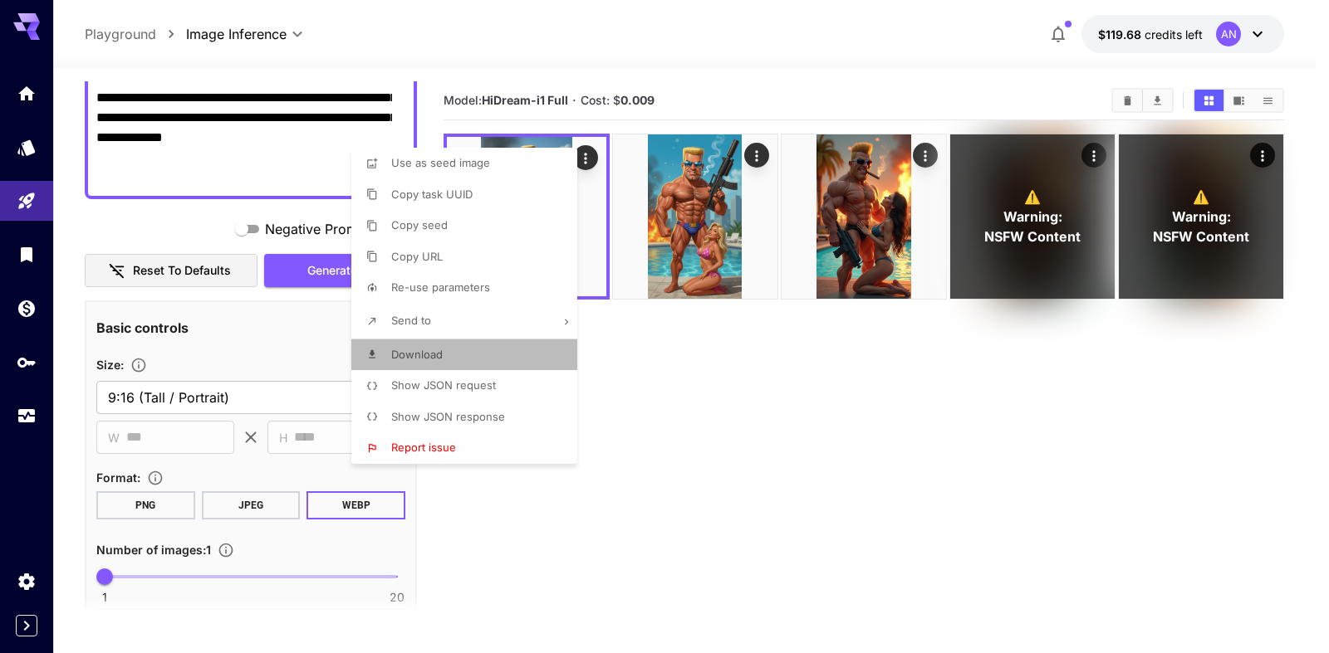
click at [414, 354] on span "Download" at bounding box center [416, 354] width 51 height 13
click at [739, 408] on div at bounding box center [664, 326] width 1329 height 653
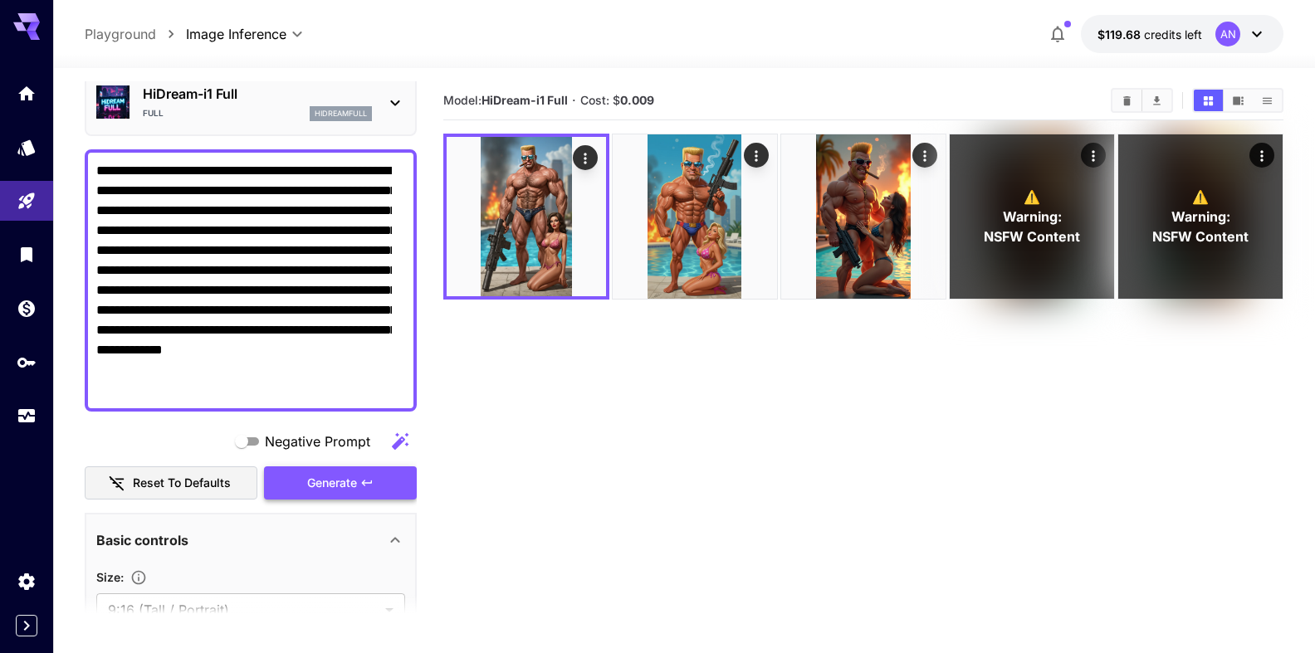
scroll to position [0, 0]
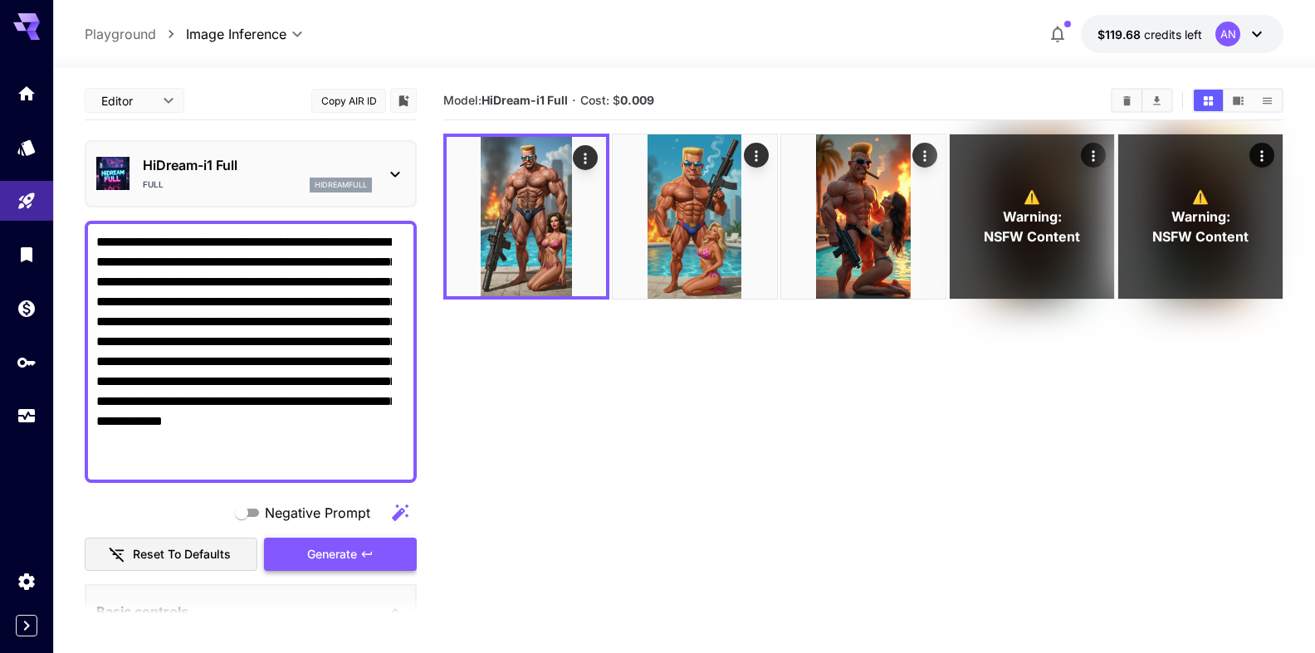
click at [312, 552] on span "Generate" at bounding box center [332, 555] width 50 height 21
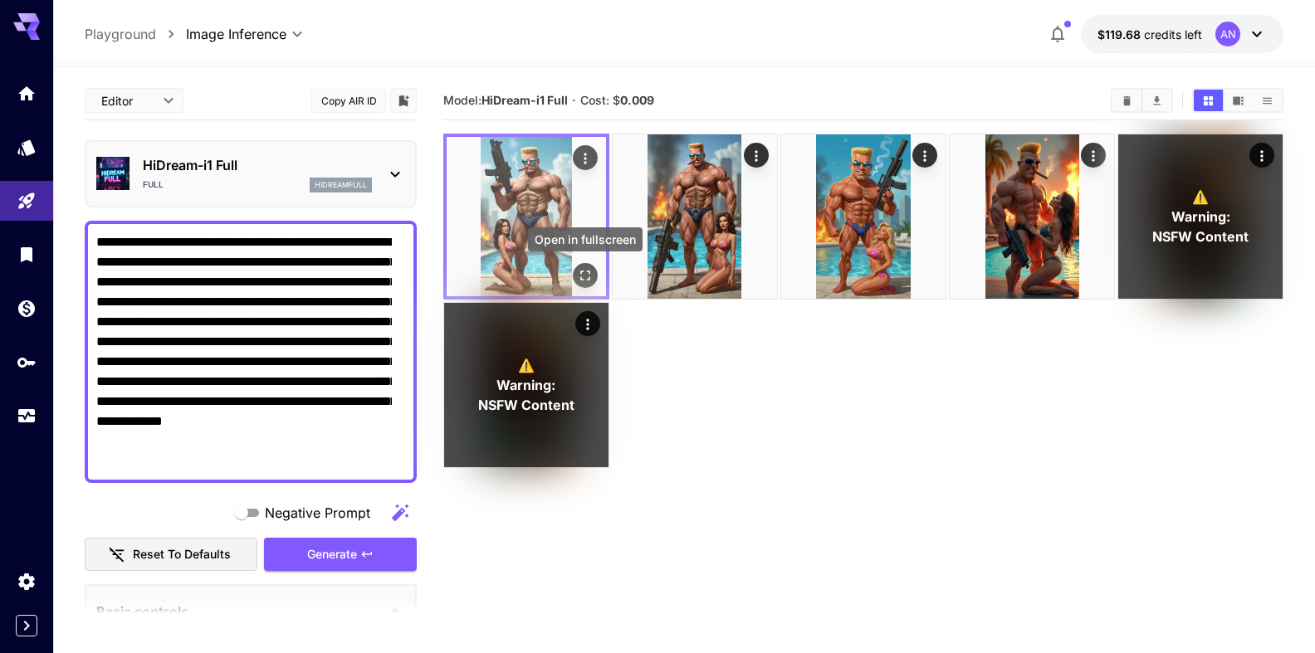
click at [588, 277] on icon "Open in fullscreen" at bounding box center [585, 275] width 17 height 17
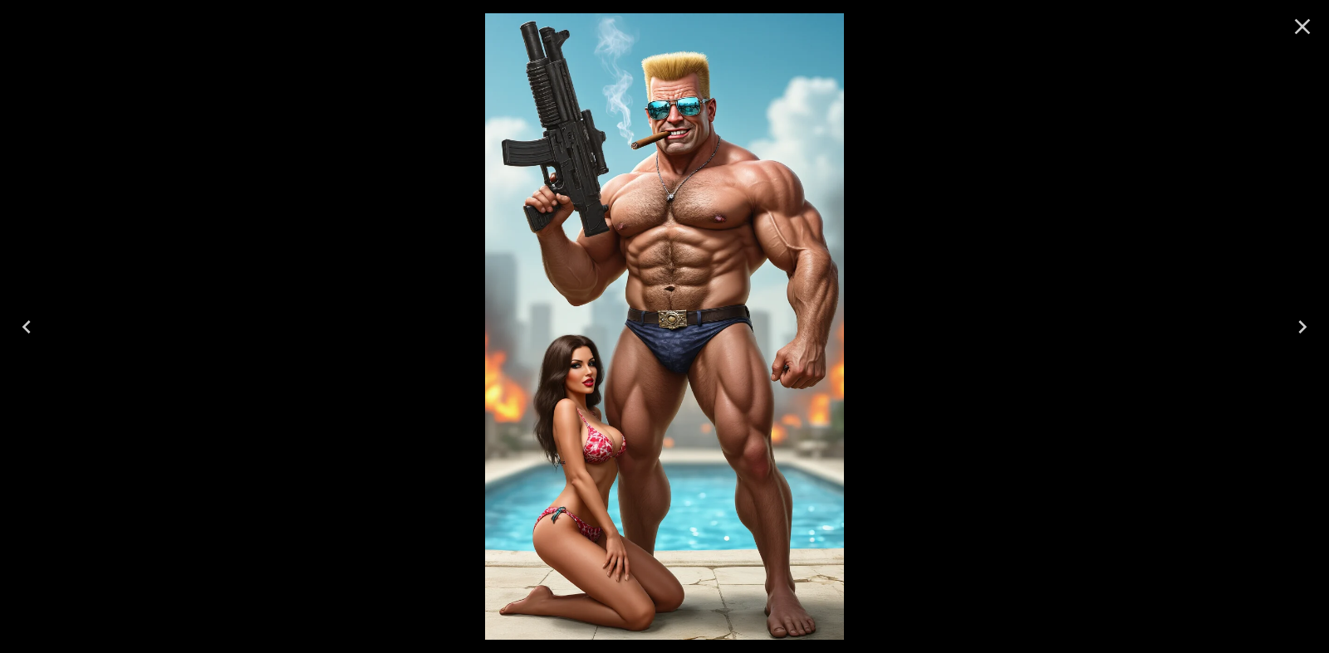
drag, startPoint x: 1300, startPoint y: 22, endPoint x: 1285, endPoint y: 23, distance: 15.0
click at [1300, 22] on icon "Close" at bounding box center [1302, 26] width 27 height 27
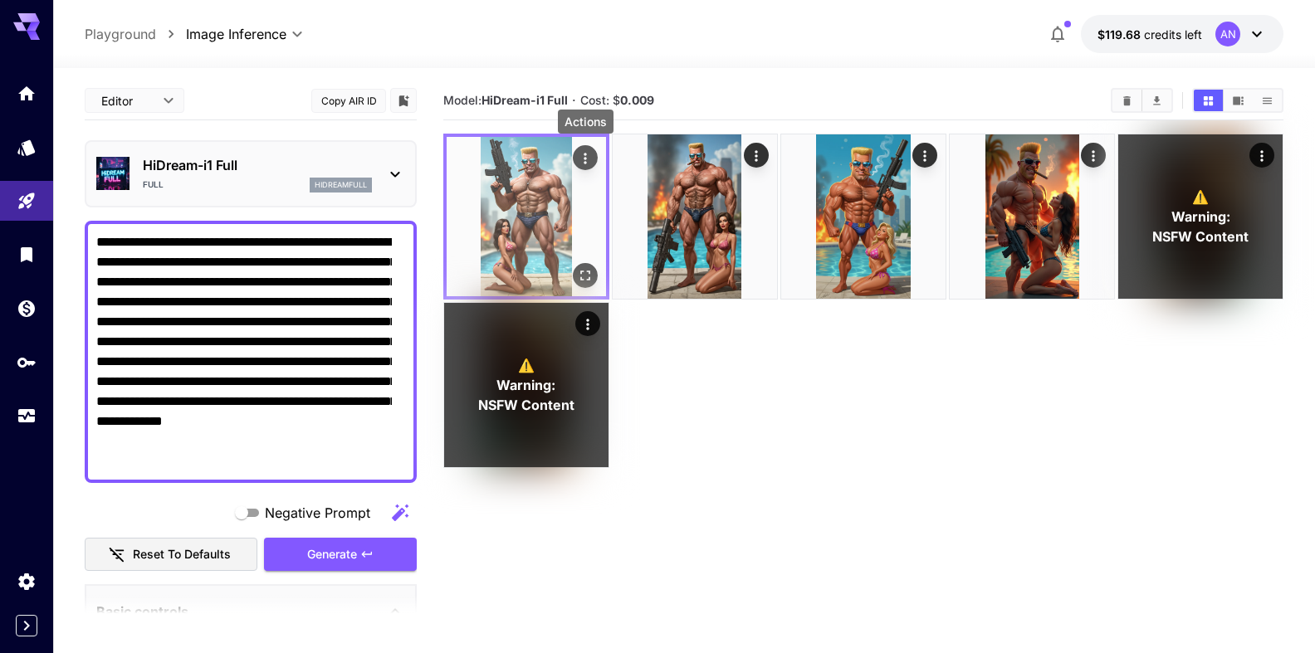
click at [581, 155] on icon "Actions" at bounding box center [585, 158] width 17 height 17
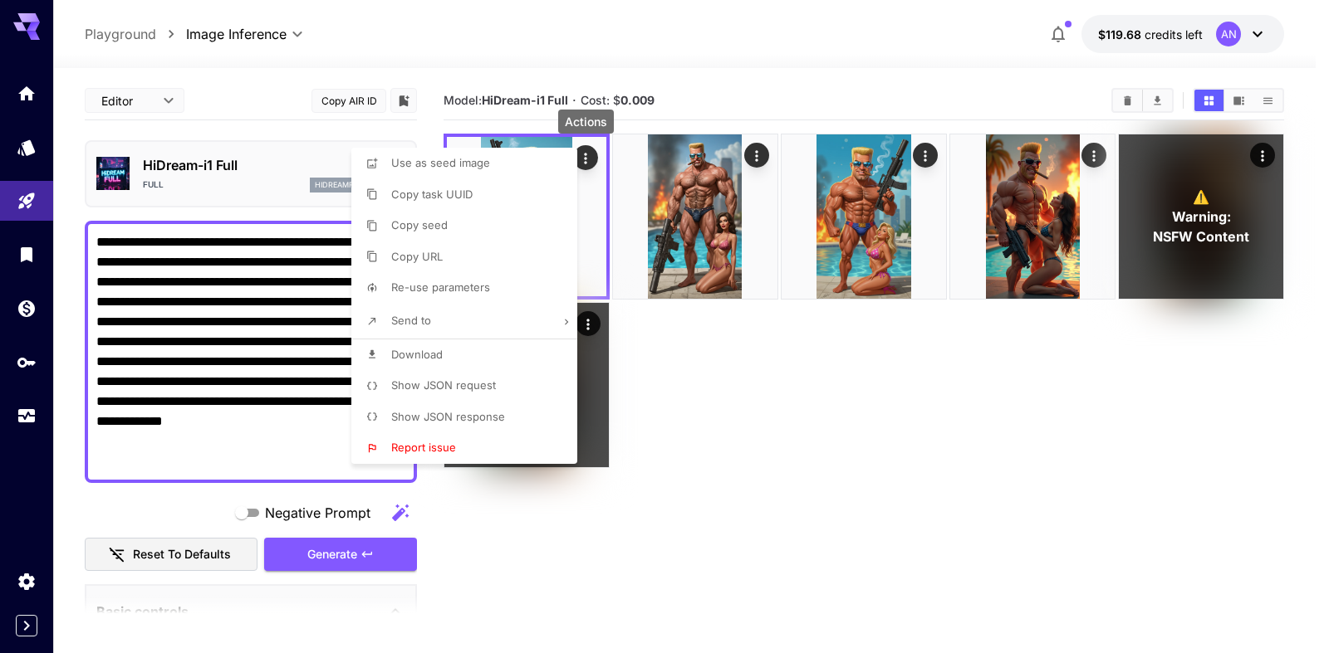
click at [419, 357] on span "Download" at bounding box center [416, 354] width 51 height 13
click at [833, 397] on div at bounding box center [664, 326] width 1329 height 653
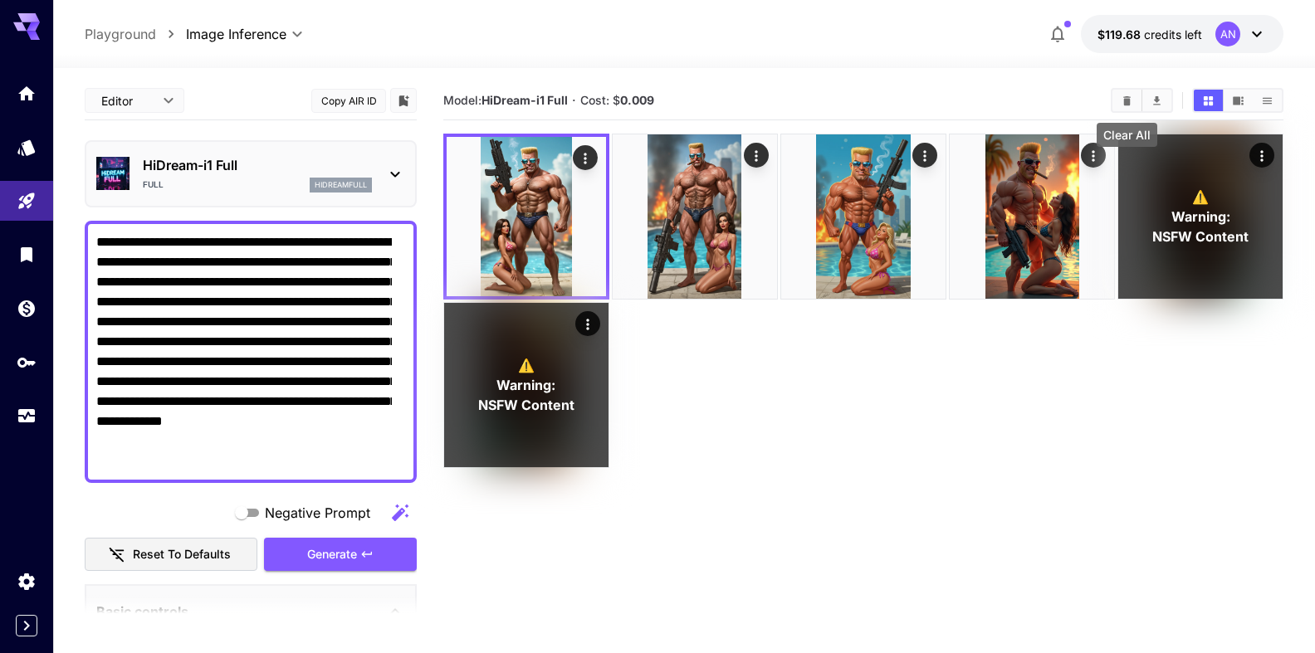
click at [1120, 109] on button "Clear All" at bounding box center [1127, 101] width 29 height 22
